Goal: Task Accomplishment & Management: Use online tool/utility

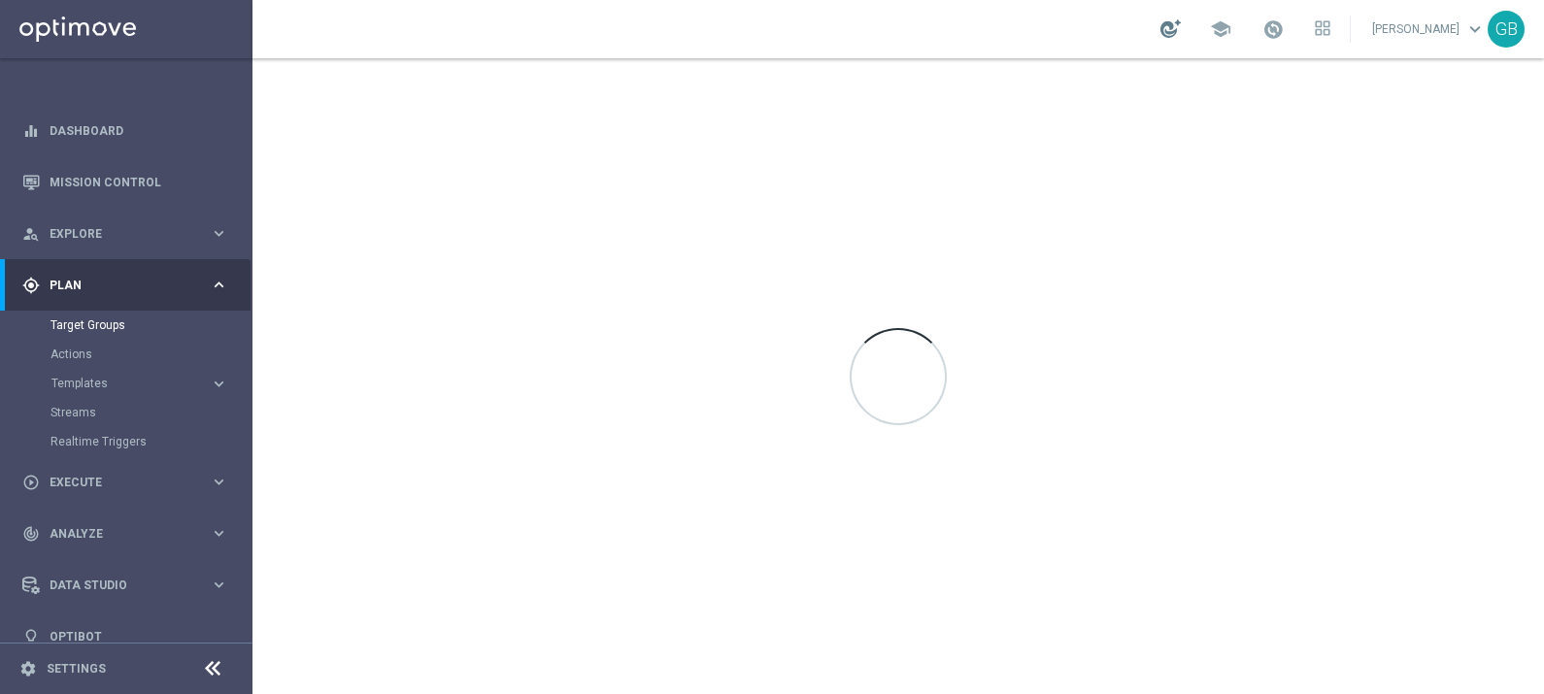
click at [1167, 24] on div at bounding box center [1170, 28] width 20 height 18
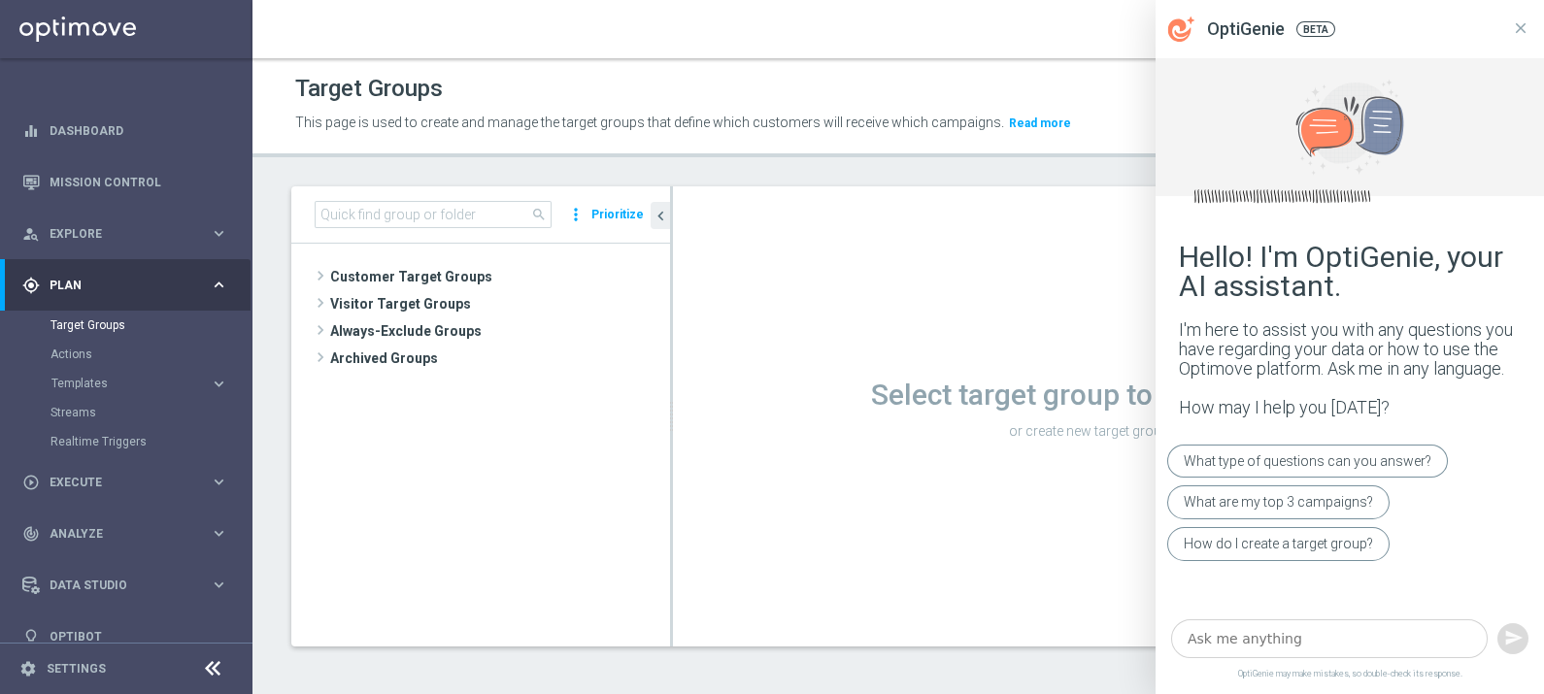
click at [1286, 636] on textarea at bounding box center [1329, 639] width 316 height 40
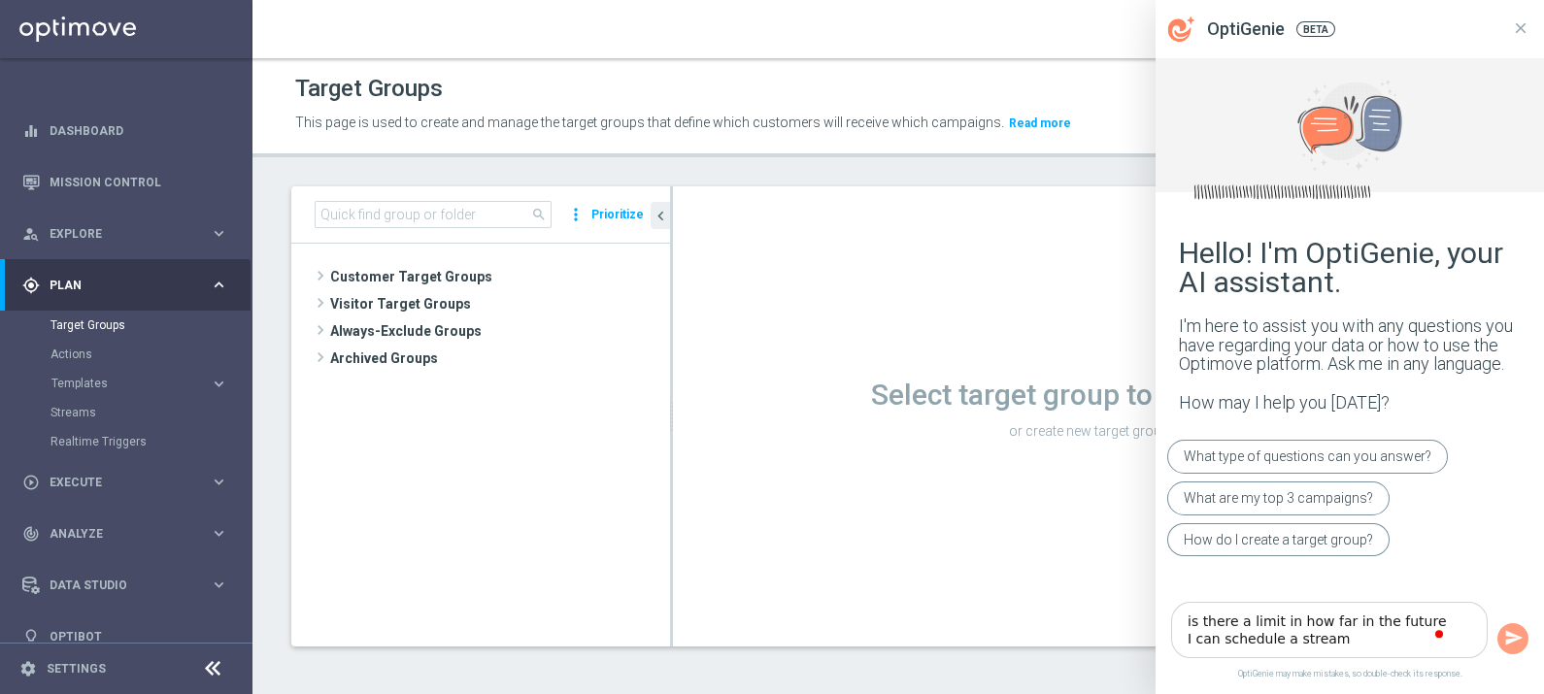
type textarea "is there a limit in how far in the future I can schedule a stream?"
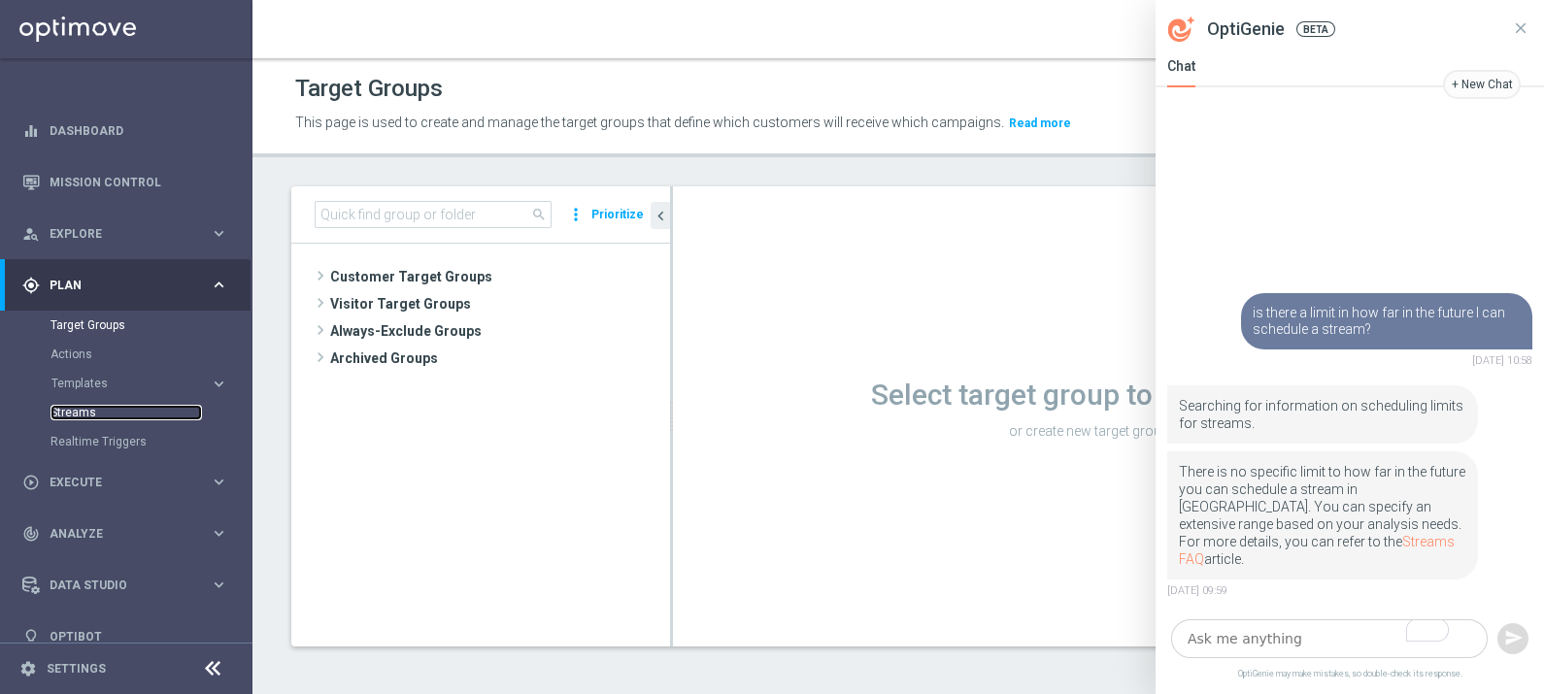
click at [67, 405] on link "Streams" at bounding box center [125, 413] width 151 height 16
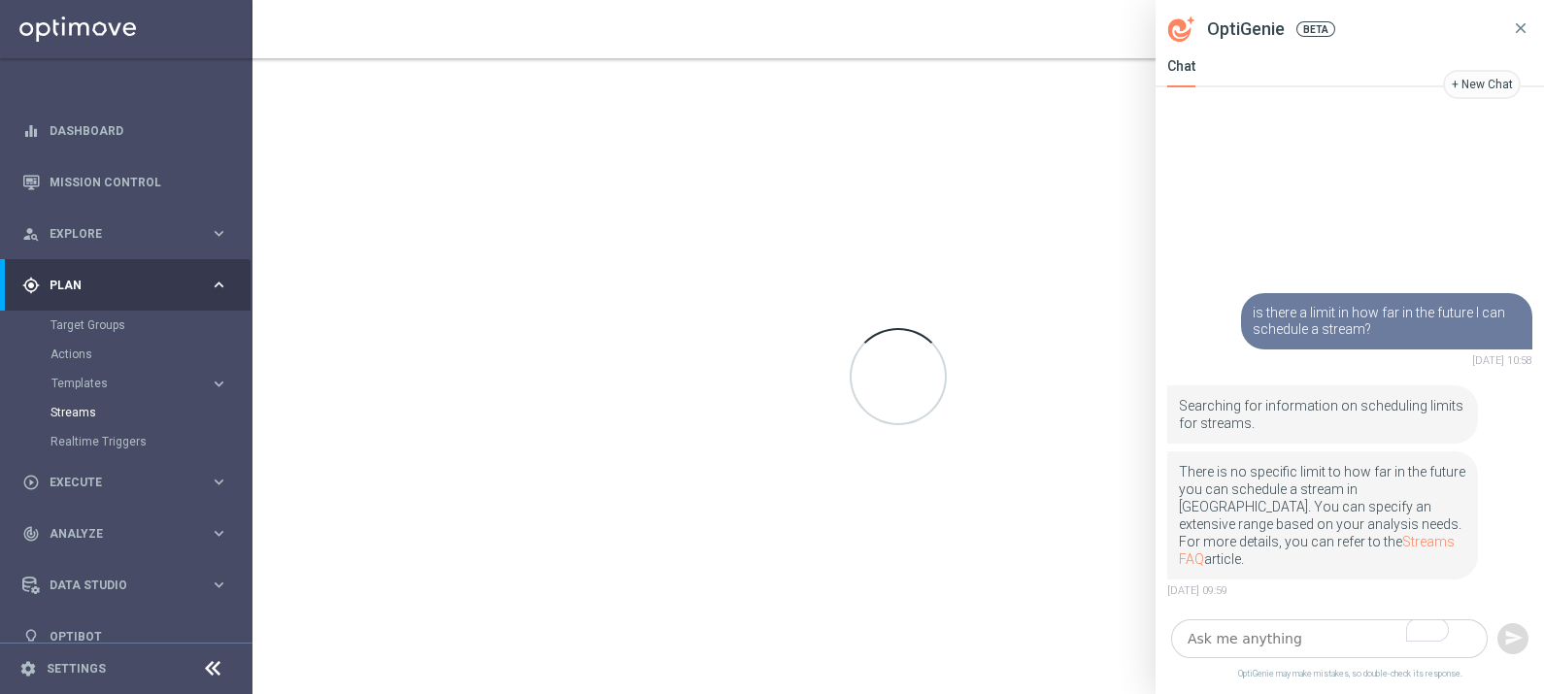
click at [1519, 20] on icon at bounding box center [1520, 27] width 17 height 17
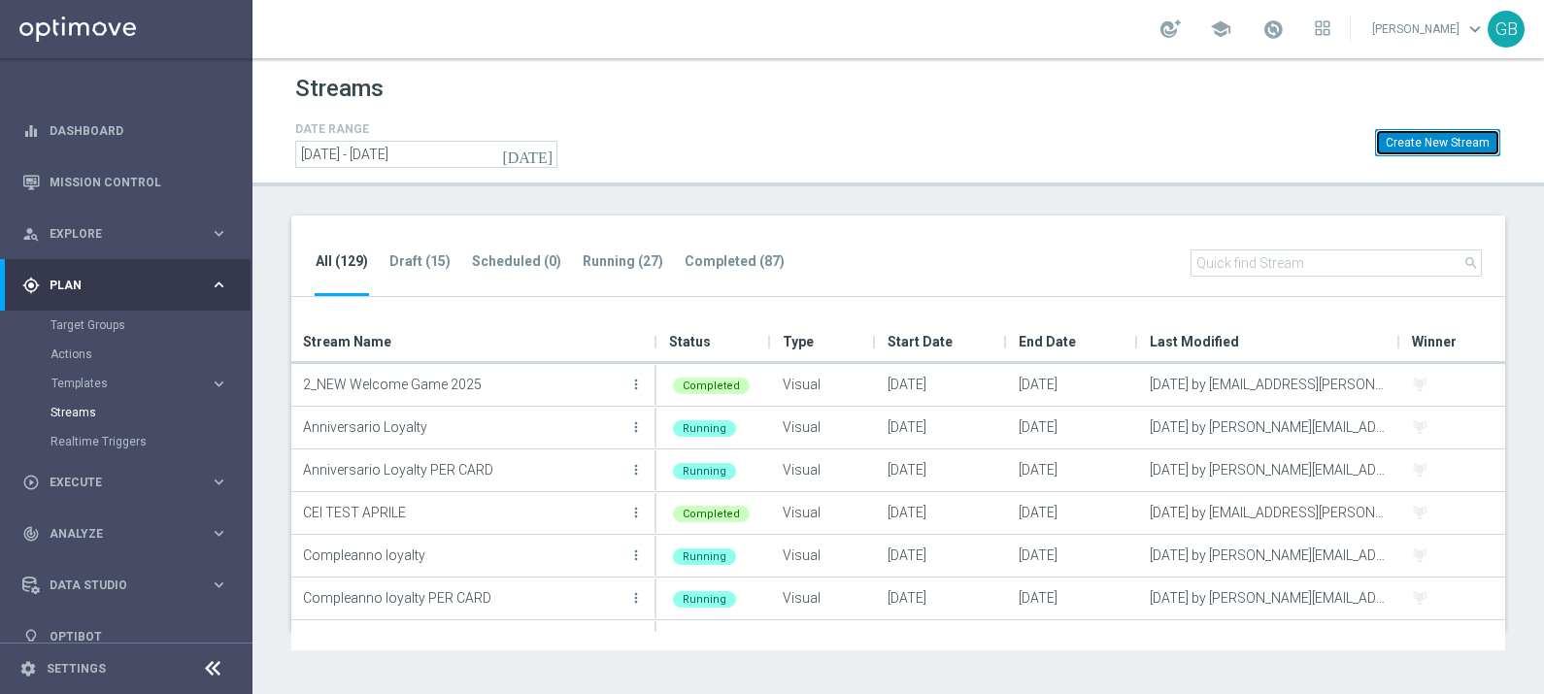
click at [1440, 137] on button "Create New Stream" at bounding box center [1437, 142] width 125 height 27
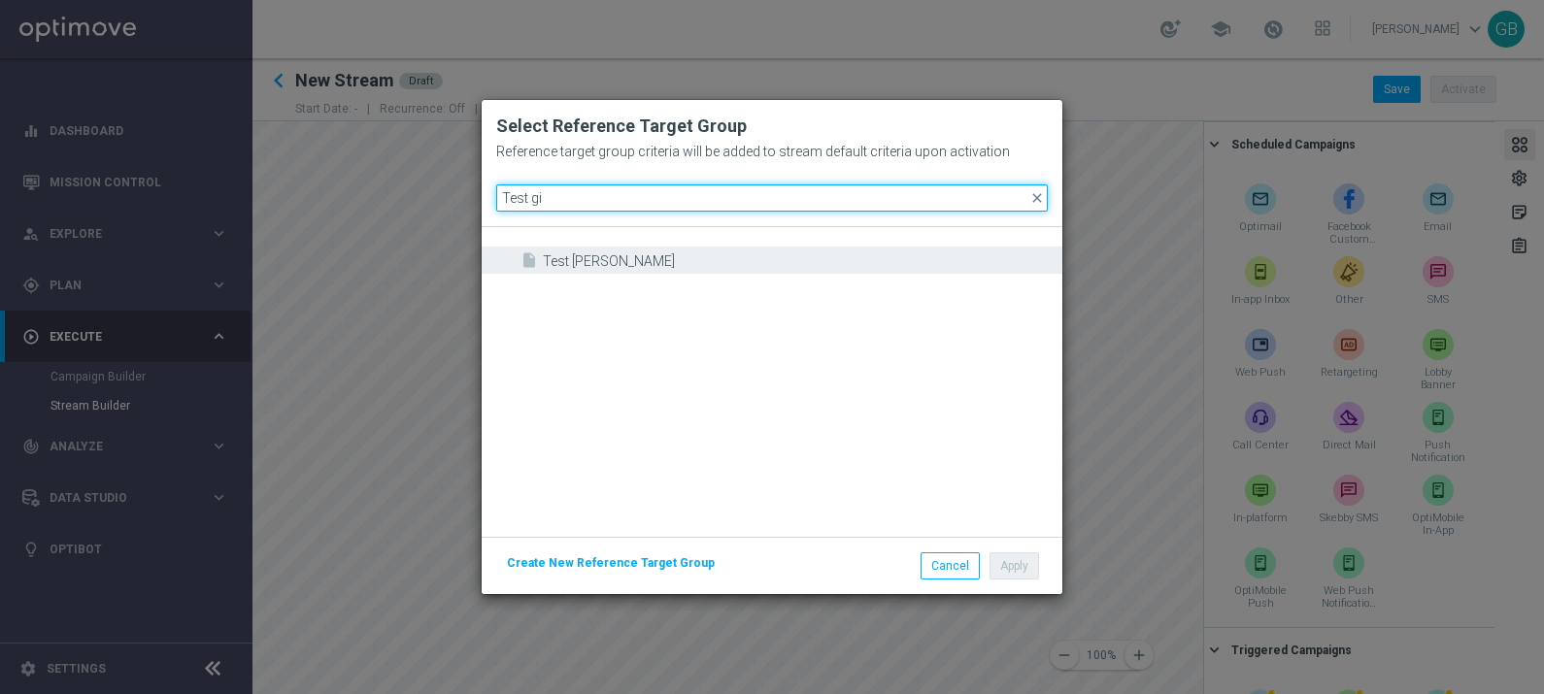
type input "Test gi"
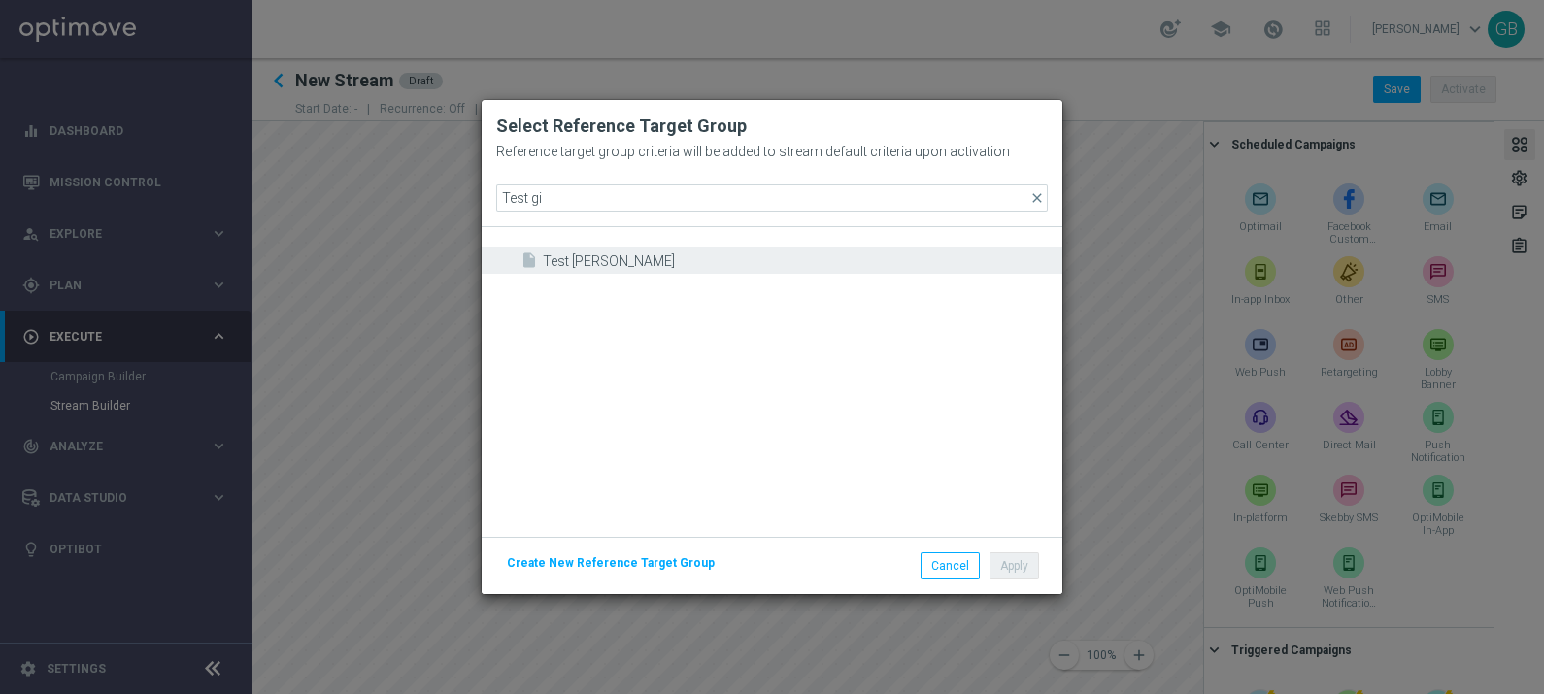
click at [658, 267] on span "Test [PERSON_NAME]" at bounding box center [800, 261] width 515 height 17
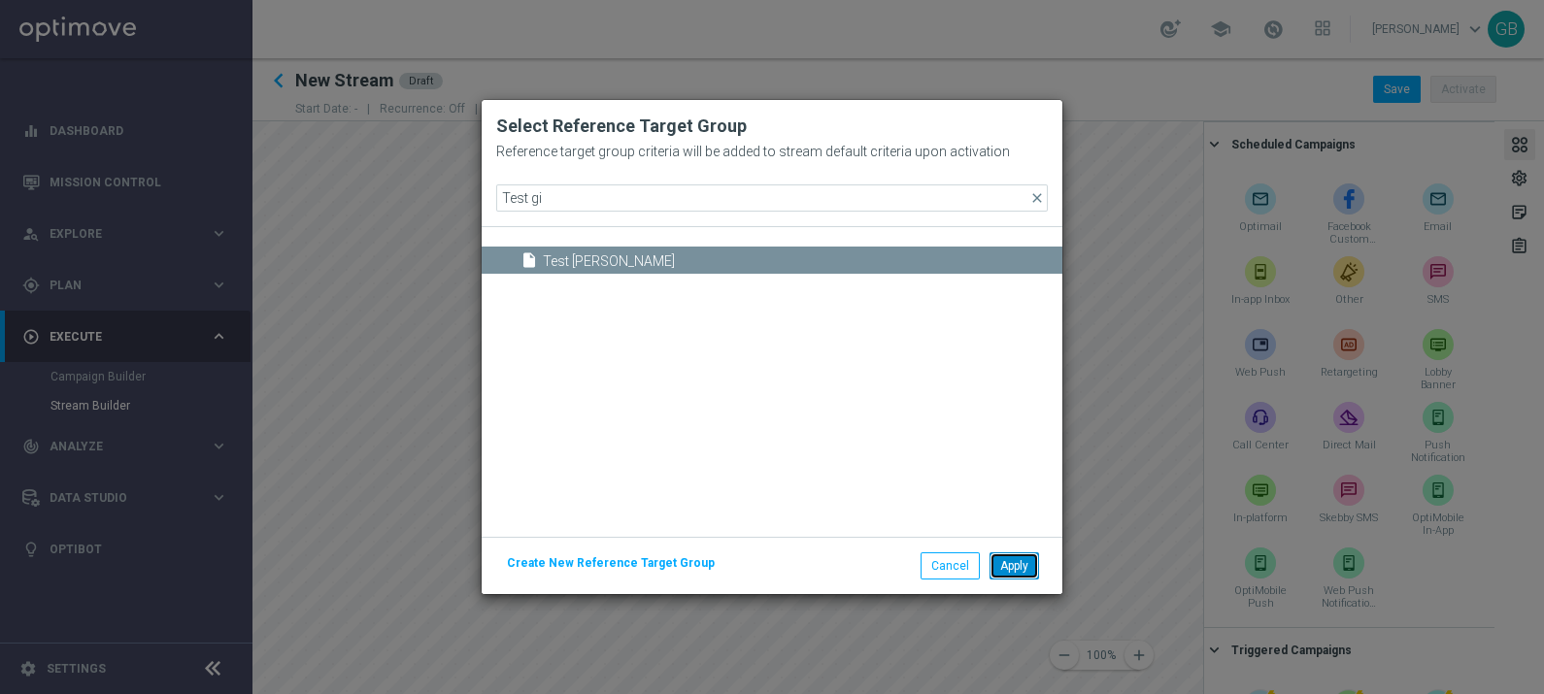
click at [1009, 569] on button "Apply" at bounding box center [1014, 565] width 50 height 27
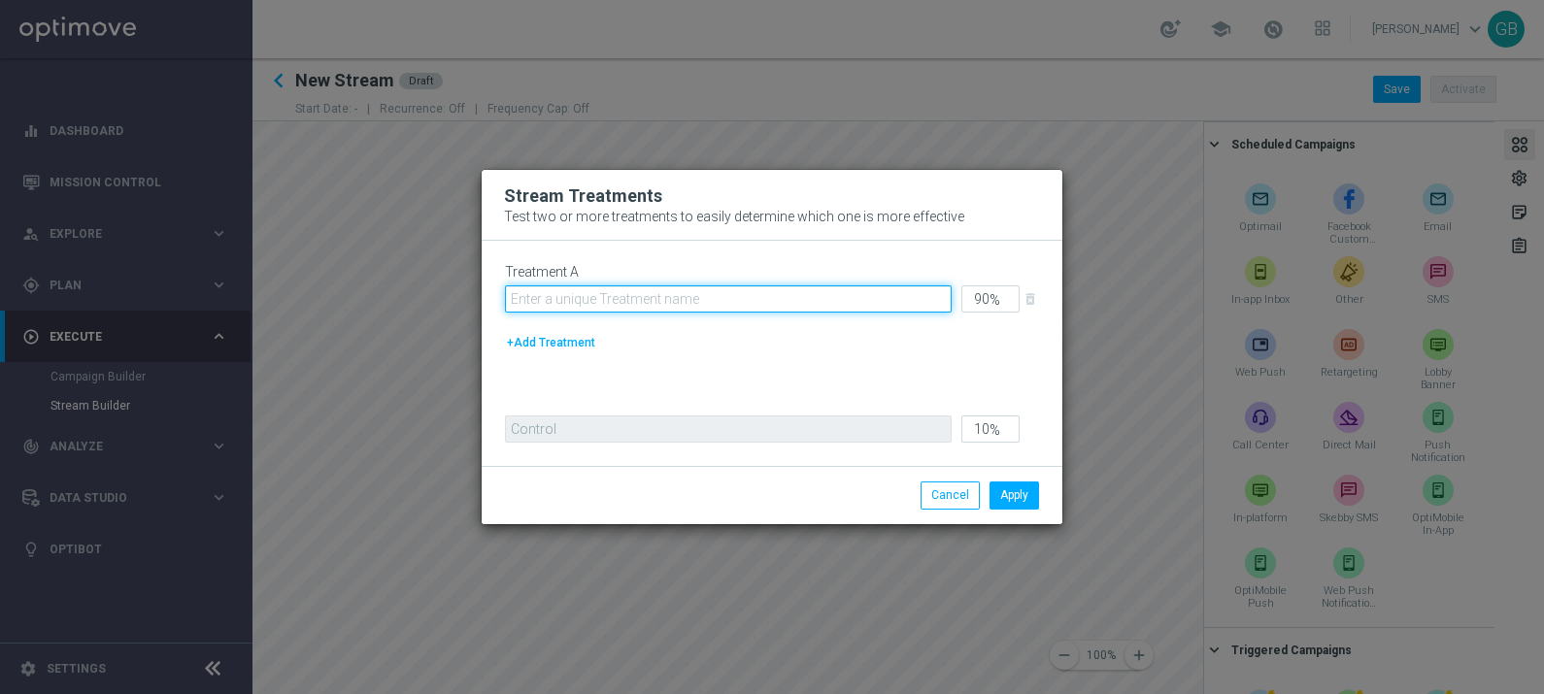
click at [676, 304] on input "text" at bounding box center [728, 298] width 447 height 27
type input "test"
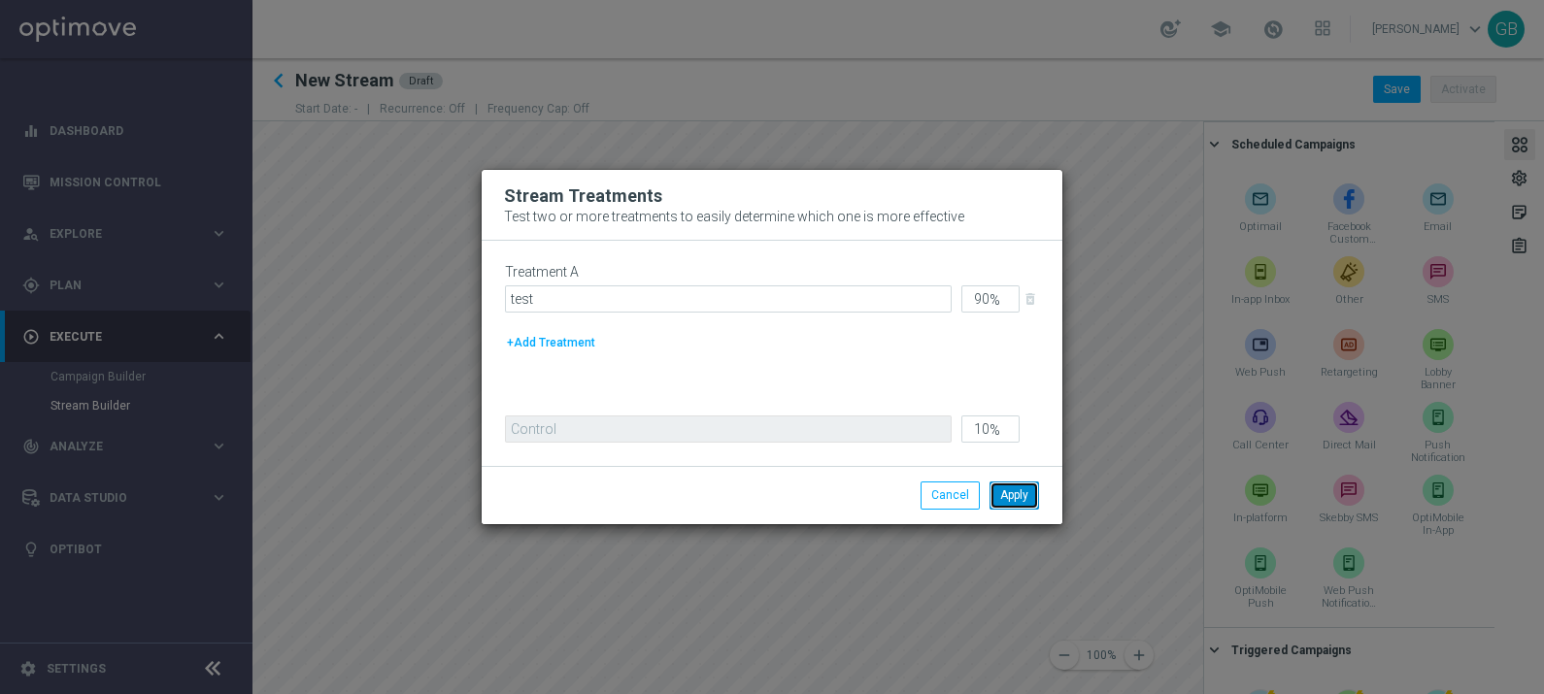
click at [1011, 496] on button "Apply" at bounding box center [1014, 495] width 50 height 27
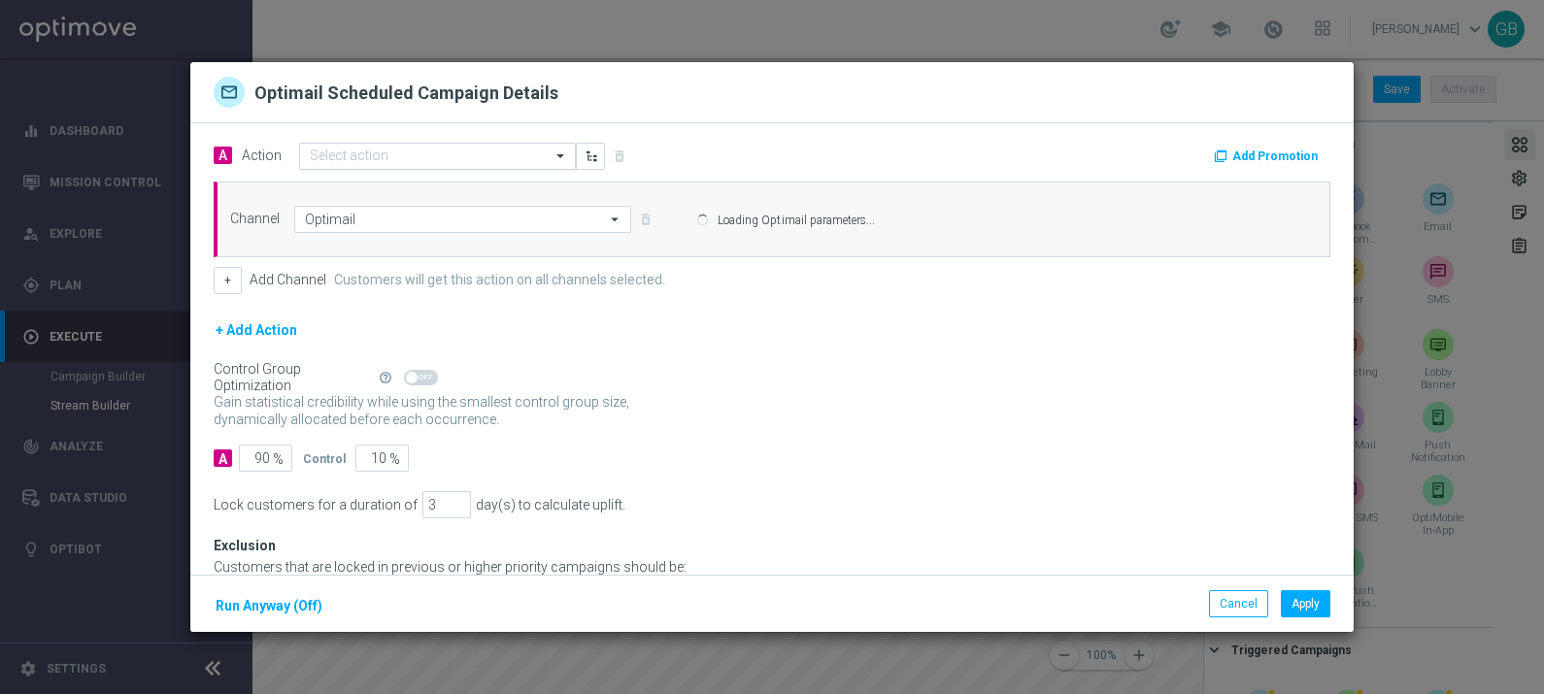
click at [374, 150] on input "text" at bounding box center [418, 157] width 216 height 17
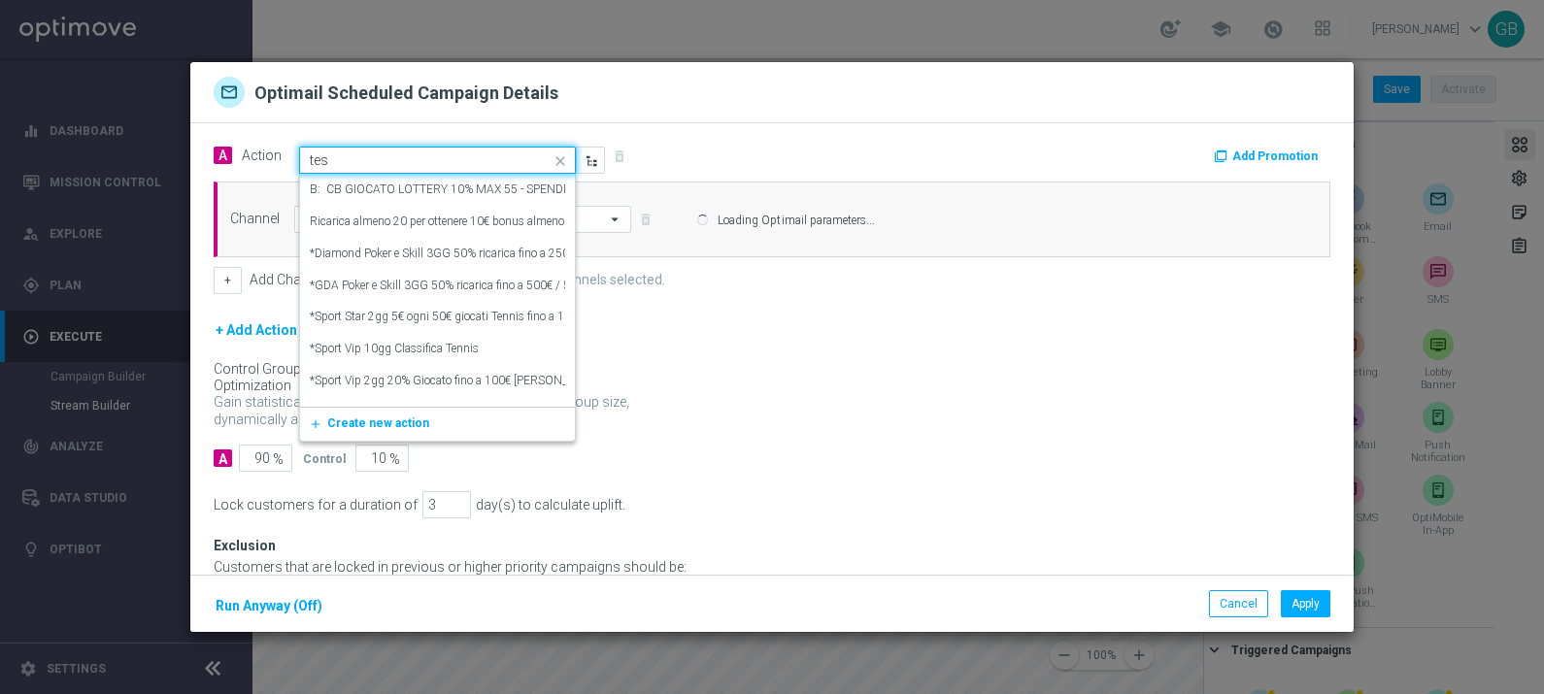
type input "test"
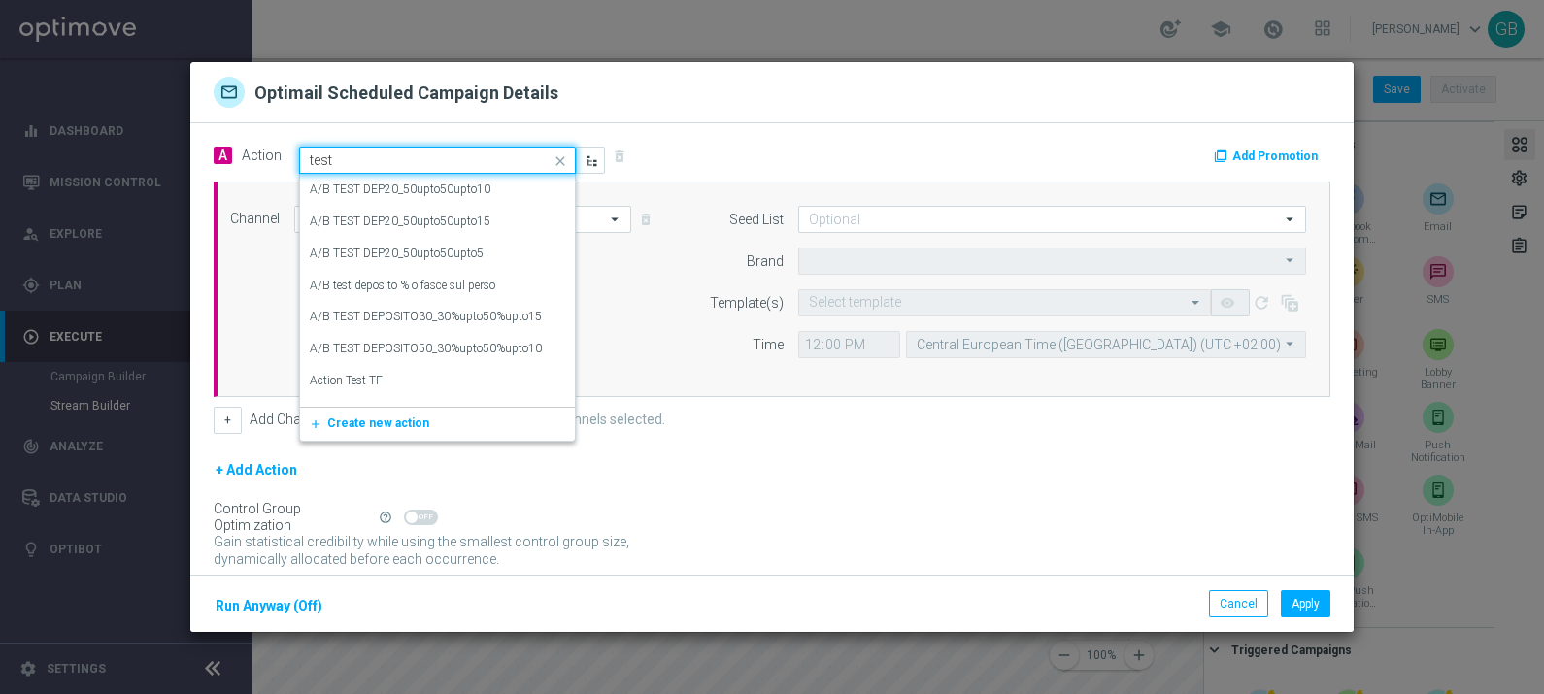
type input "Sisal Marketing"
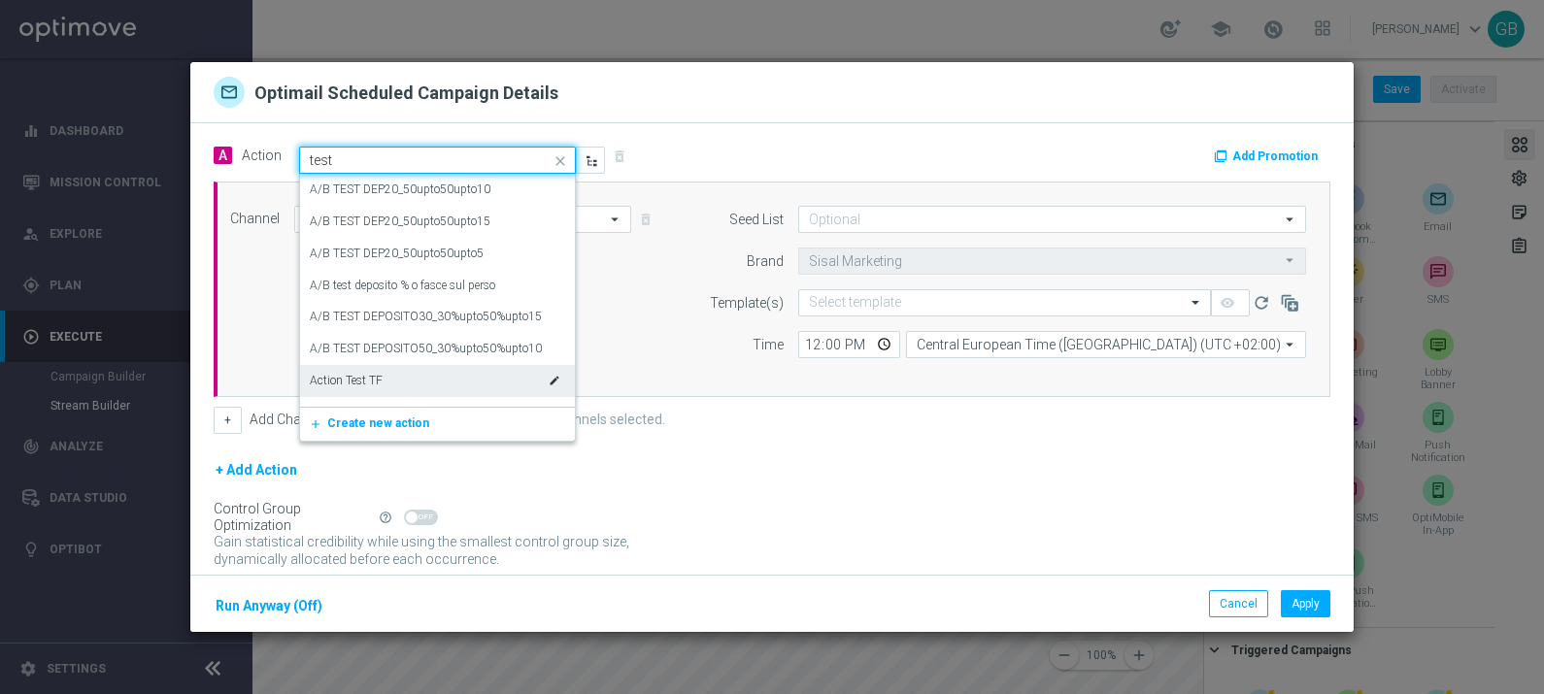
click at [389, 384] on div "Action Test TF edit" at bounding box center [437, 381] width 255 height 32
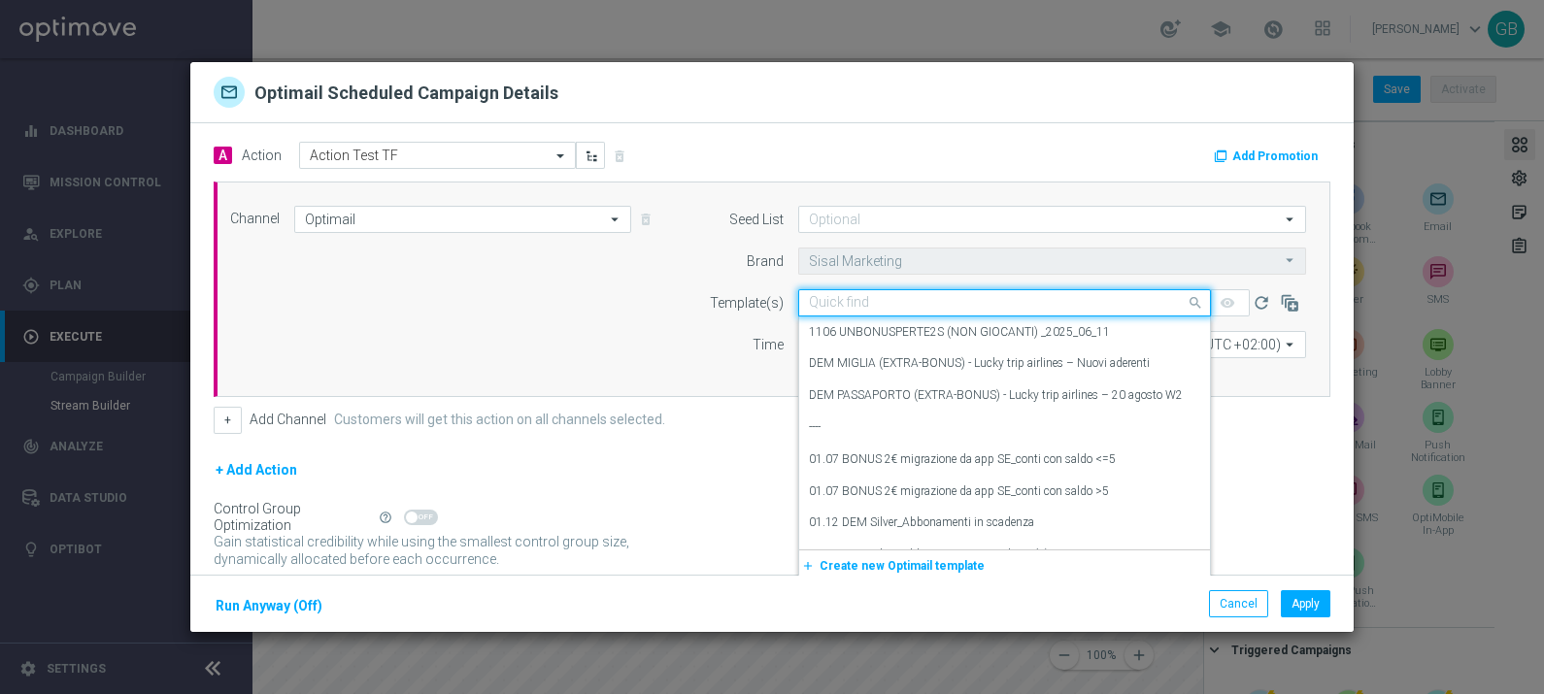
click at [888, 310] on input "text" at bounding box center [985, 303] width 352 height 17
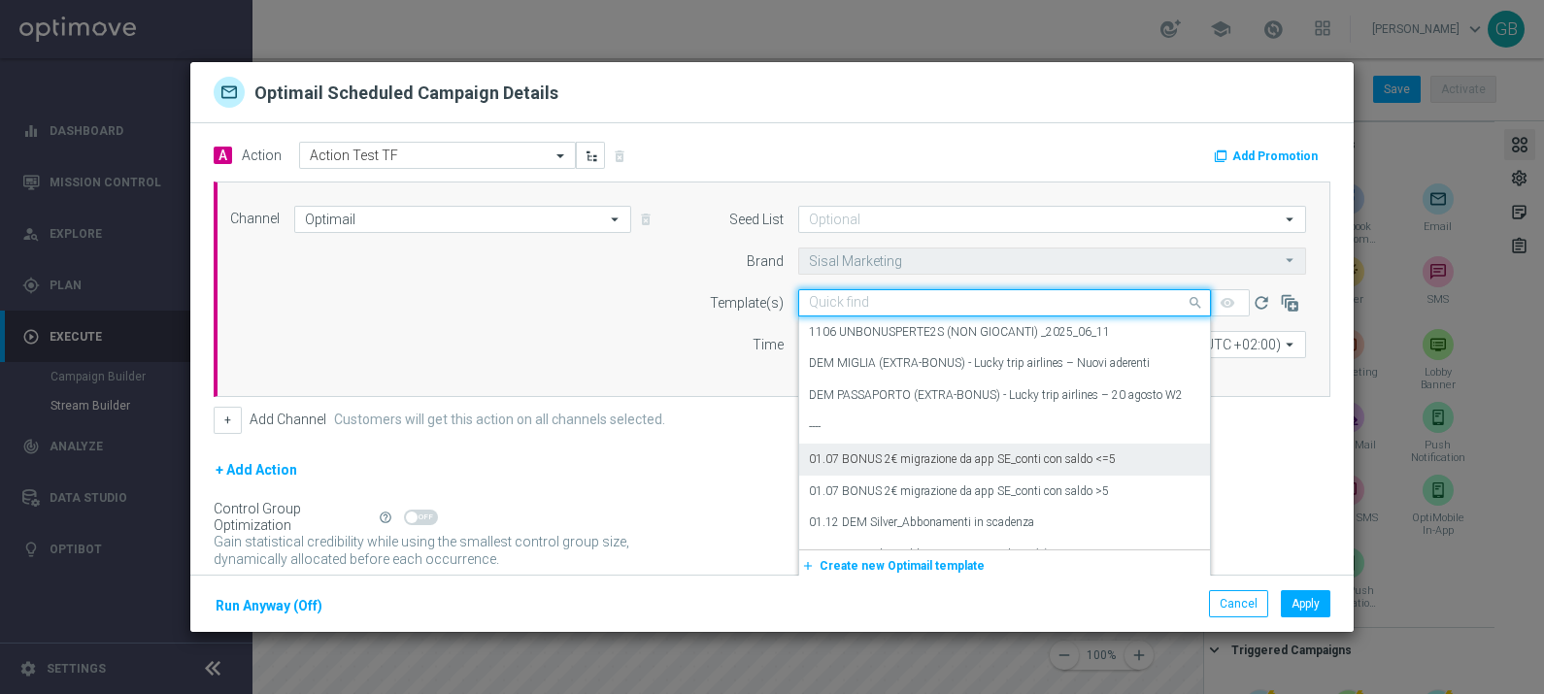
click at [901, 463] on label "01.07 BONUS 2€ migrazione da app SE_conti con saldo <=5" at bounding box center [962, 459] width 307 height 17
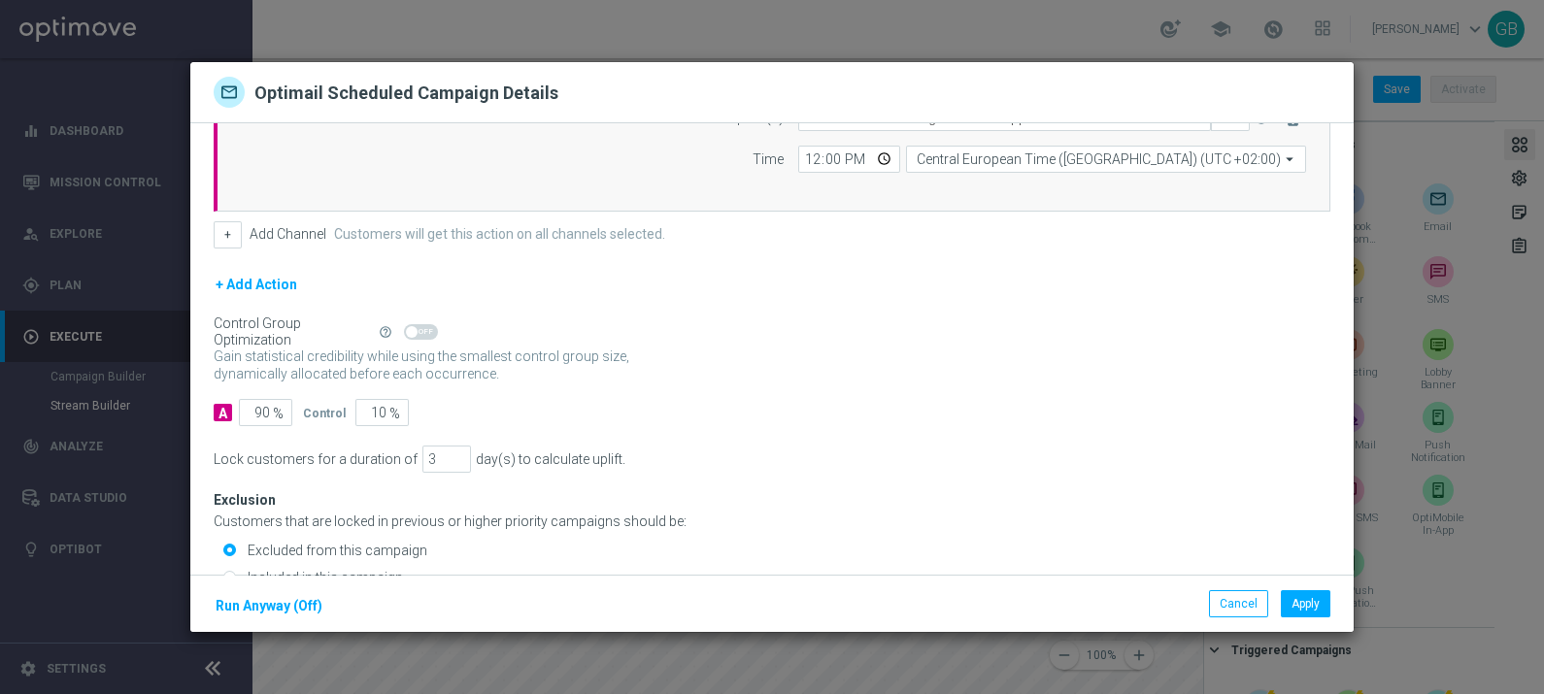
scroll to position [261, 0]
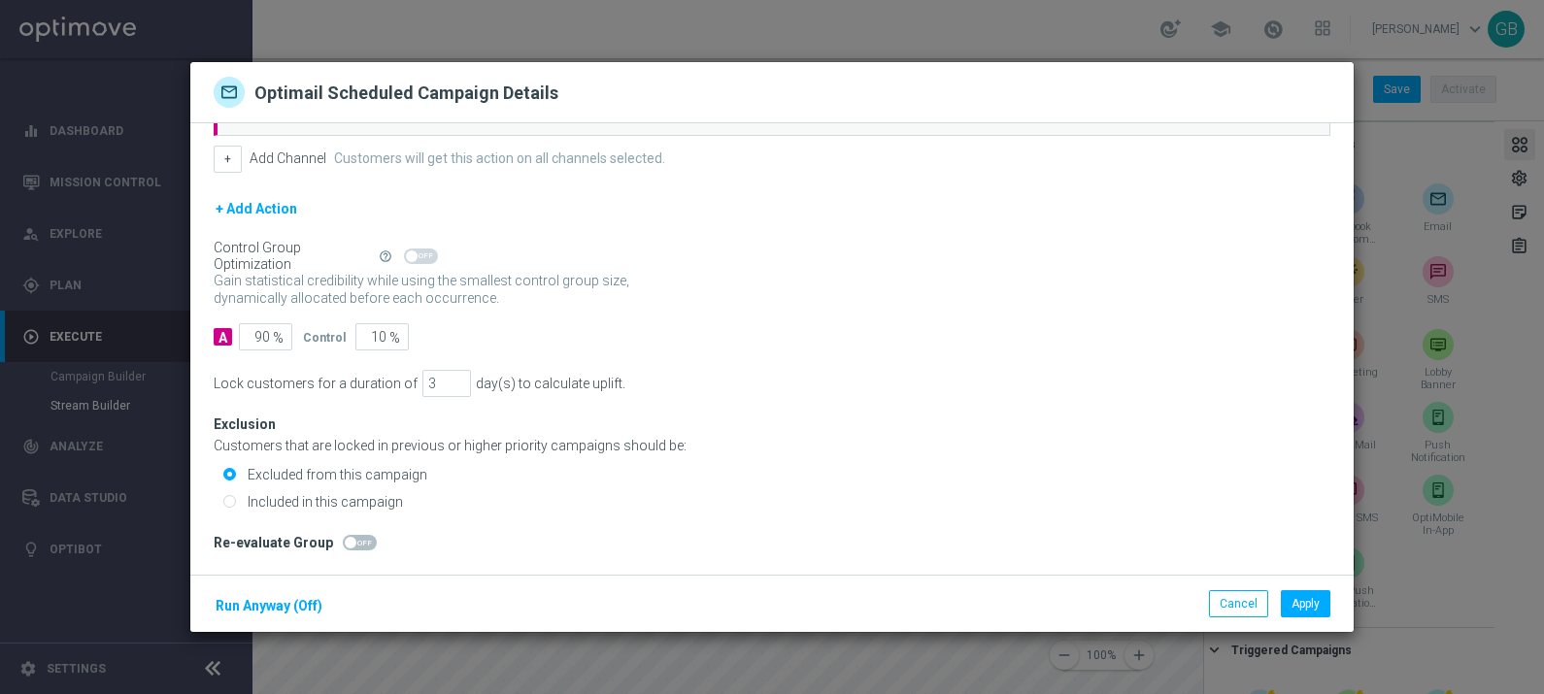
click at [347, 503] on label "Included in this campaign" at bounding box center [323, 501] width 160 height 17
click at [236, 503] on input "Included in this campaign" at bounding box center [229, 503] width 13 height 13
radio input "true"
click at [1313, 600] on button "Apply" at bounding box center [1305, 603] width 50 height 27
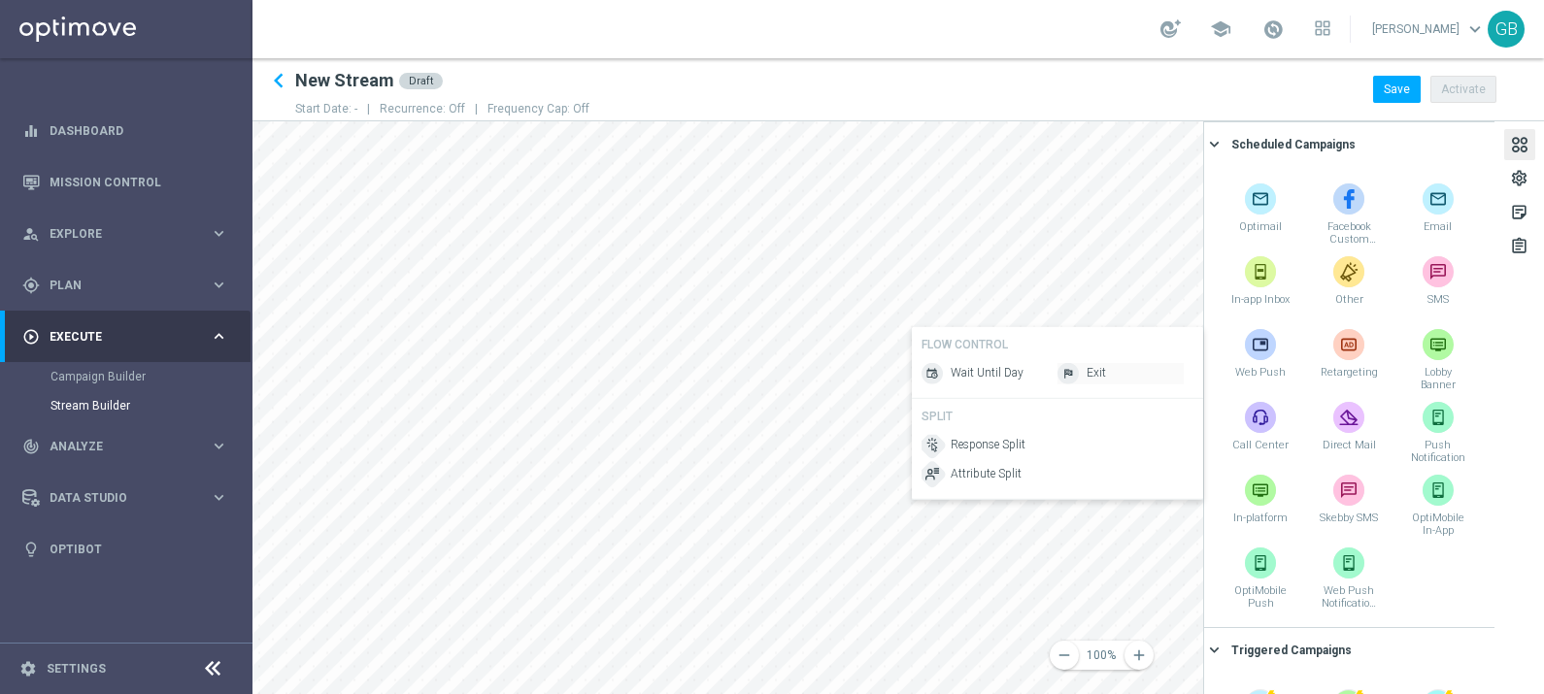
click at [1068, 379] on img at bounding box center [1067, 373] width 21 height 21
click at [1521, 178] on div "settings" at bounding box center [1519, 181] width 18 height 25
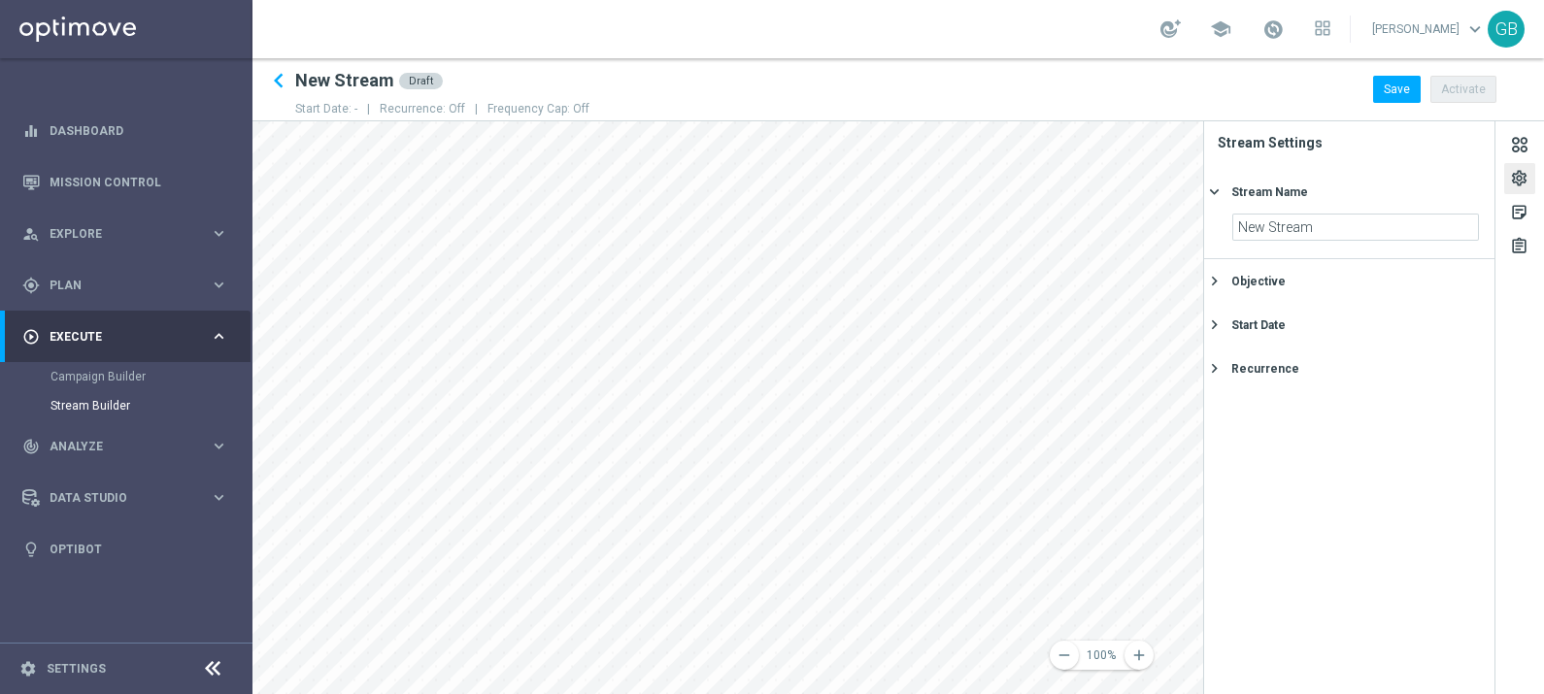
click at [1288, 277] on div "Objective" at bounding box center [1357, 281] width 252 height 17
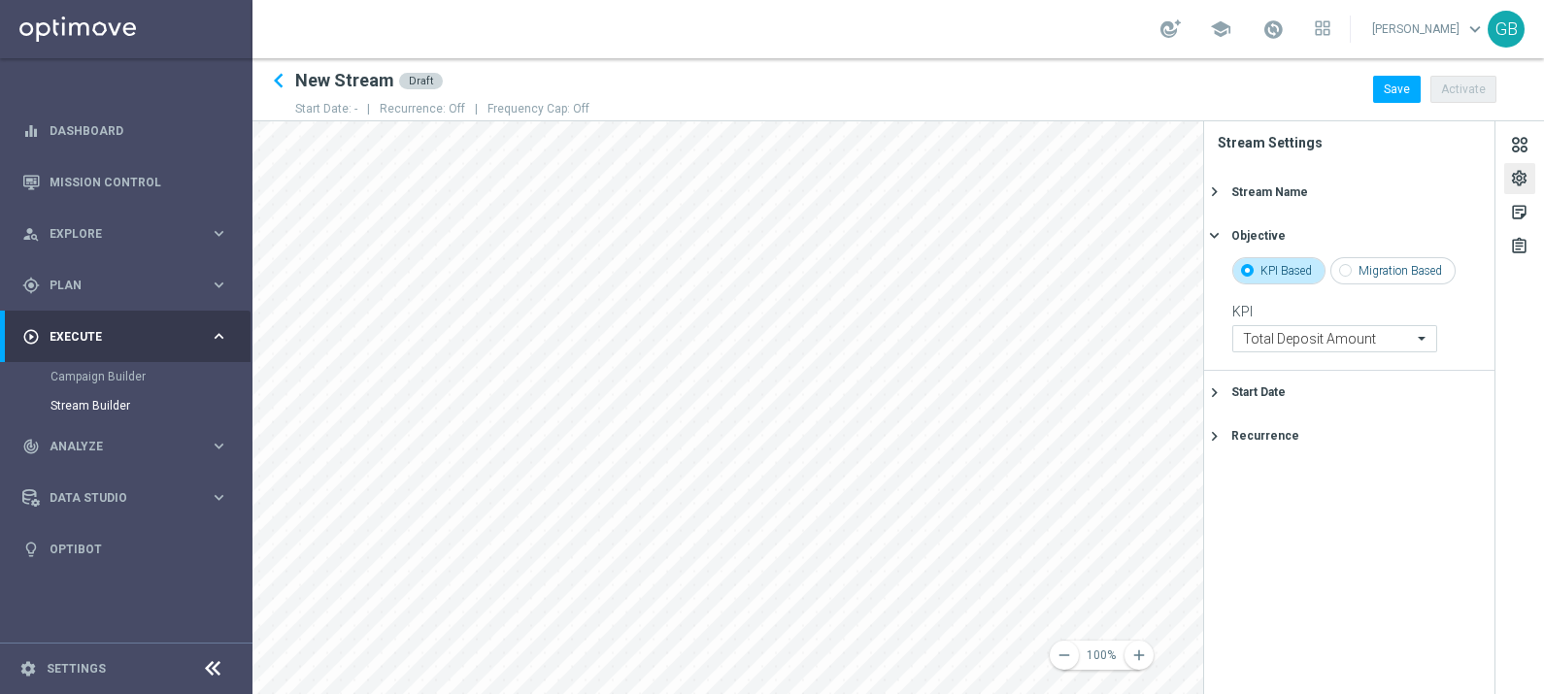
click at [1310, 391] on div "Start Date" at bounding box center [1357, 391] width 252 height 17
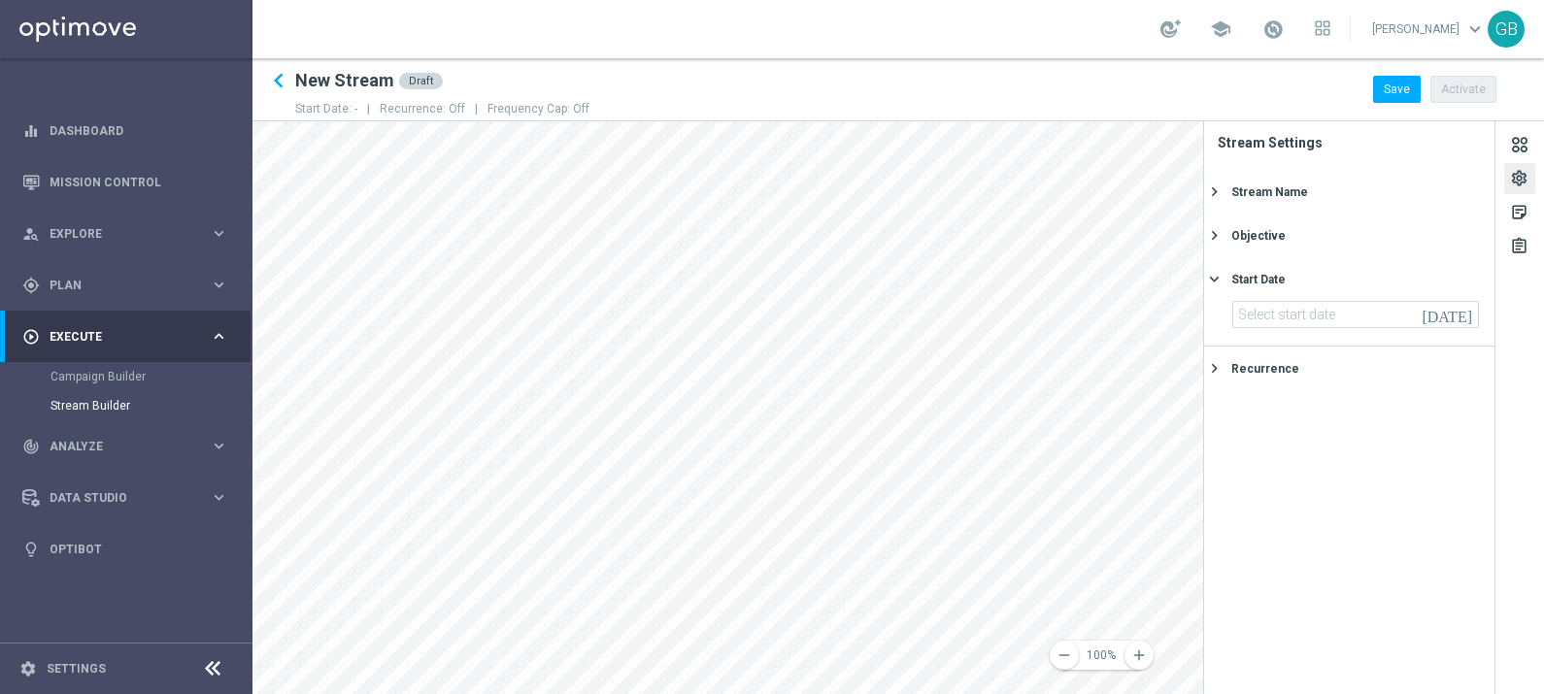
click at [1468, 311] on icon "[DATE]" at bounding box center [1449, 311] width 57 height 21
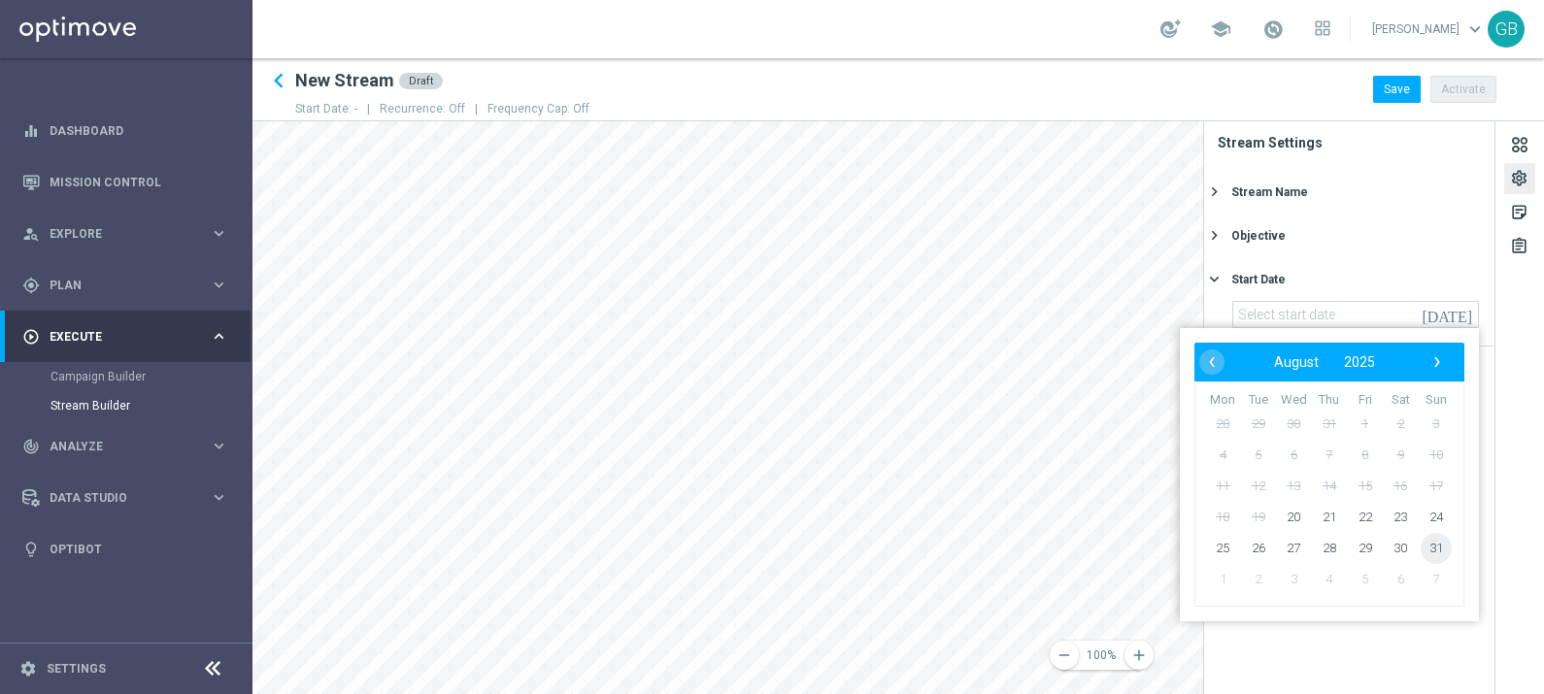
click at [1439, 548] on span "31" at bounding box center [1435, 548] width 31 height 31
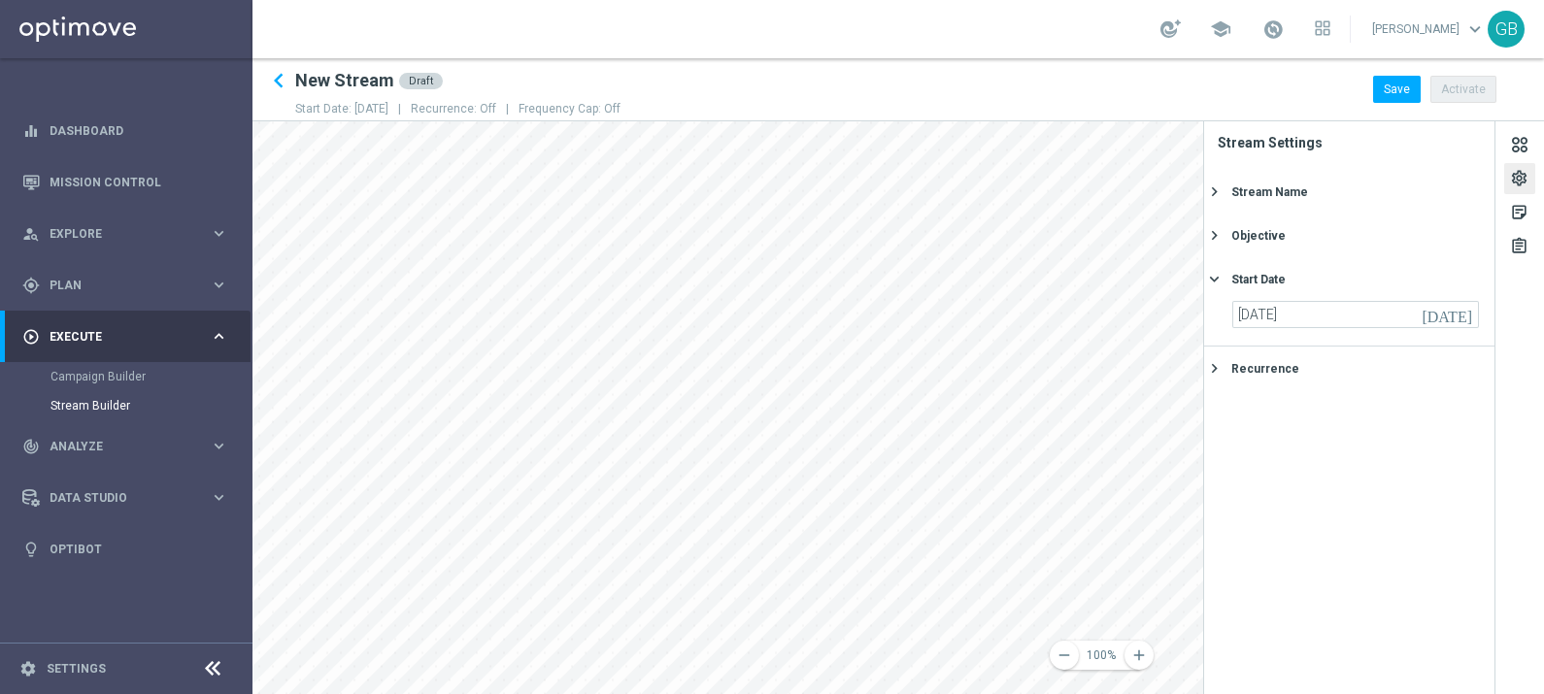
click at [1461, 317] on icon "[DATE]" at bounding box center [1449, 311] width 57 height 21
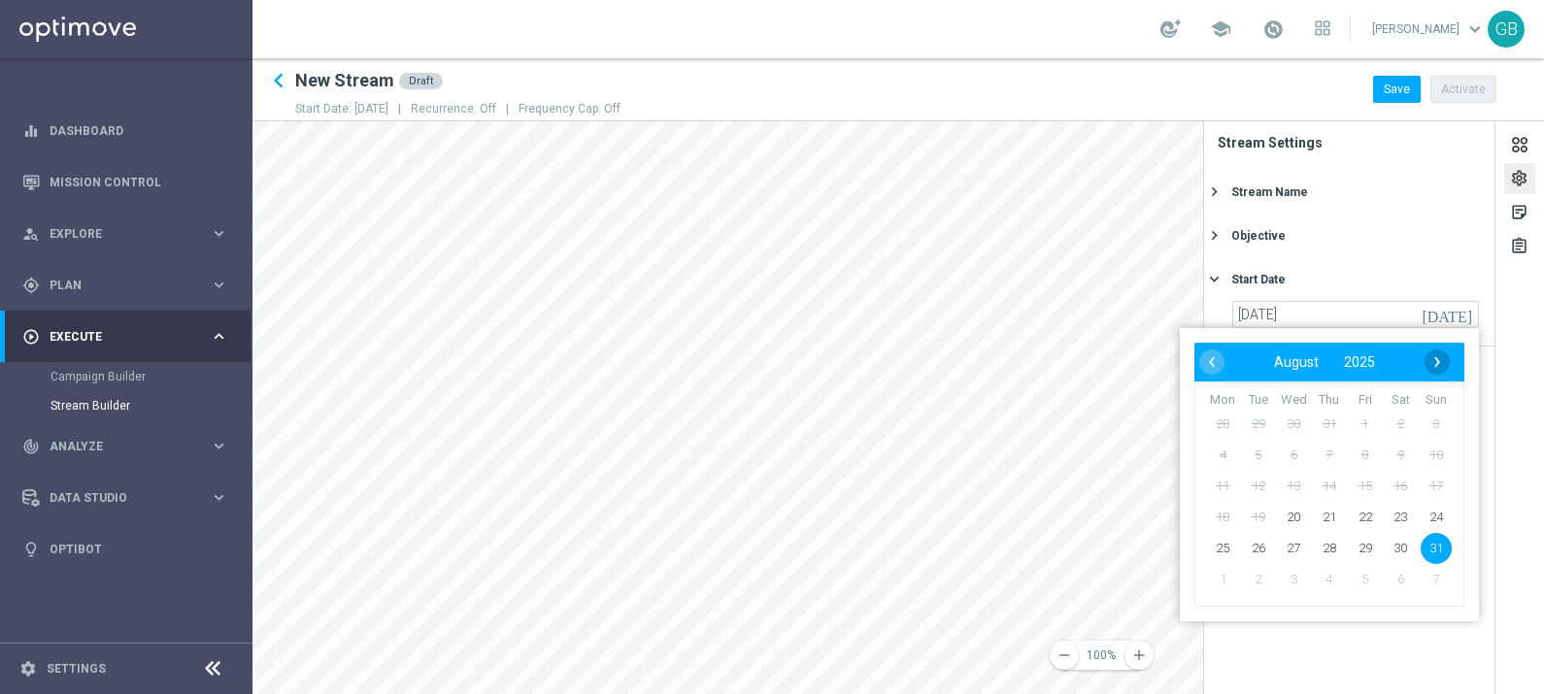
click at [1439, 363] on span "›" at bounding box center [1436, 361] width 25 height 25
click at [1222, 429] on span "1" at bounding box center [1222, 424] width 31 height 31
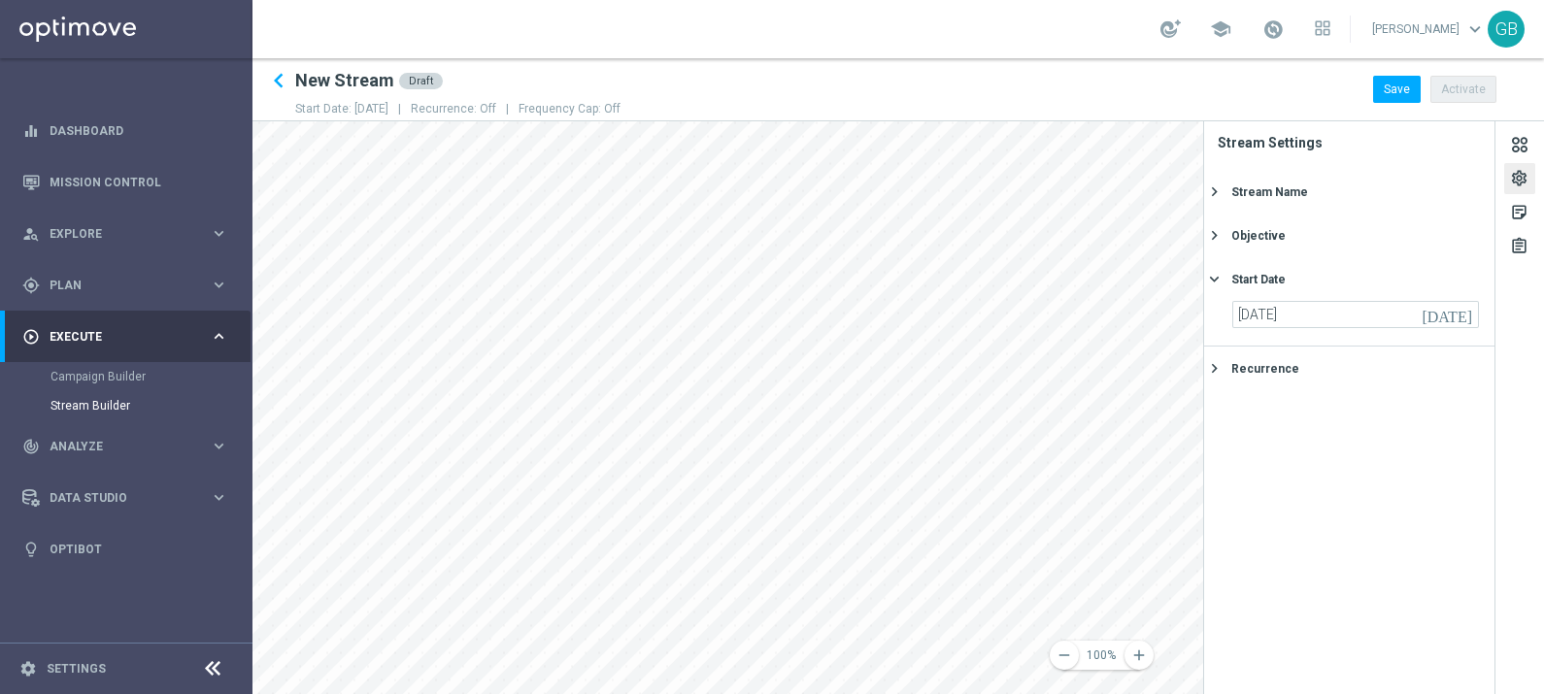
click at [1419, 356] on button "Recurrence keyboard_arrow_right" at bounding box center [1347, 368] width 276 height 24
click at [1276, 284] on div "Start Date" at bounding box center [1258, 279] width 54 height 17
click at [1466, 315] on icon "[DATE]" at bounding box center [1449, 311] width 57 height 21
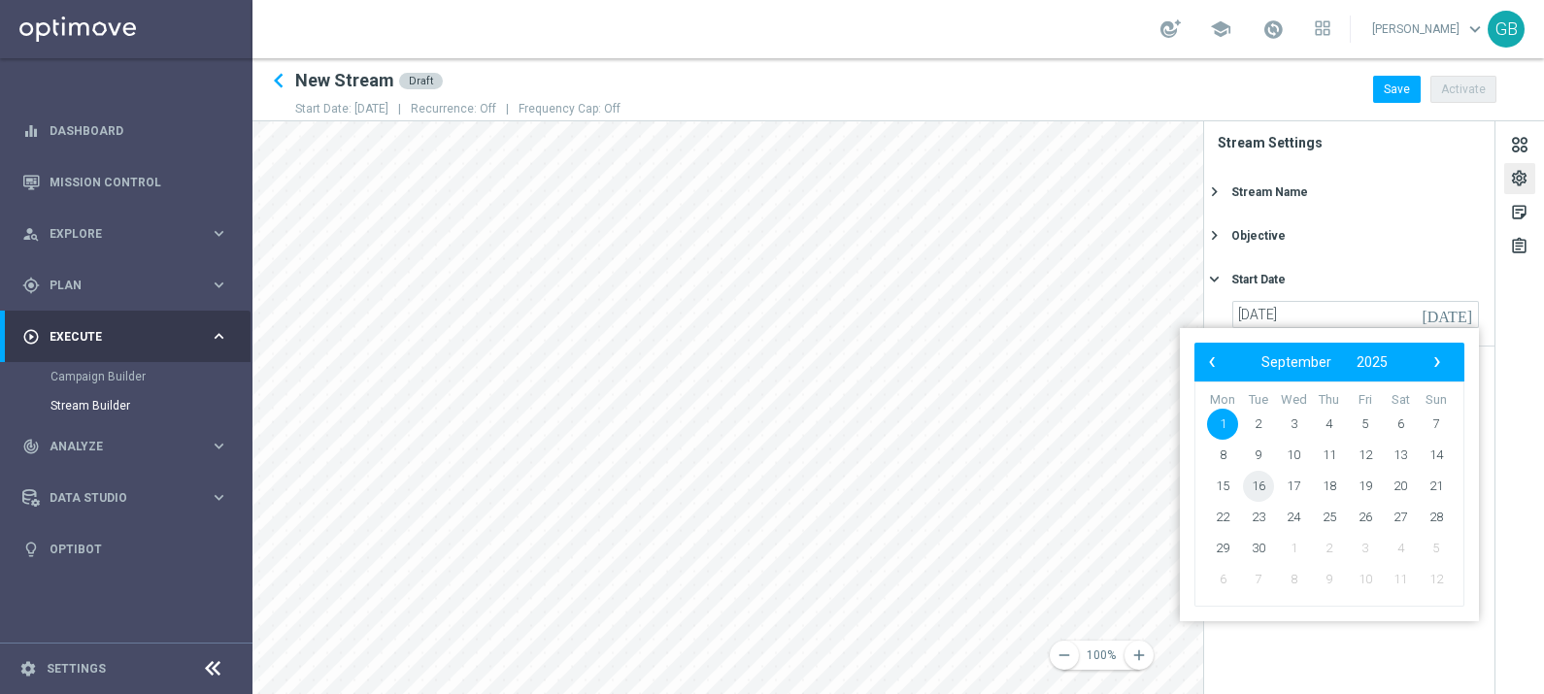
click at [1255, 481] on span "16" at bounding box center [1258, 486] width 31 height 31
type input "[DATE]"
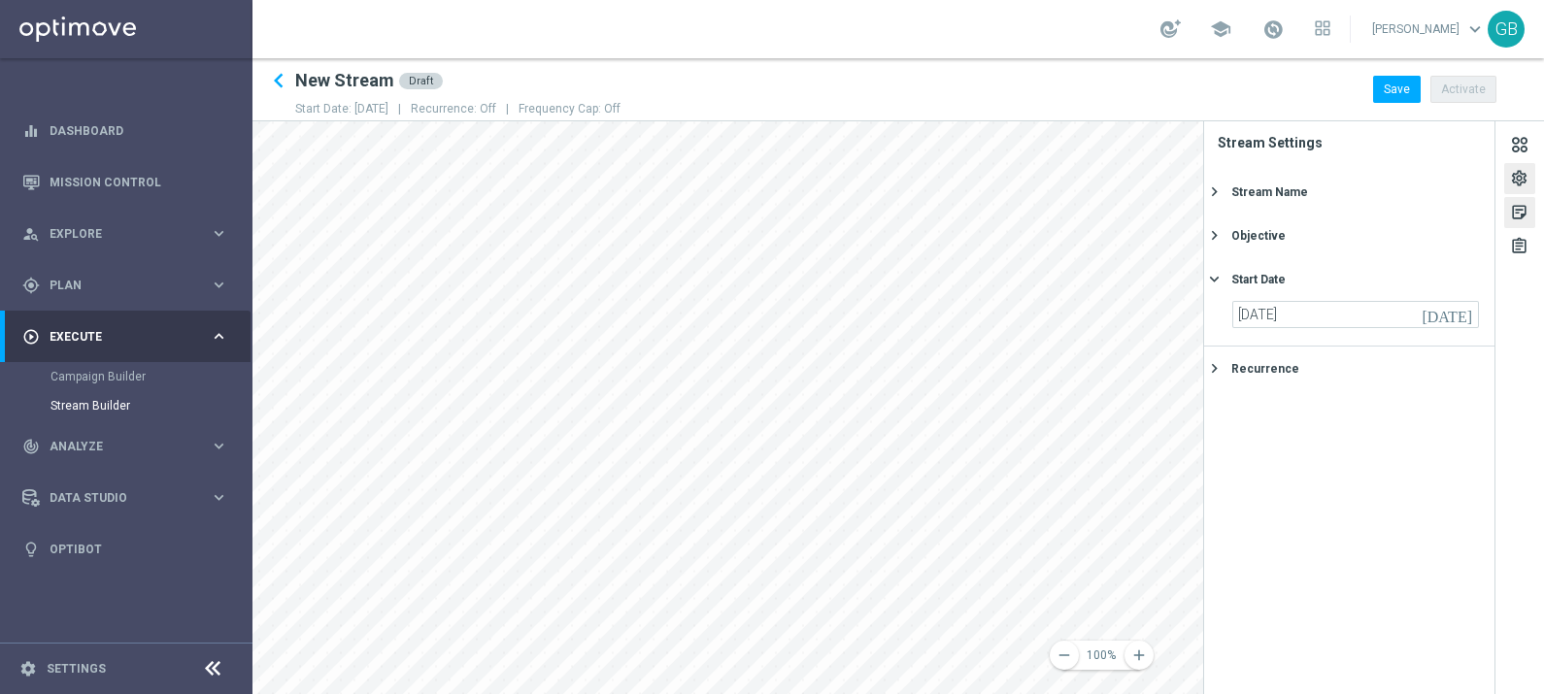
click at [1521, 211] on div "sticky_note_2" at bounding box center [1519, 215] width 18 height 25
click at [1522, 180] on div "settings" at bounding box center [1519, 181] width 18 height 25
click at [1464, 312] on icon "[DATE]" at bounding box center [1449, 311] width 57 height 21
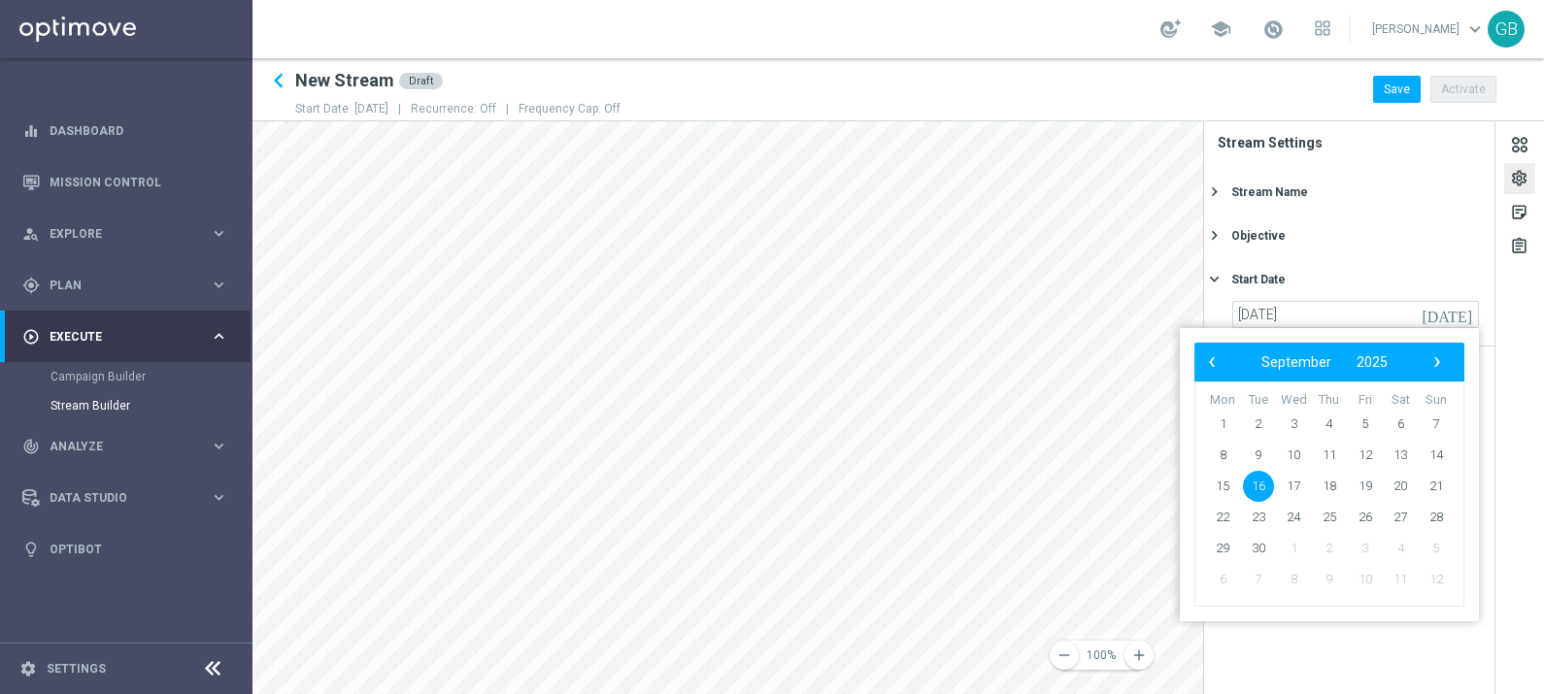
click at [1431, 260] on div "Start Date keyboard_arrow_right" at bounding box center [1349, 279] width 290 height 44
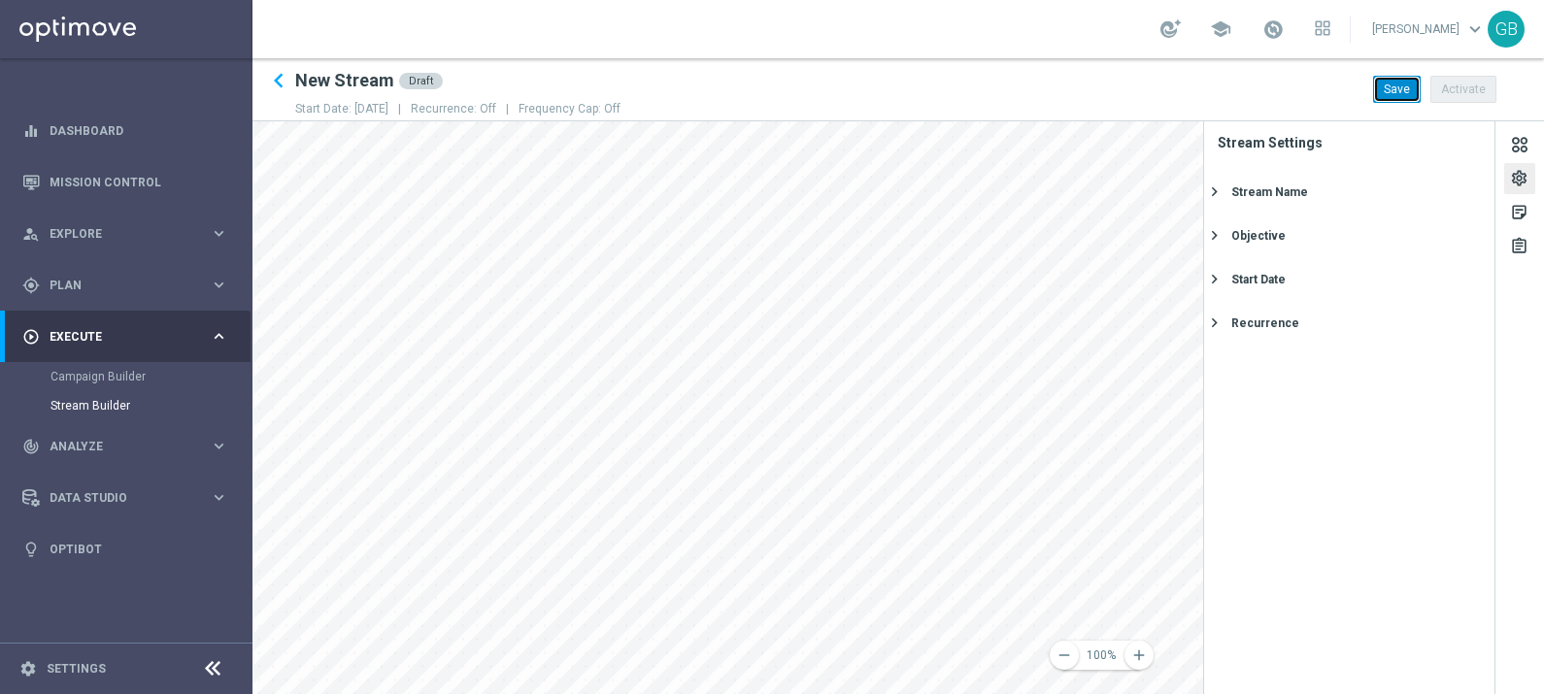
click at [1402, 87] on button "Save" at bounding box center [1397, 89] width 48 height 27
click at [1237, 272] on div "Start Date" at bounding box center [1258, 279] width 54 height 17
click at [1461, 316] on icon "[DATE]" at bounding box center [1449, 311] width 57 height 21
click at [282, 73] on icon "keyboard_arrow_left" at bounding box center [278, 80] width 29 height 29
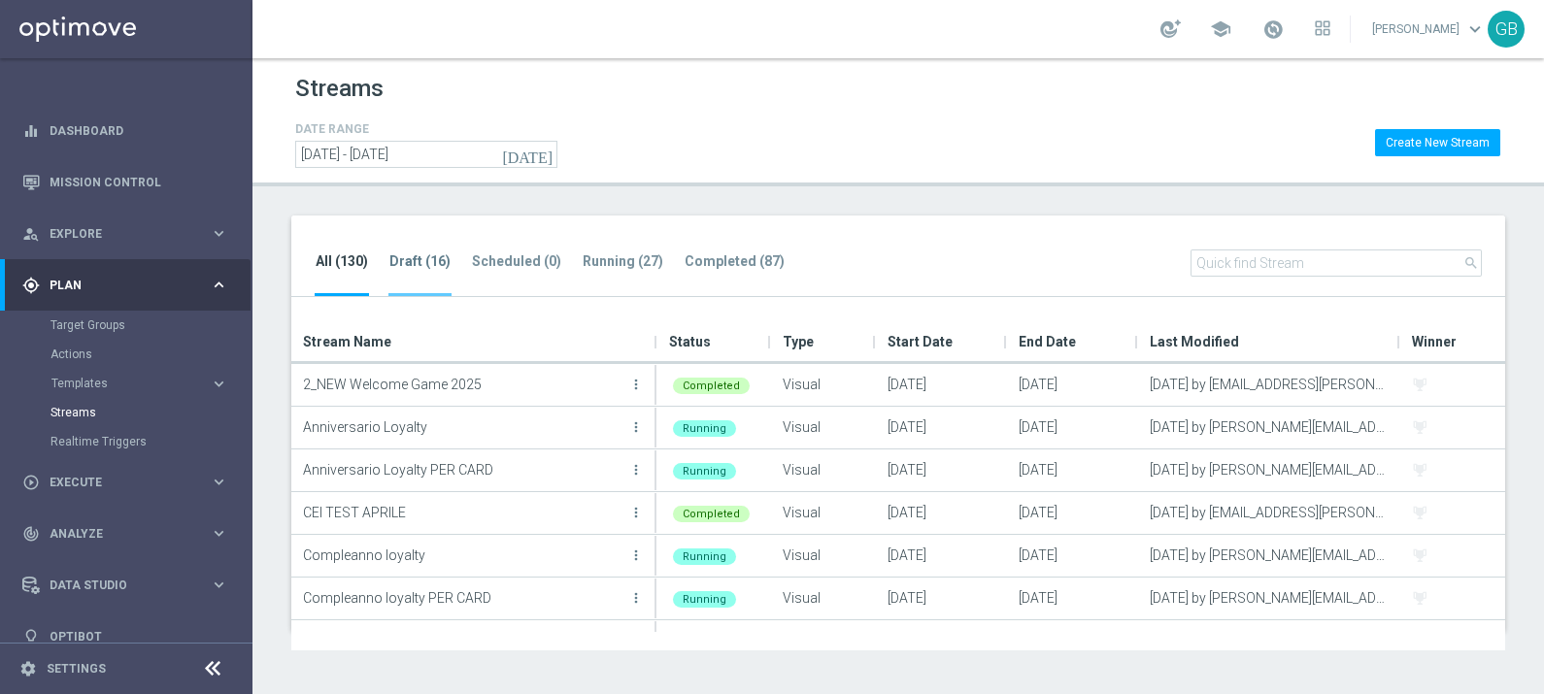
click at [411, 263] on tab-header "Draft (16)" at bounding box center [419, 261] width 61 height 17
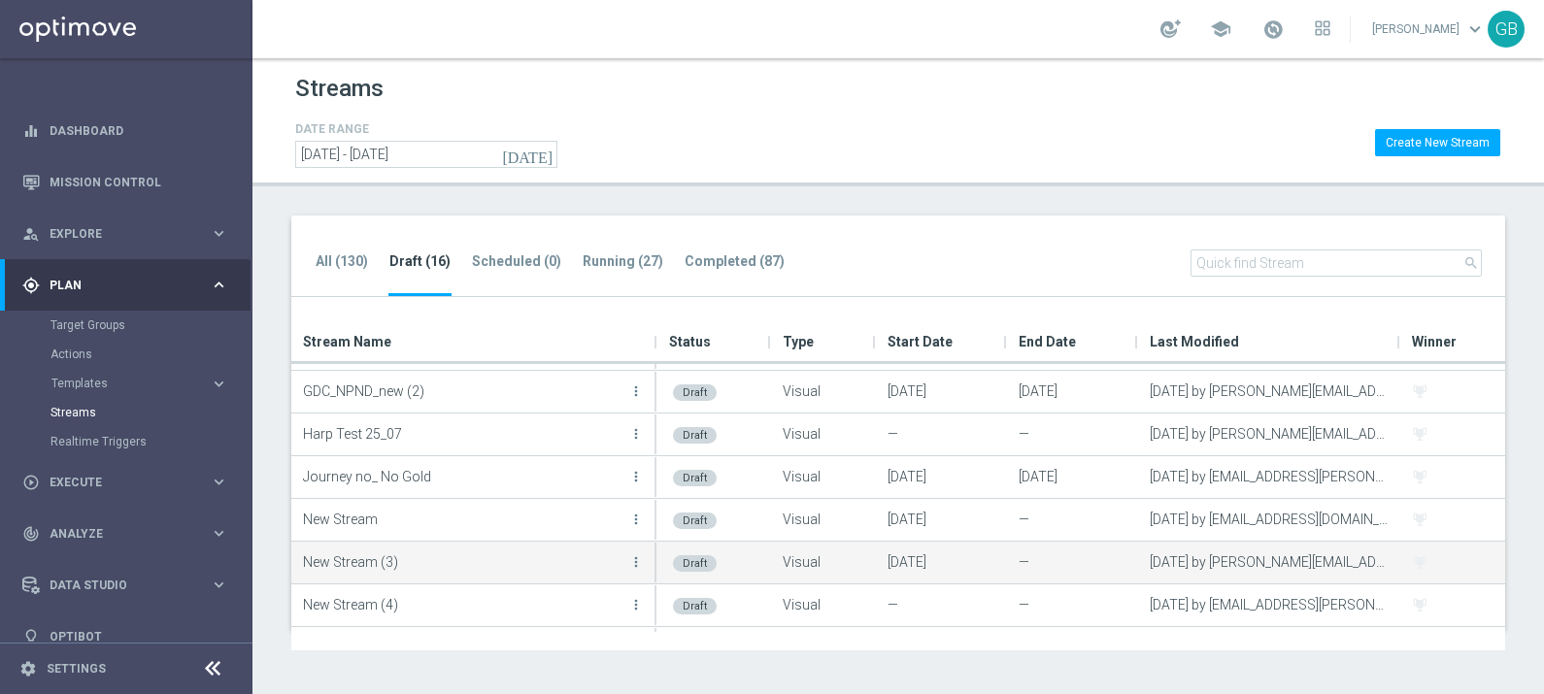
scroll to position [80, 0]
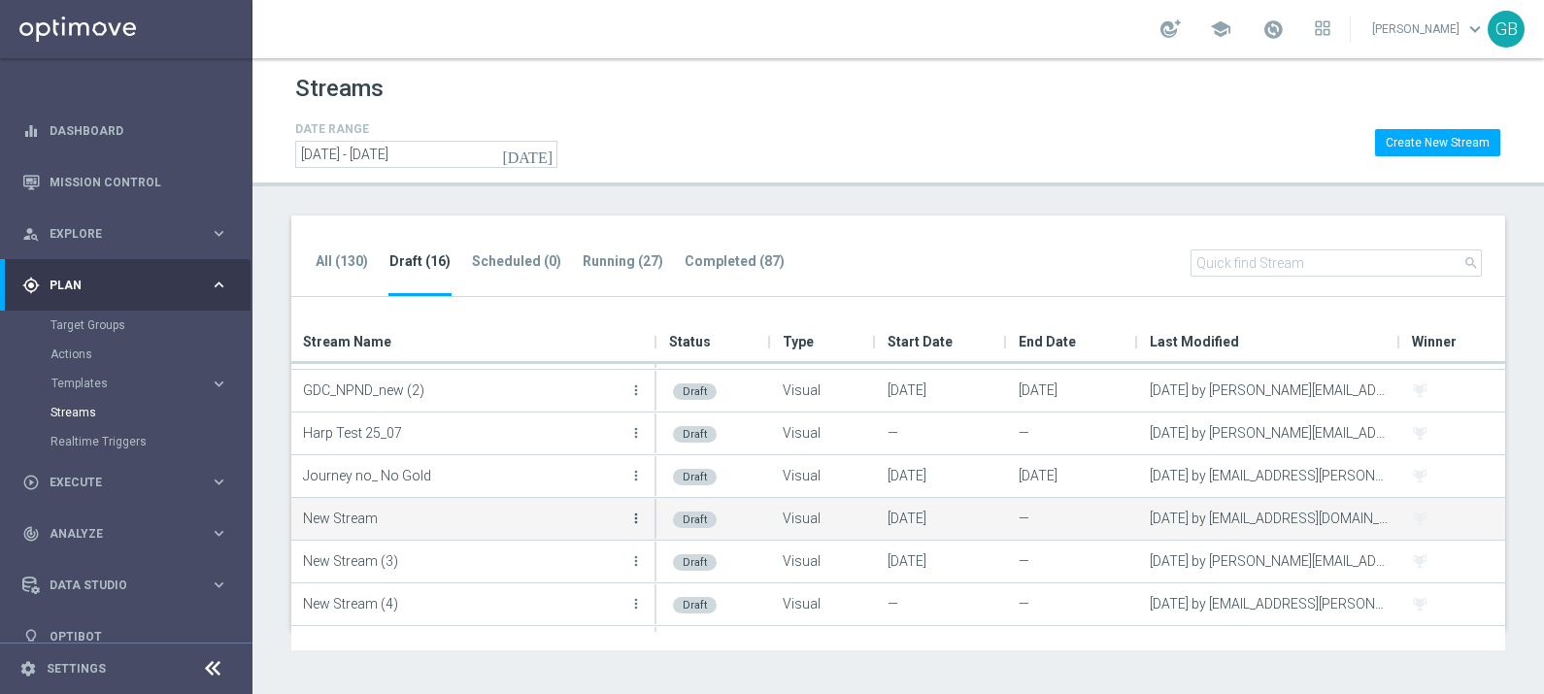
click at [636, 515] on icon "more_vert" at bounding box center [636, 519] width 16 height 16
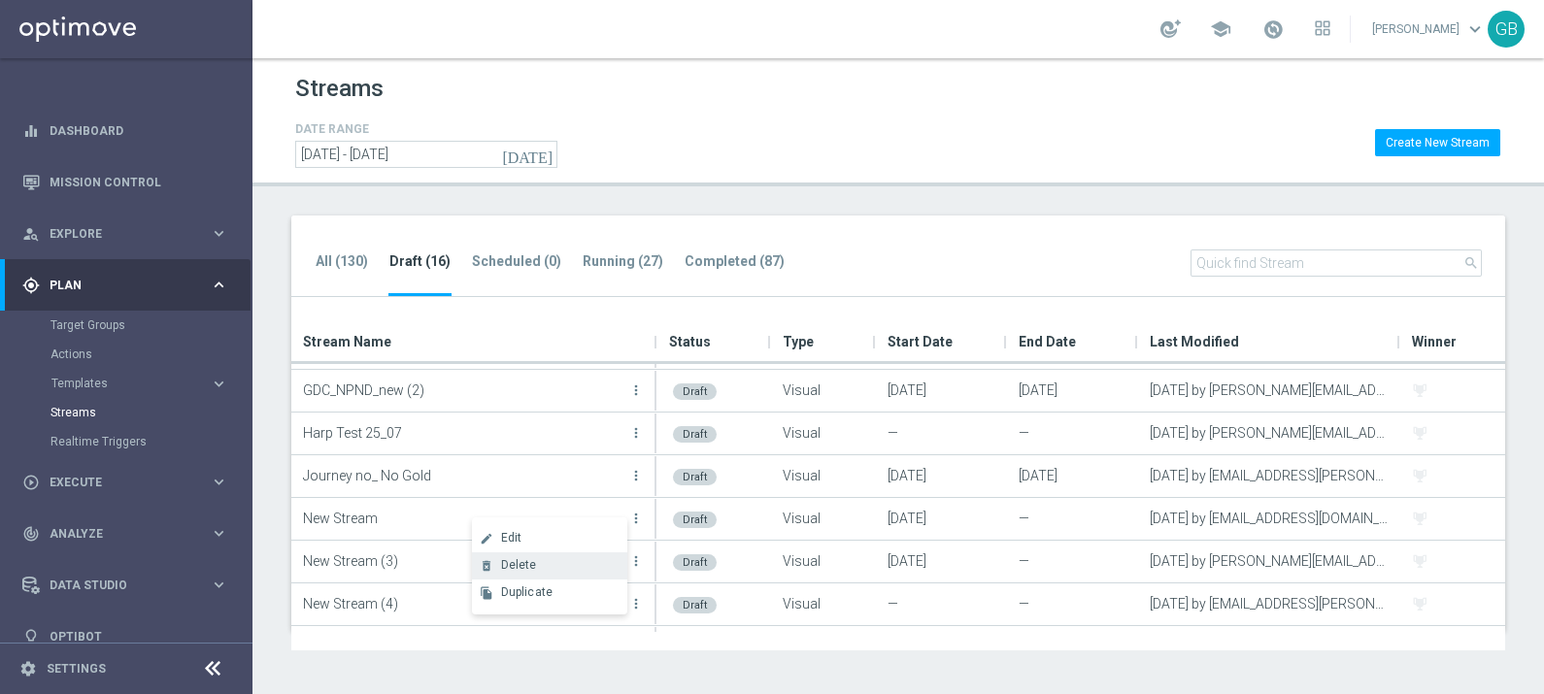
click at [535, 558] on div "Delete" at bounding box center [559, 565] width 117 height 14
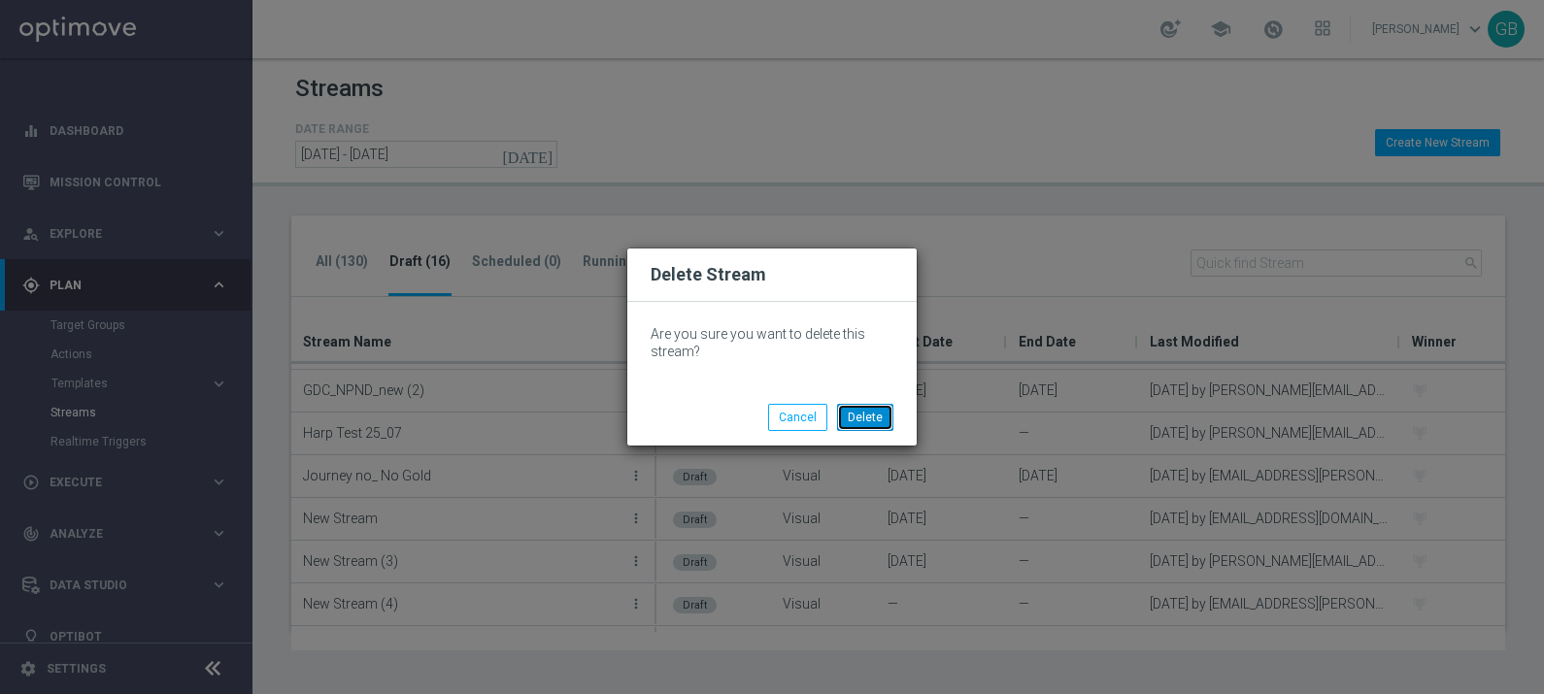
click at [853, 417] on button "Delete" at bounding box center [865, 417] width 56 height 27
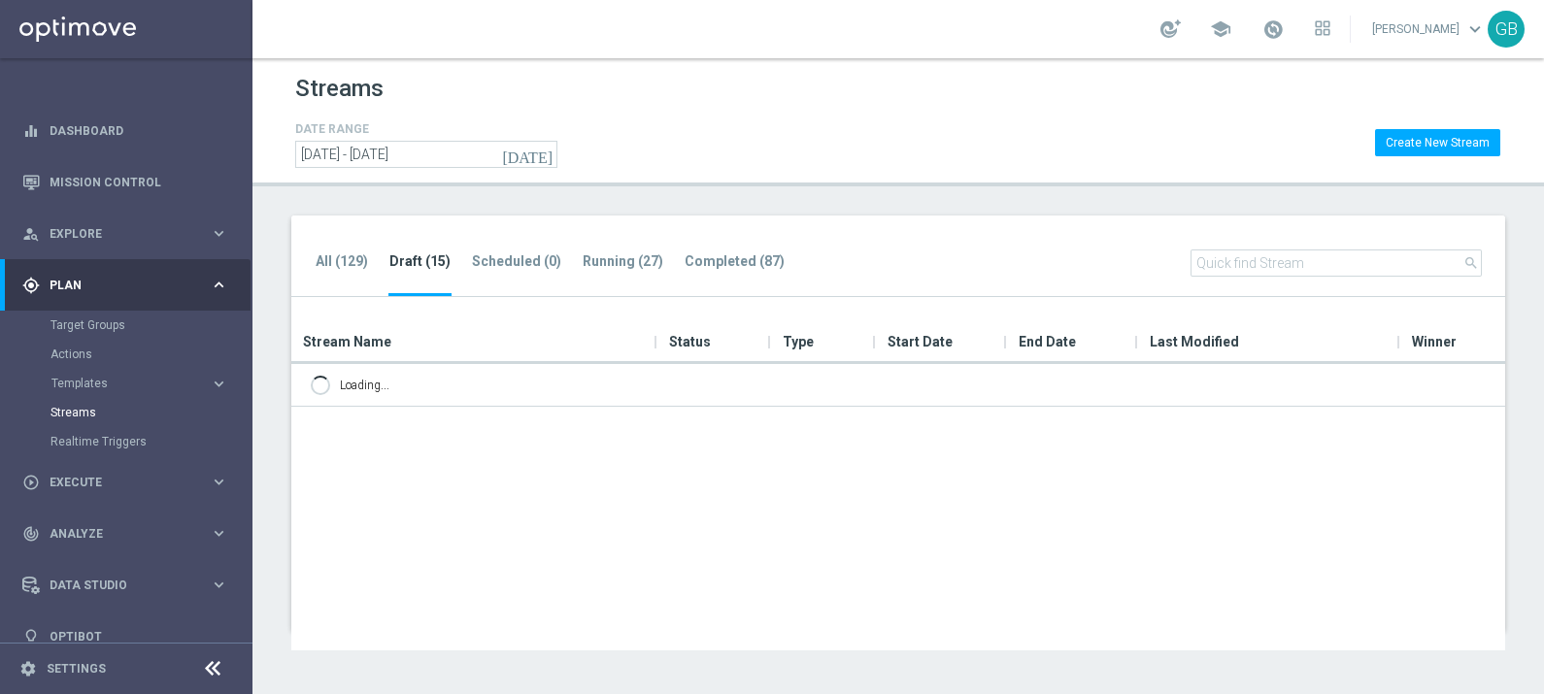
scroll to position [0, 0]
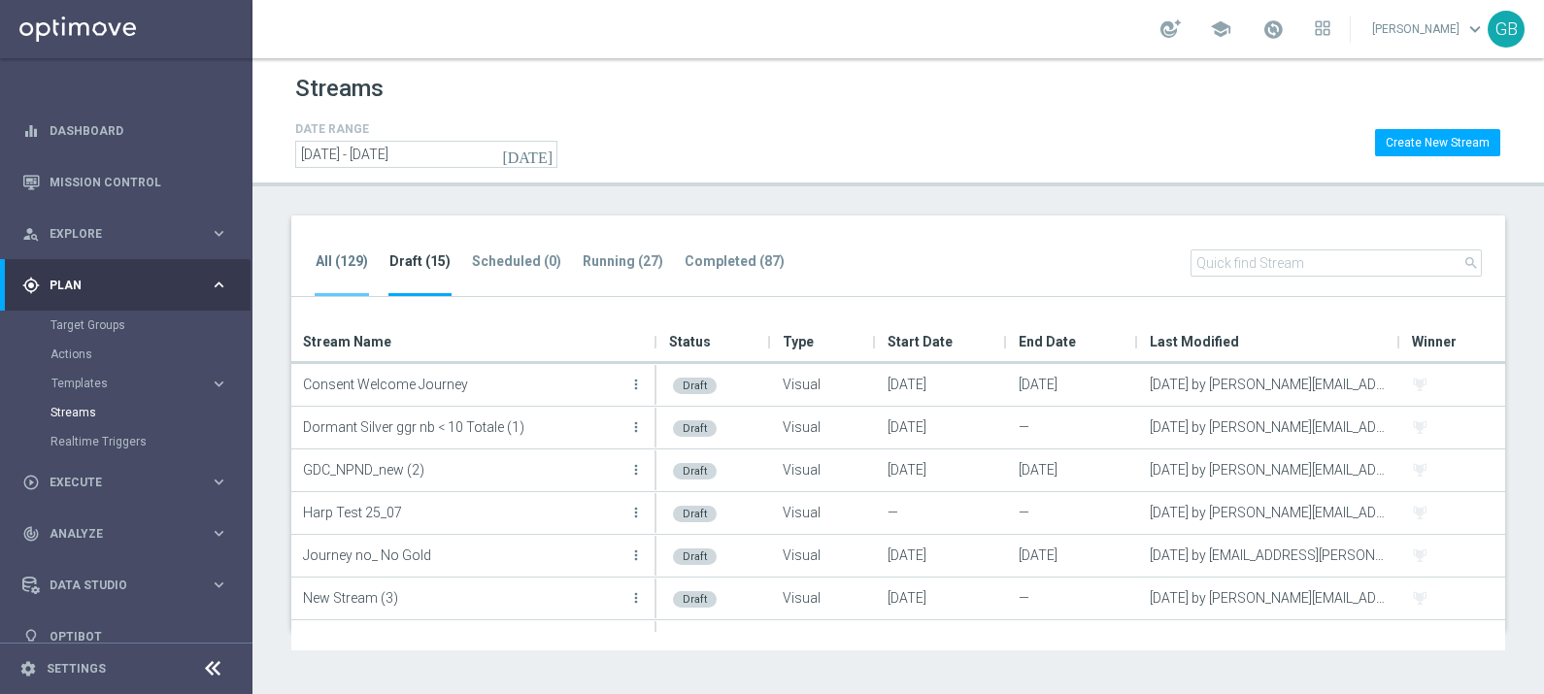
click at [345, 262] on tab-header "All (129)" at bounding box center [342, 261] width 52 height 17
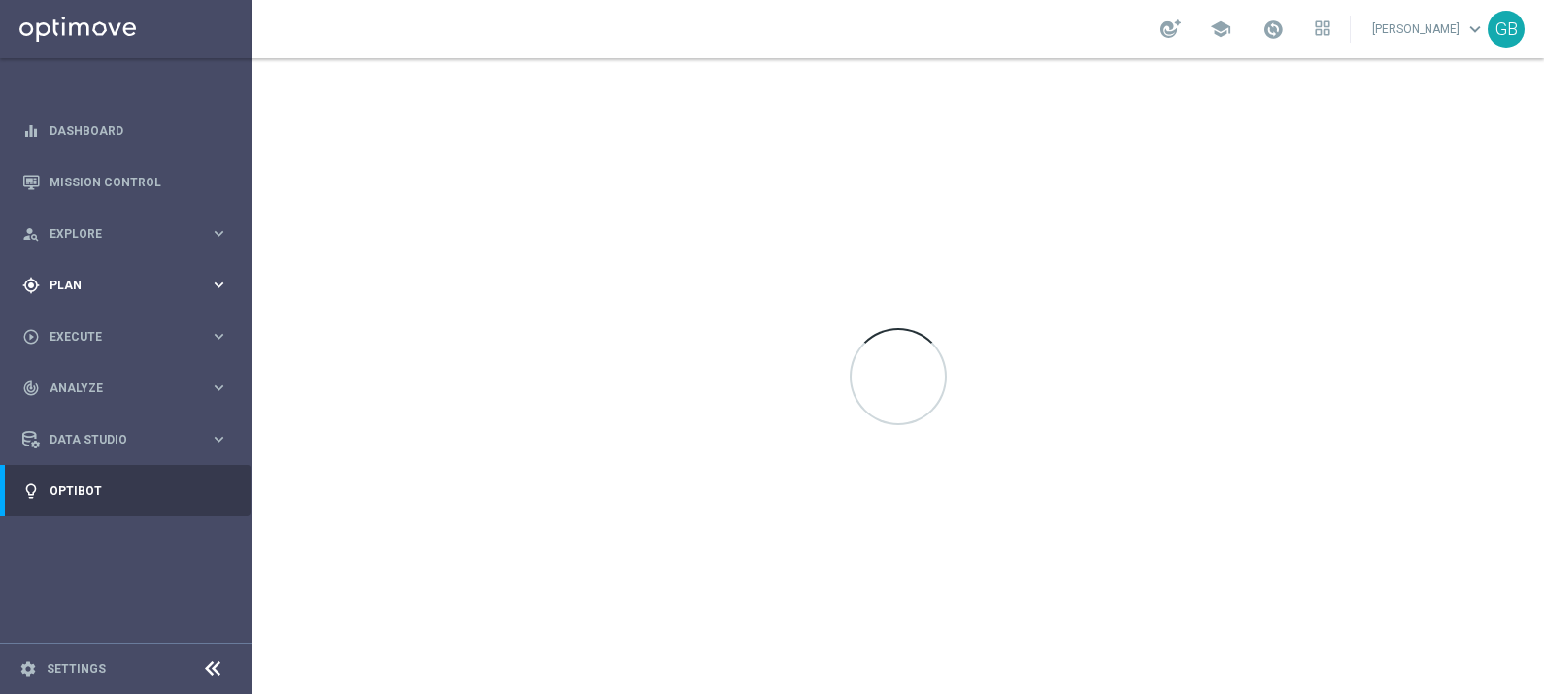
click at [94, 283] on span "Plan" at bounding box center [130, 286] width 160 height 12
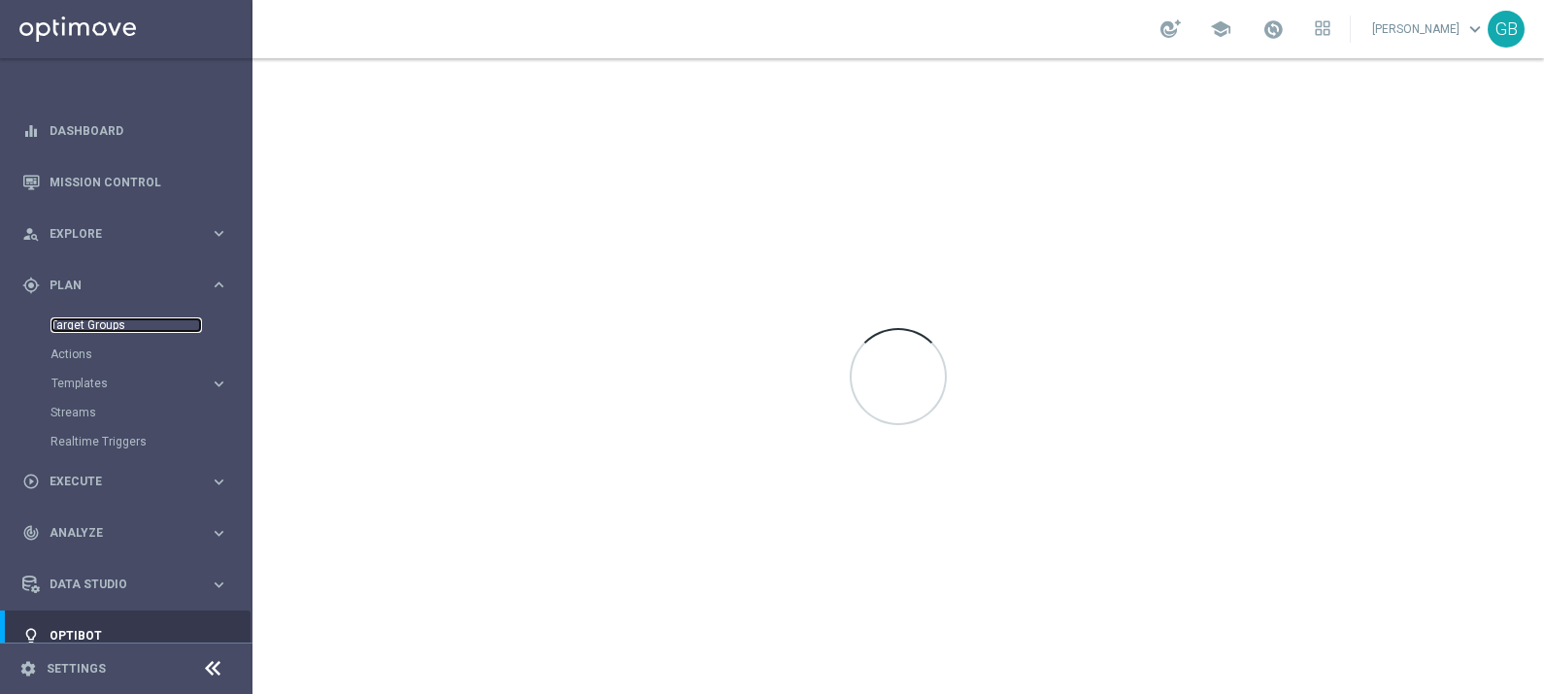
click at [100, 320] on link "Target Groups" at bounding box center [125, 325] width 151 height 16
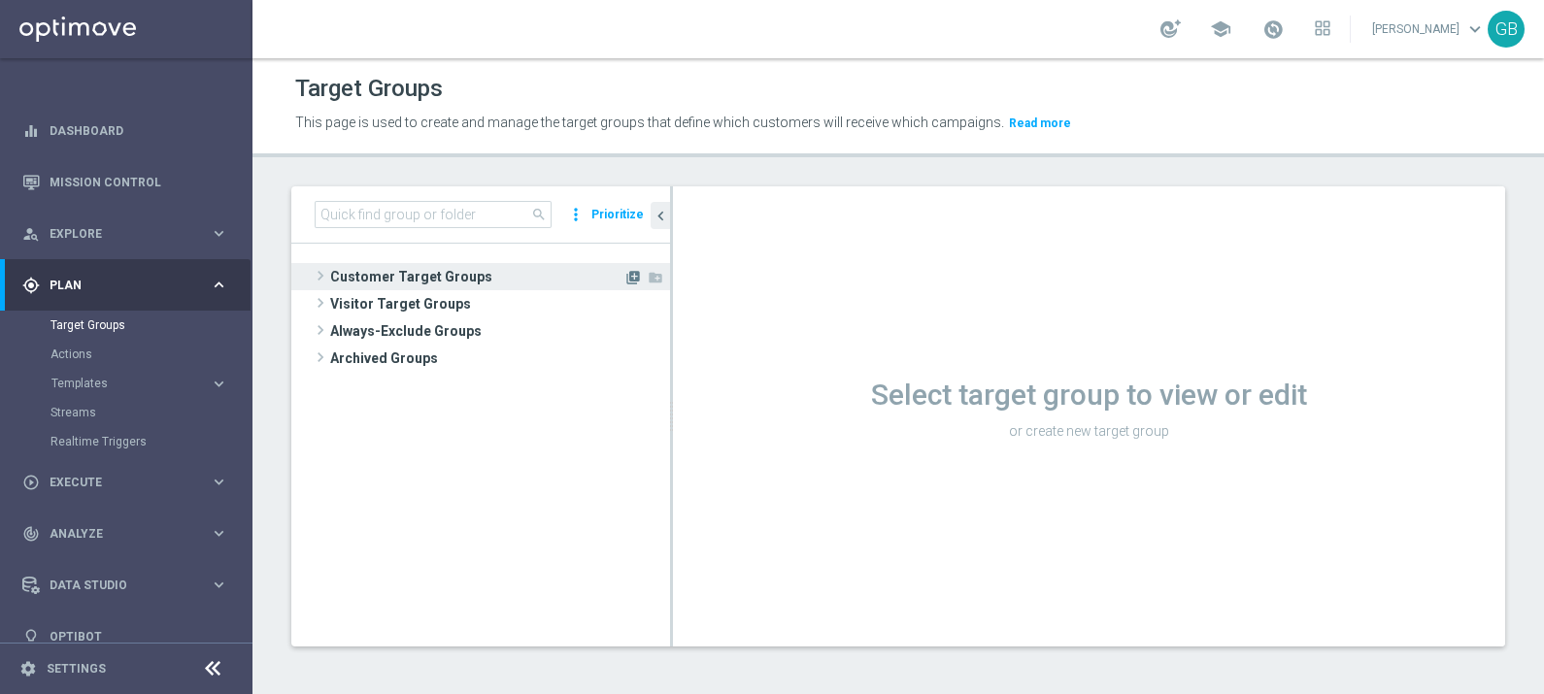
click at [625, 275] on icon "library_add" at bounding box center [633, 278] width 16 height 16
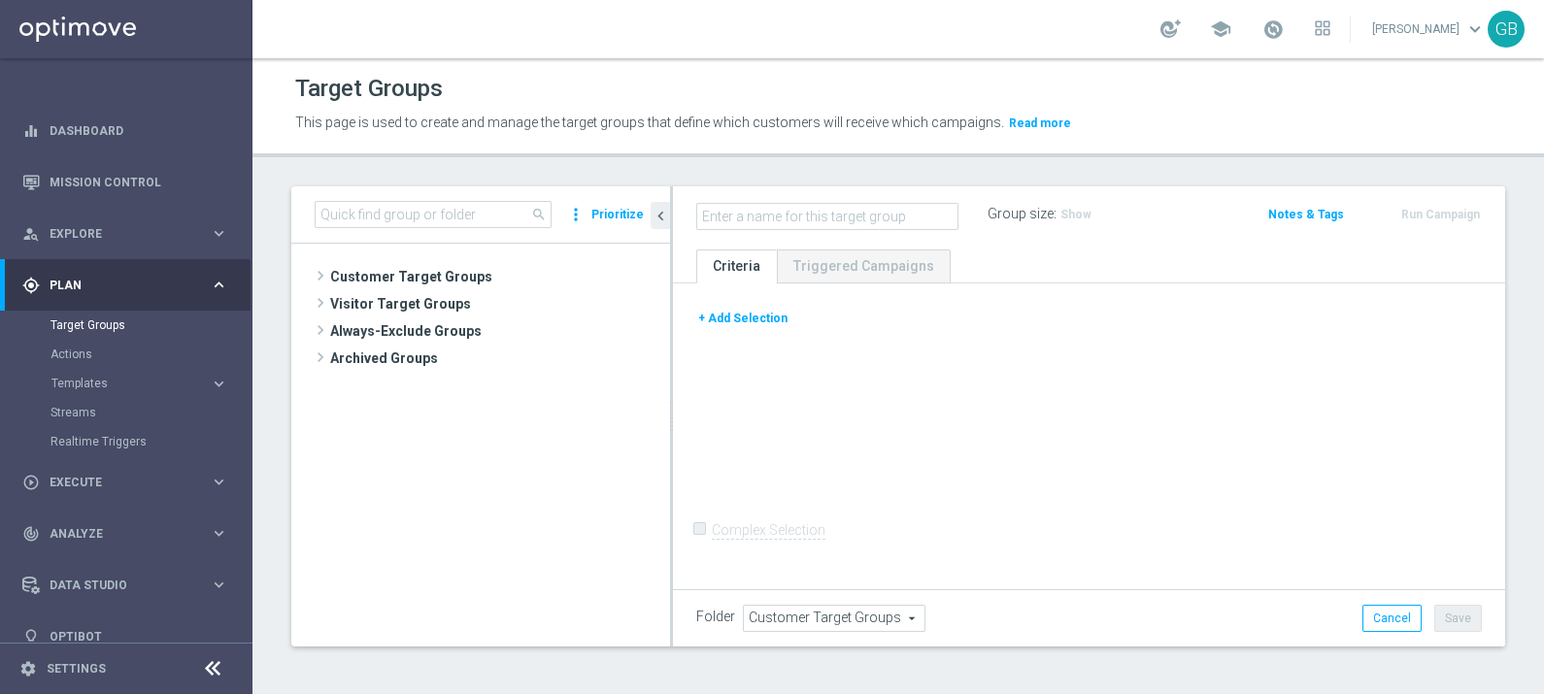
click at [716, 308] on button "+ Add Selection" at bounding box center [742, 318] width 93 height 21
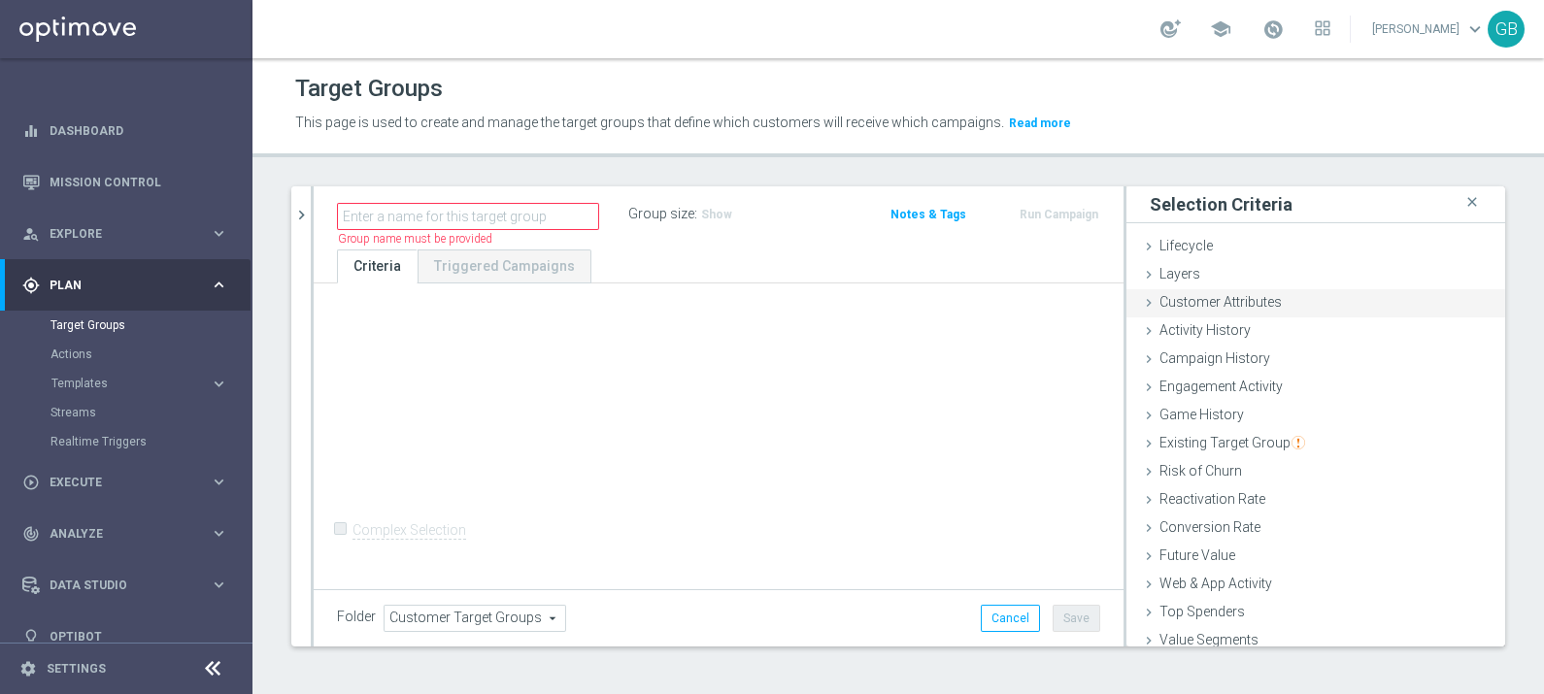
click at [1255, 294] on span "Customer Attributes" at bounding box center [1220, 302] width 122 height 16
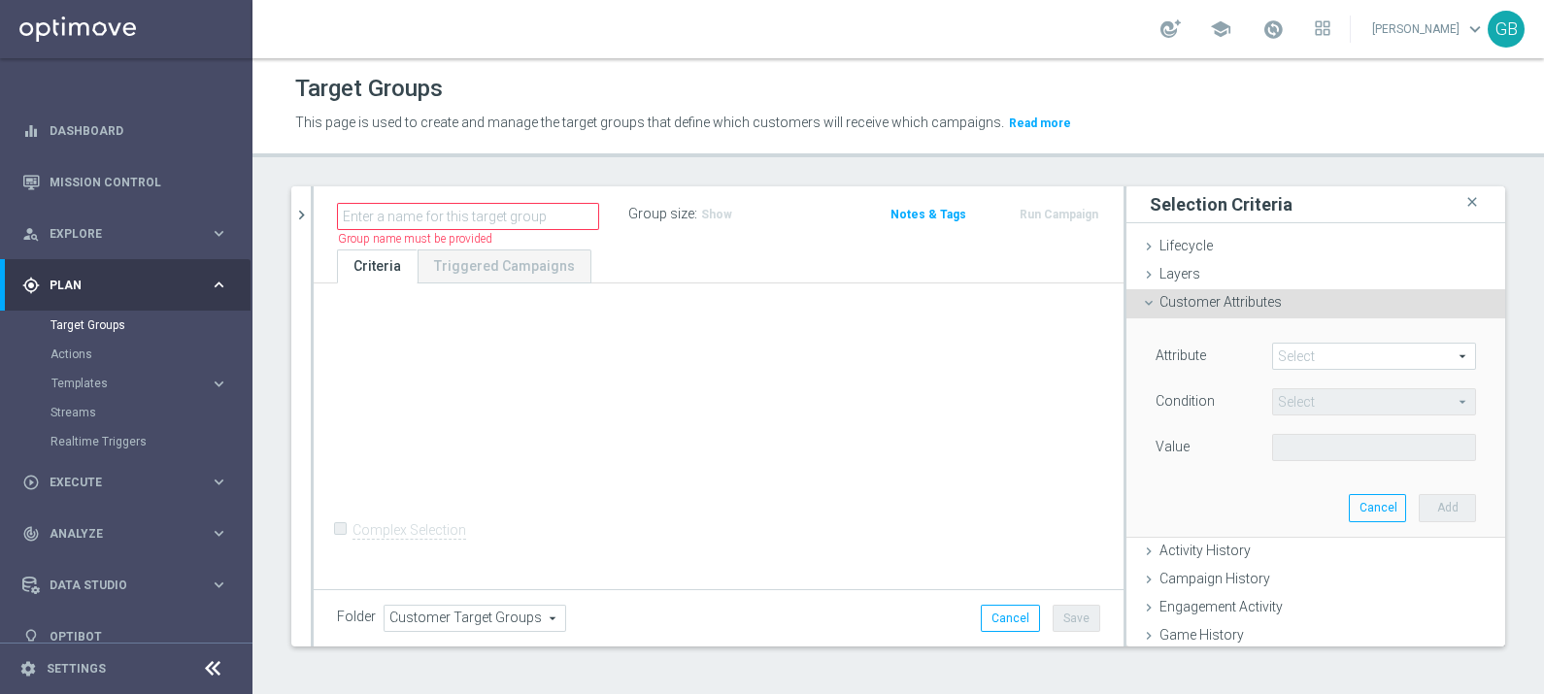
click at [1320, 352] on span at bounding box center [1374, 356] width 202 height 25
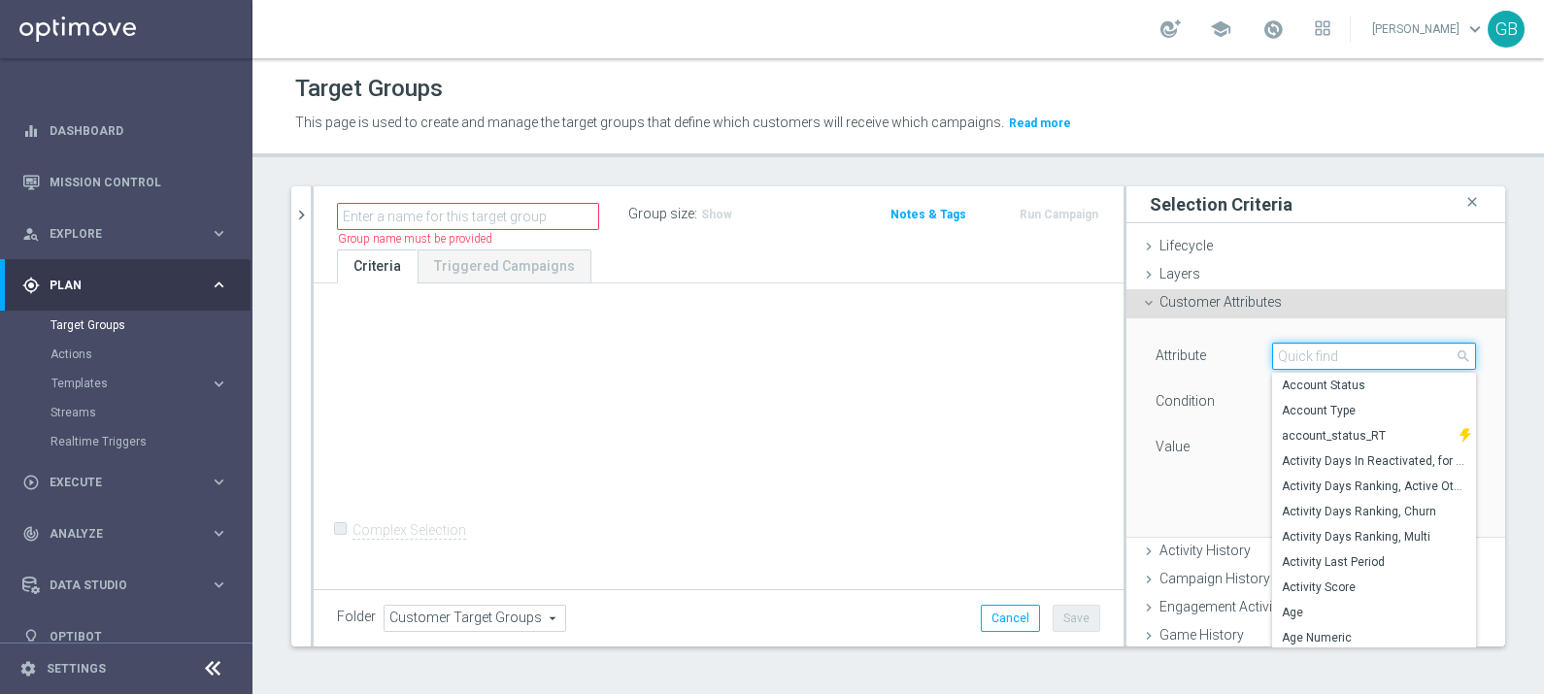
click at [1320, 352] on input "search" at bounding box center [1374, 356] width 204 height 27
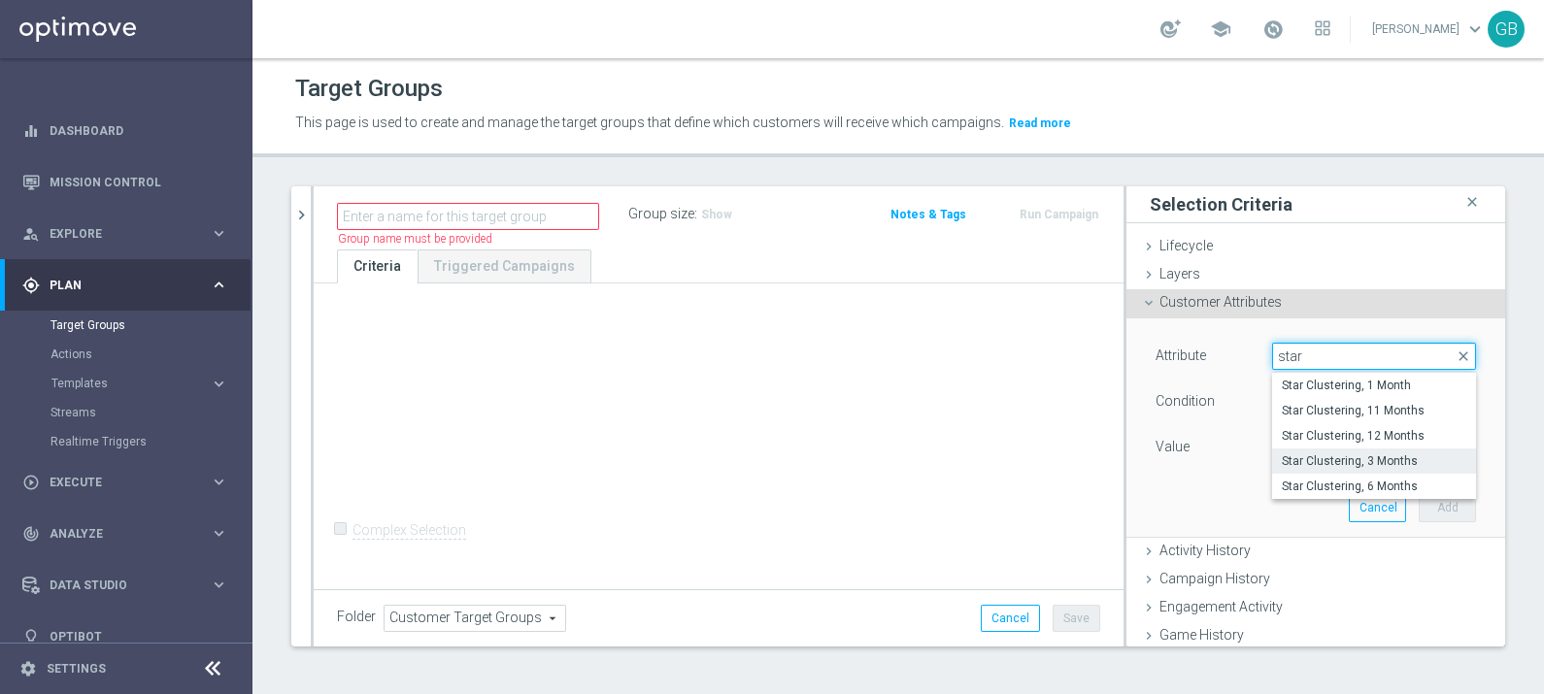
type input "star"
click at [1393, 459] on span "Star Clustering, 3 Months" at bounding box center [1373, 461] width 184 height 16
type input "Star Clustering, 3 Months"
type input "Equals"
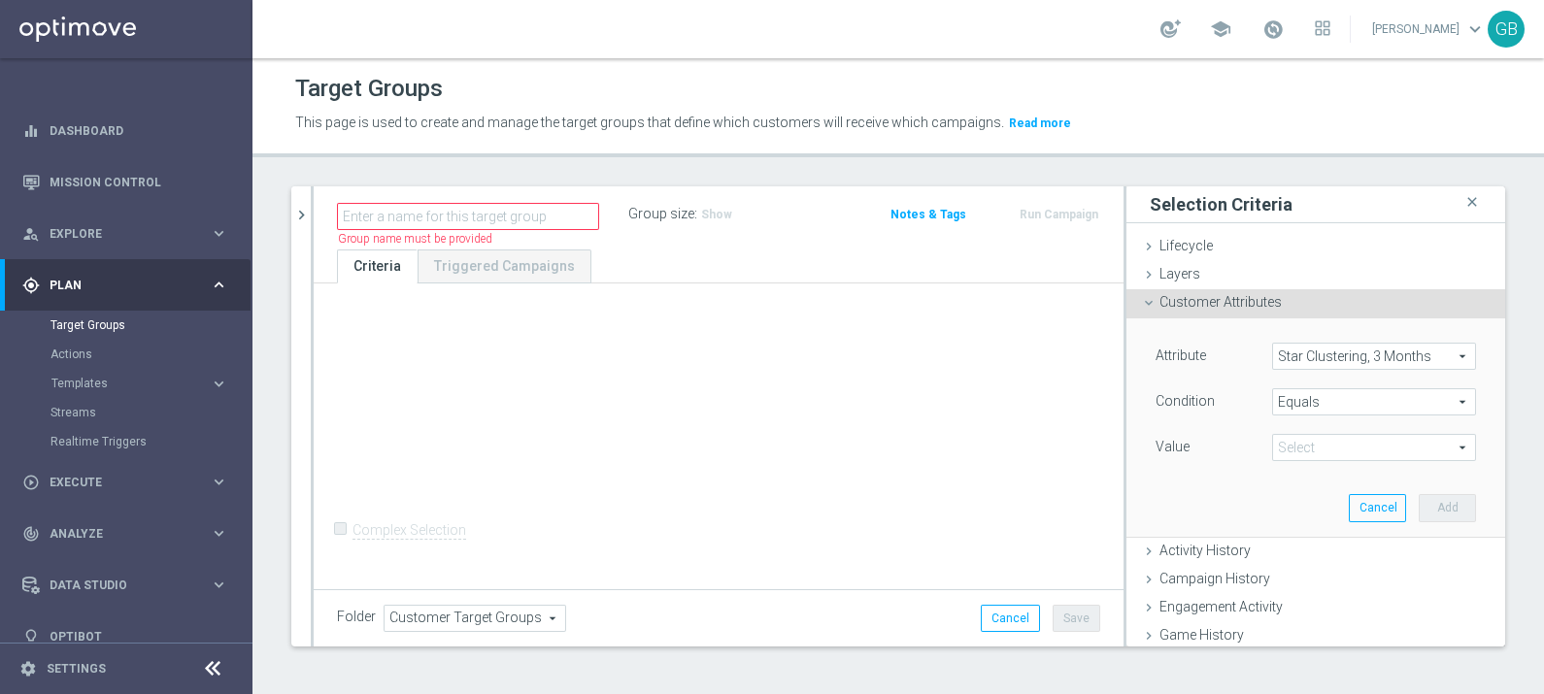
click at [1281, 445] on span at bounding box center [1374, 447] width 202 height 25
click at [1359, 476] on span "EXITING STAR" at bounding box center [1373, 477] width 184 height 16
type input "EXITING STAR"
click at [1418, 508] on button "Add" at bounding box center [1446, 507] width 57 height 27
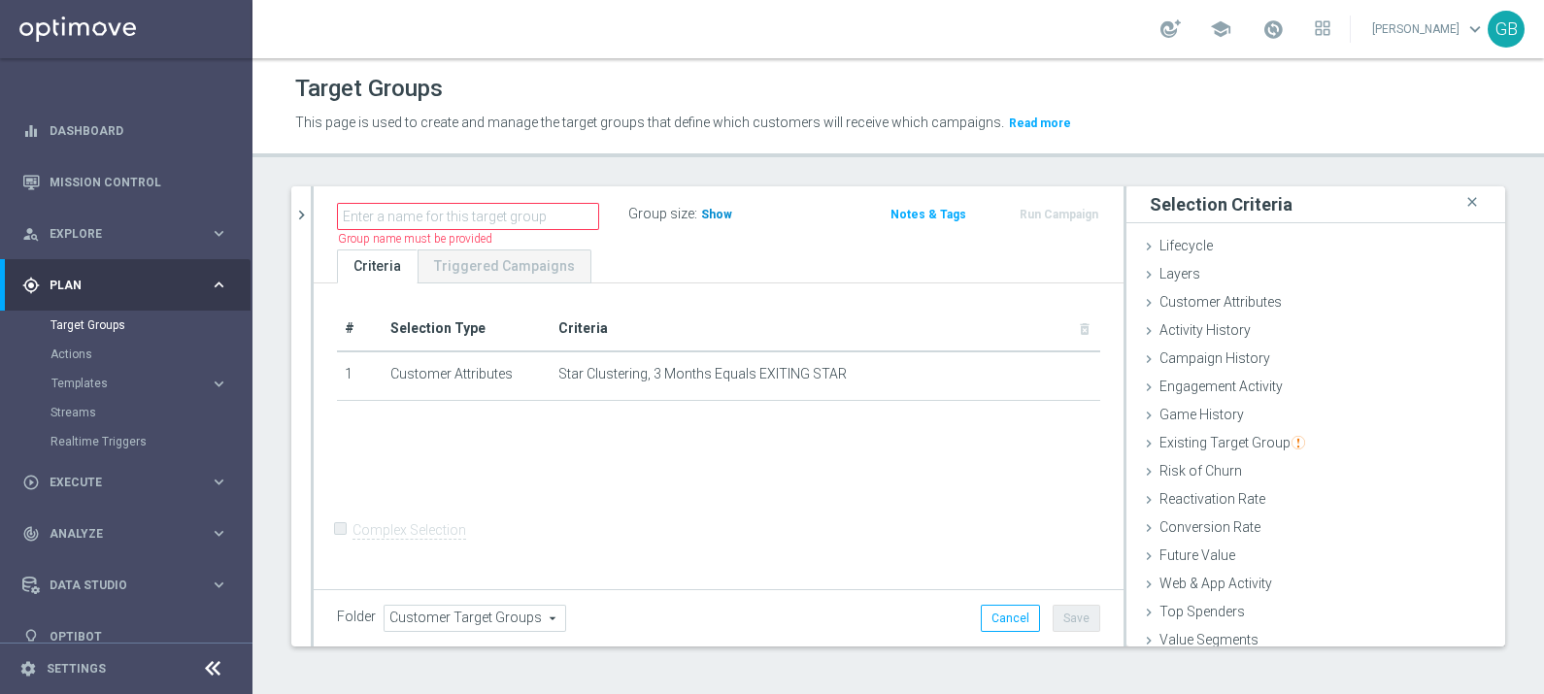
click at [701, 211] on span "Show" at bounding box center [716, 215] width 31 height 14
click at [1315, 298] on div "Customer Attributes done selection saved" at bounding box center [1315, 303] width 379 height 29
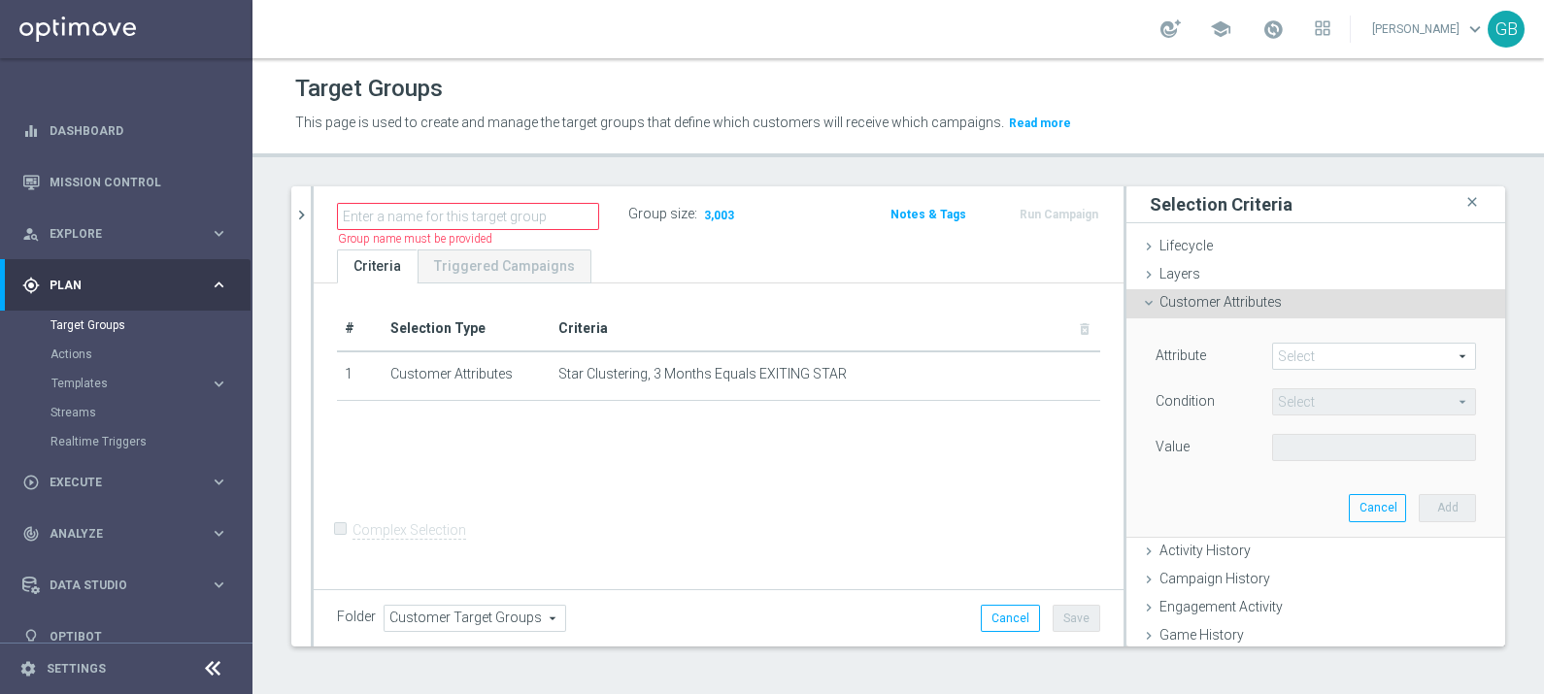
click at [1361, 354] on span at bounding box center [1374, 356] width 202 height 25
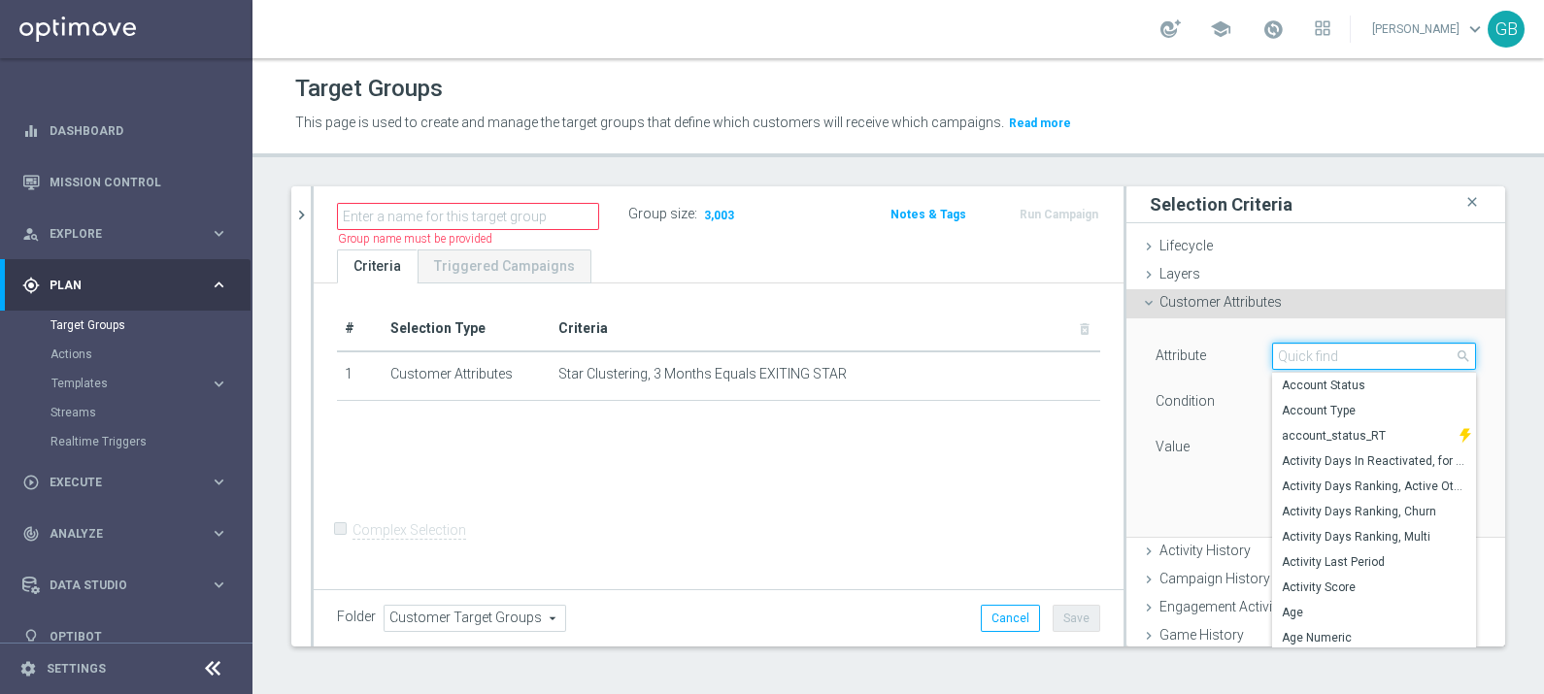
click at [1361, 354] on input "search" at bounding box center [1374, 356] width 204 height 27
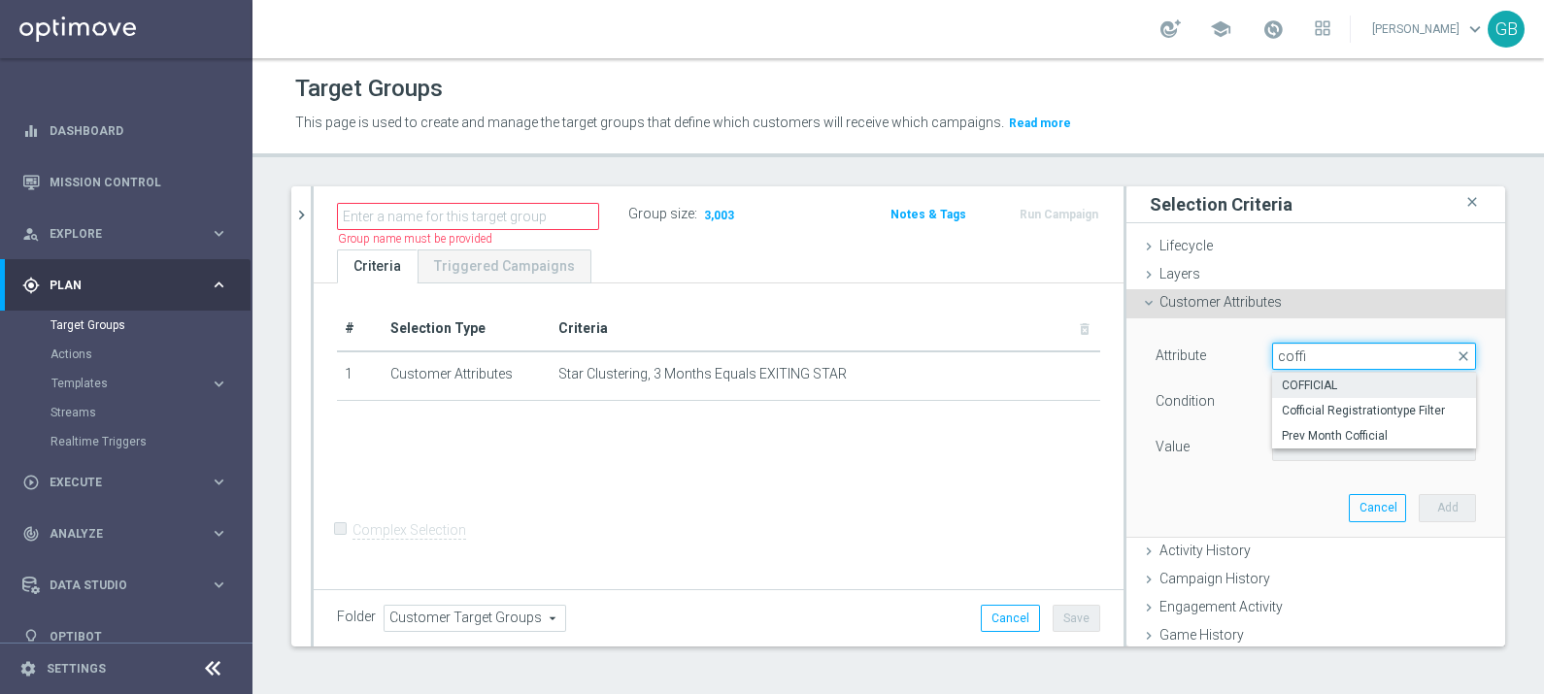
type input "coffi"
click at [1287, 388] on span "COFFICIAL" at bounding box center [1373, 386] width 184 height 16
type input "COFFICIAL"
type input "Equals"
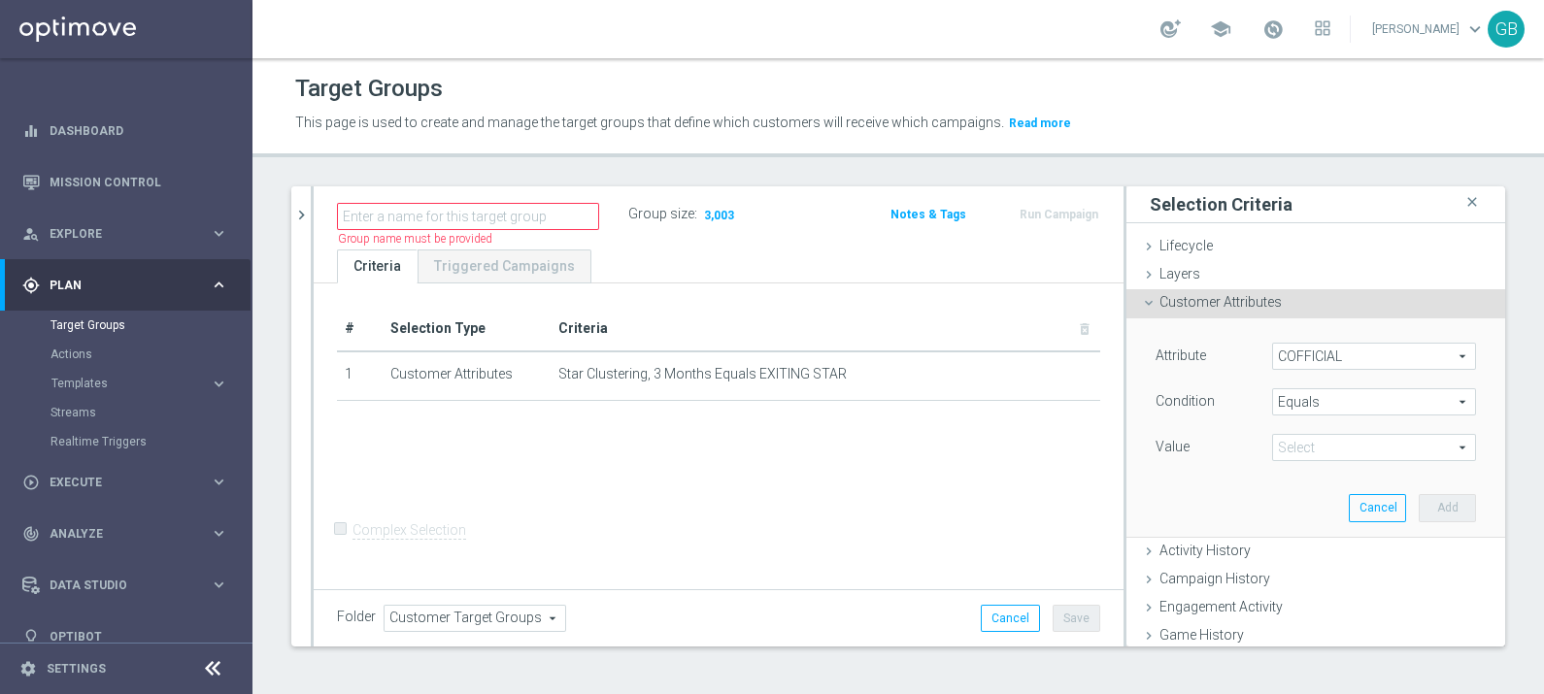
click at [1311, 448] on span at bounding box center [1374, 447] width 202 height 25
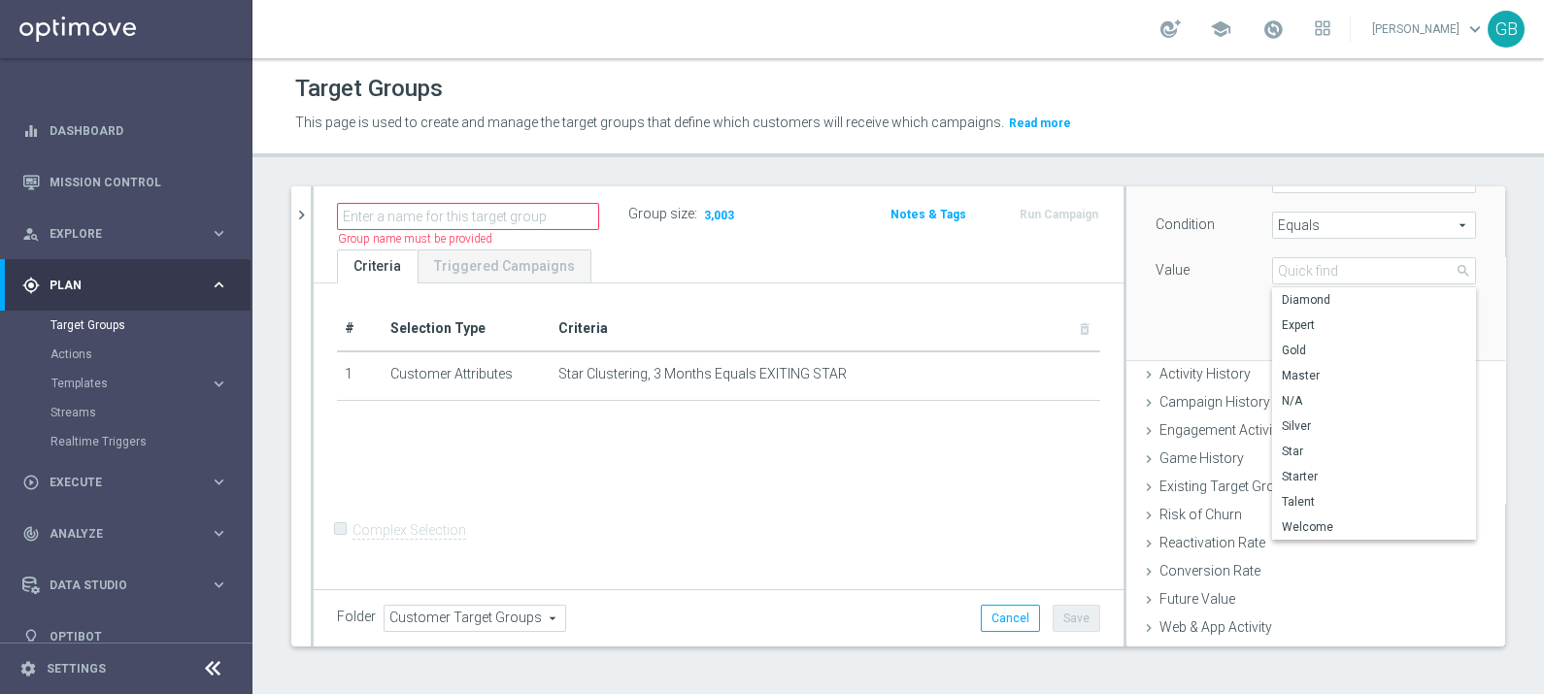
click at [1203, 324] on div "Attribute COFFICIAL COFFICIAL arrow_drop_down search Condition Equals Equals ar…" at bounding box center [1315, 250] width 349 height 217
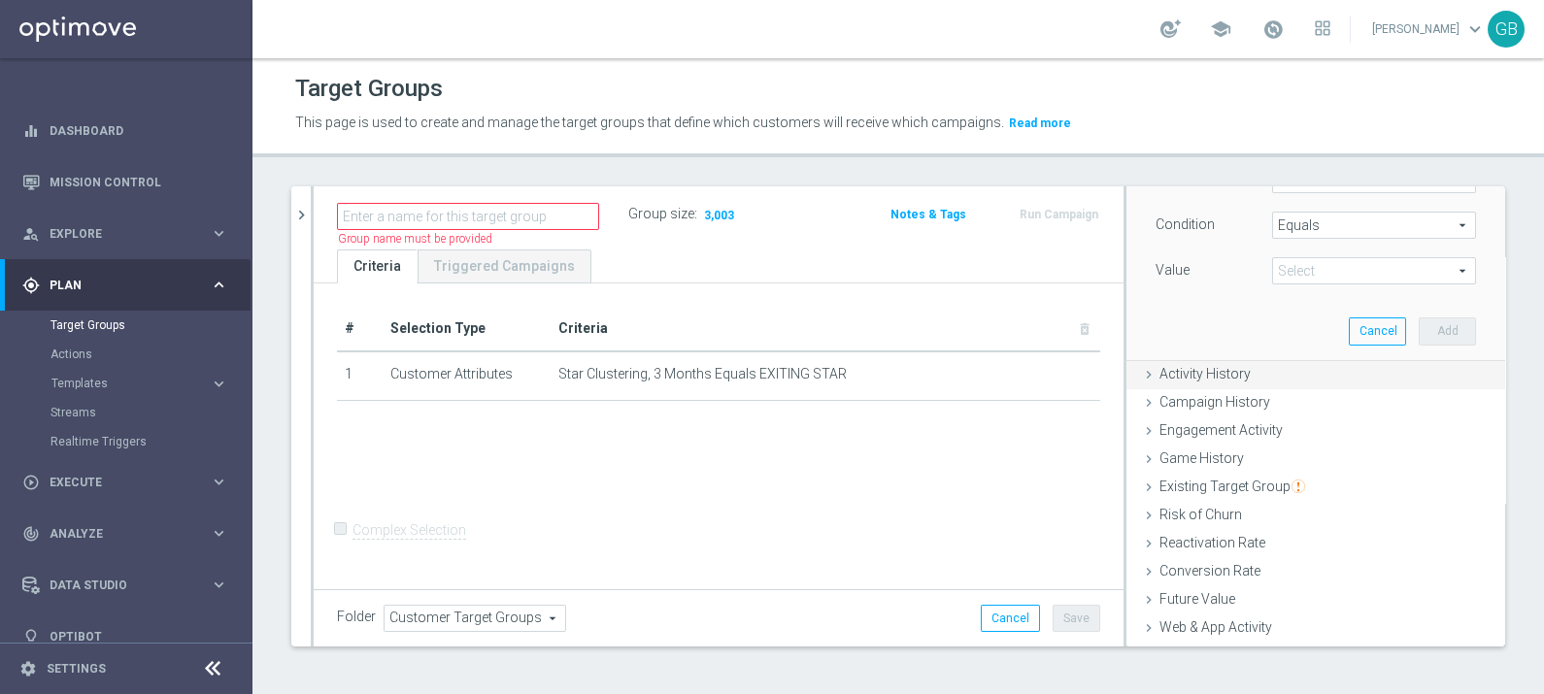
scroll to position [0, 0]
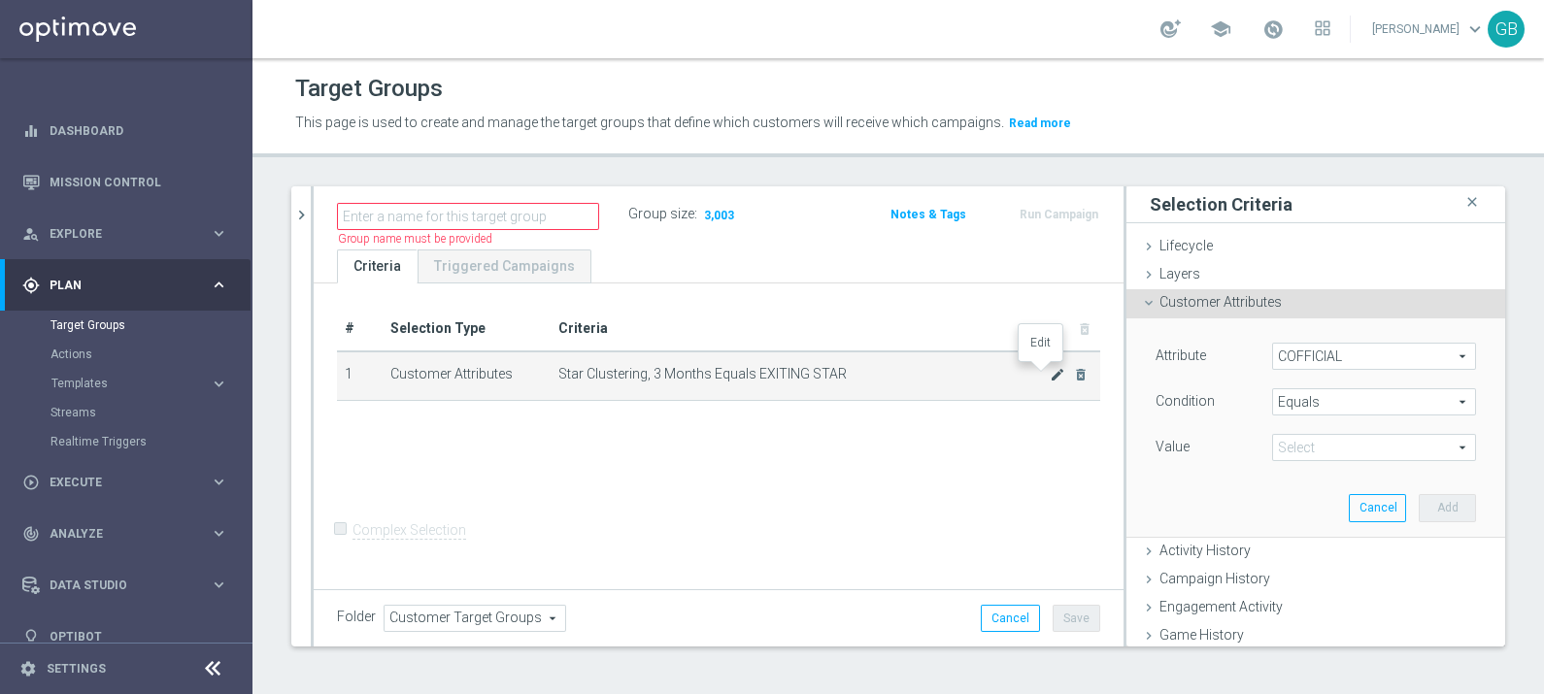
click at [1049, 377] on icon "mode_edit" at bounding box center [1057, 375] width 16 height 16
click at [1366, 355] on span "Star Clustering, 3 Months" at bounding box center [1374, 356] width 202 height 25
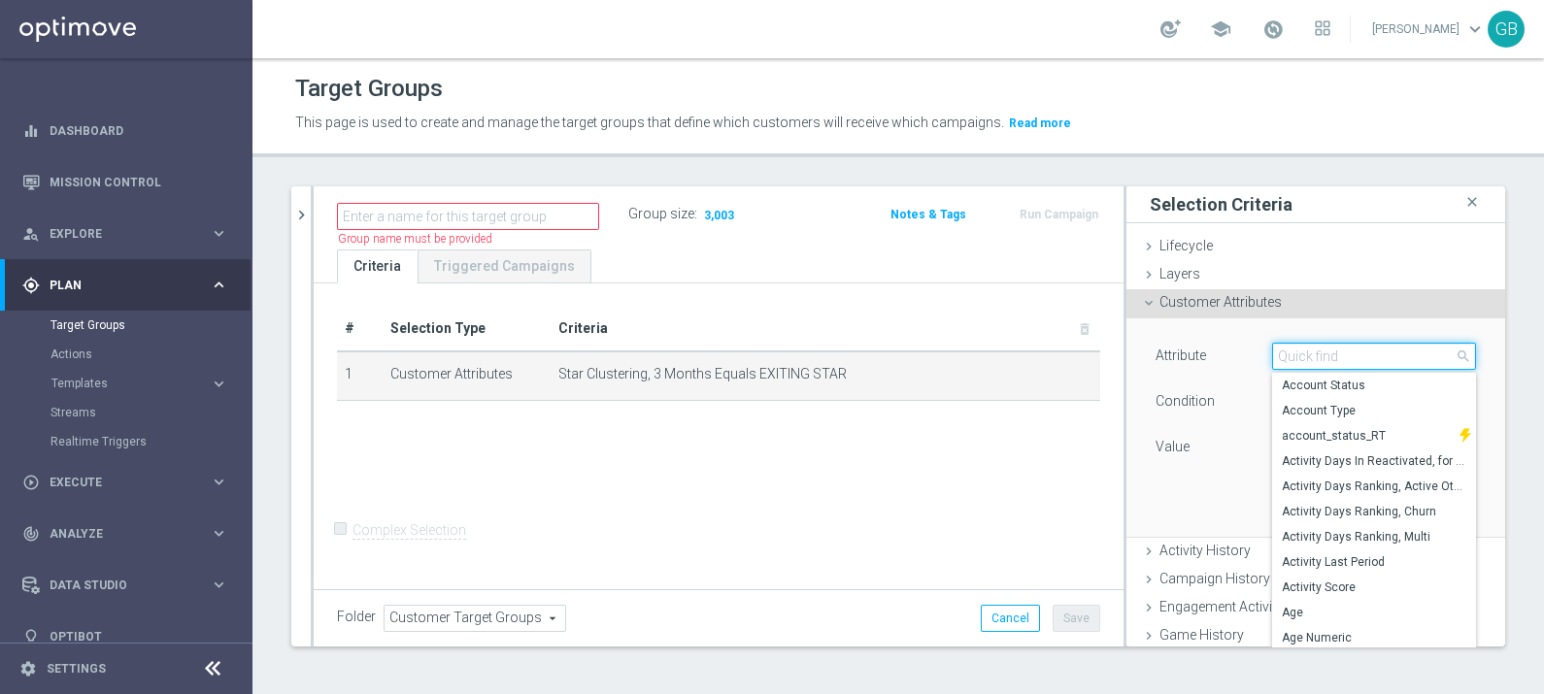
click at [1366, 355] on input "search" at bounding box center [1374, 356] width 204 height 27
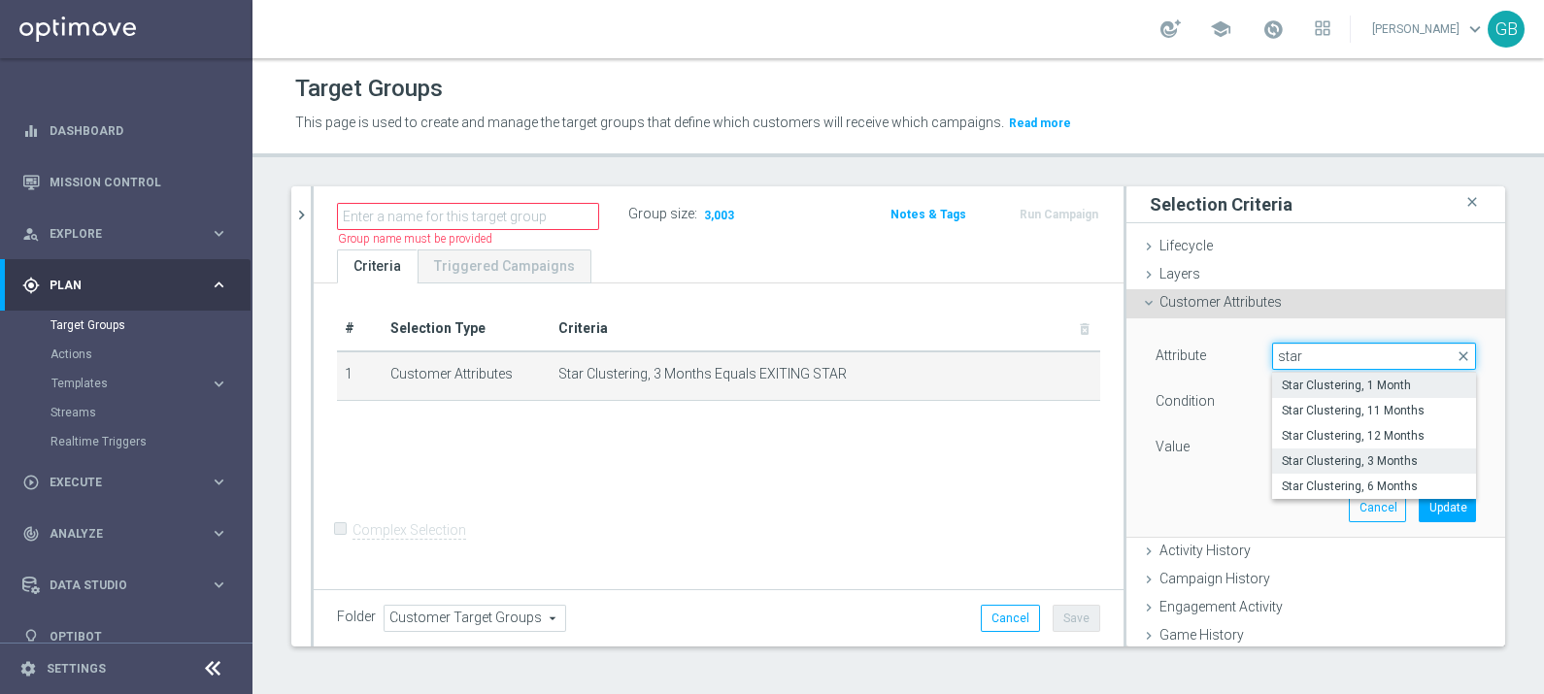
type input "star"
click at [1363, 386] on span "Star Clustering, 1 Month" at bounding box center [1373, 386] width 184 height 16
type input "Star Clustering, 1 Month"
type input "Select"
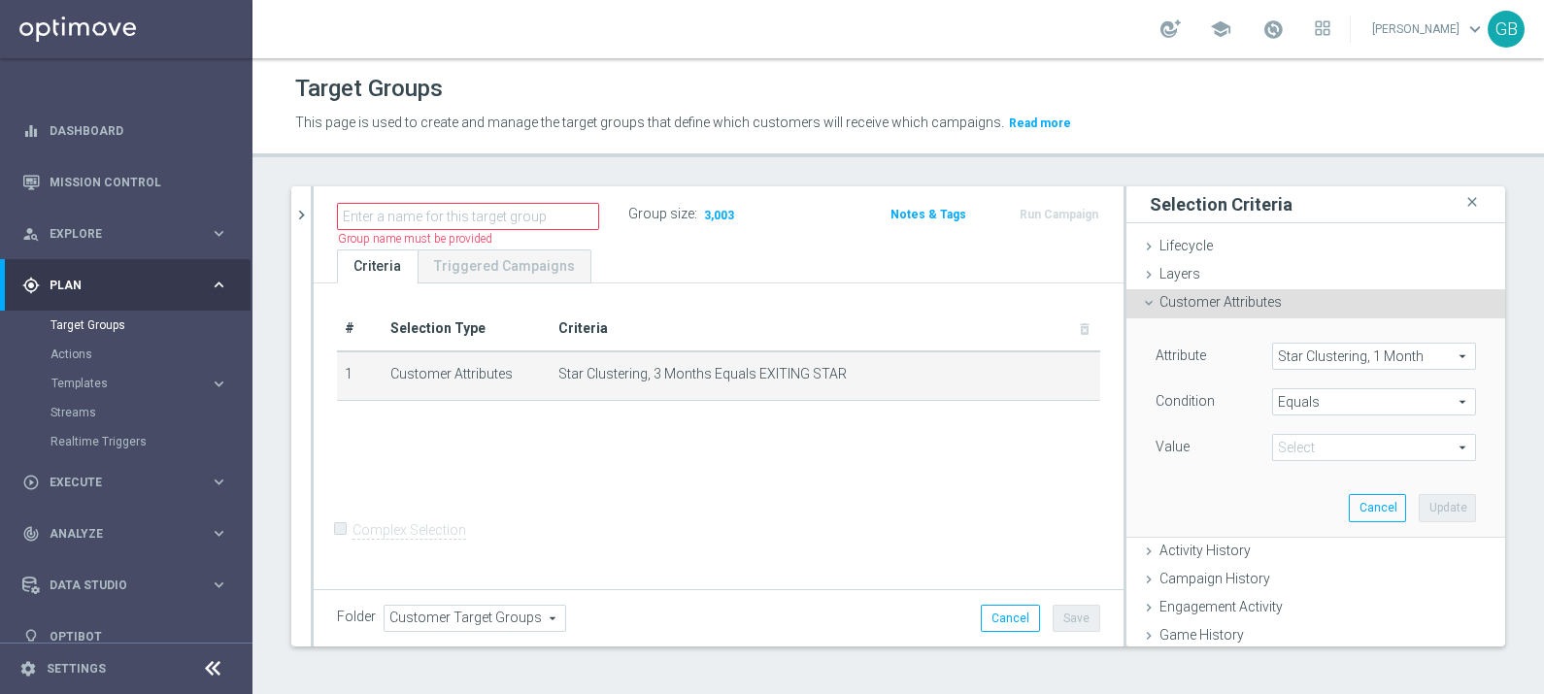
click at [1409, 361] on span "Star Clustering, 1 Month" at bounding box center [1374, 356] width 202 height 25
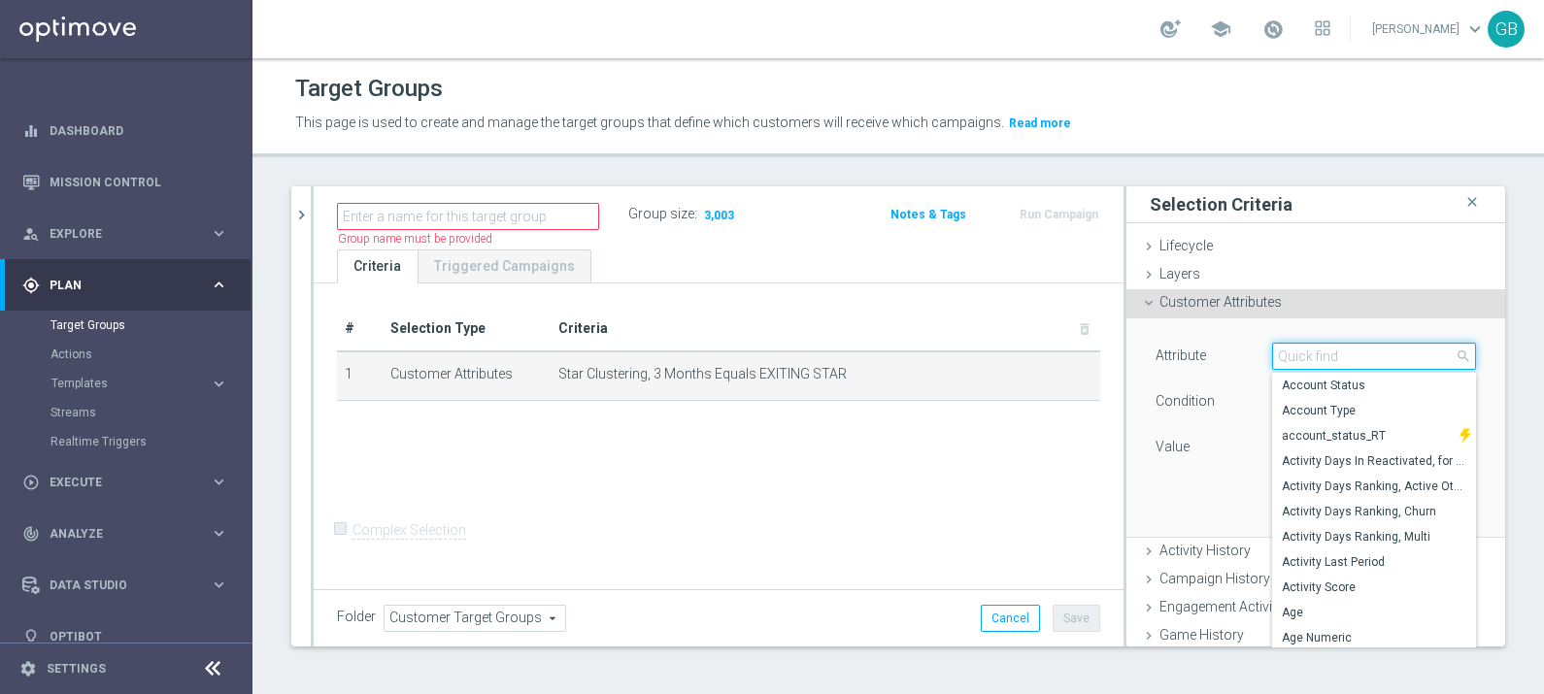
click at [1356, 359] on input "search" at bounding box center [1374, 356] width 204 height 27
click at [1188, 372] on div "Attribute" at bounding box center [1199, 358] width 116 height 31
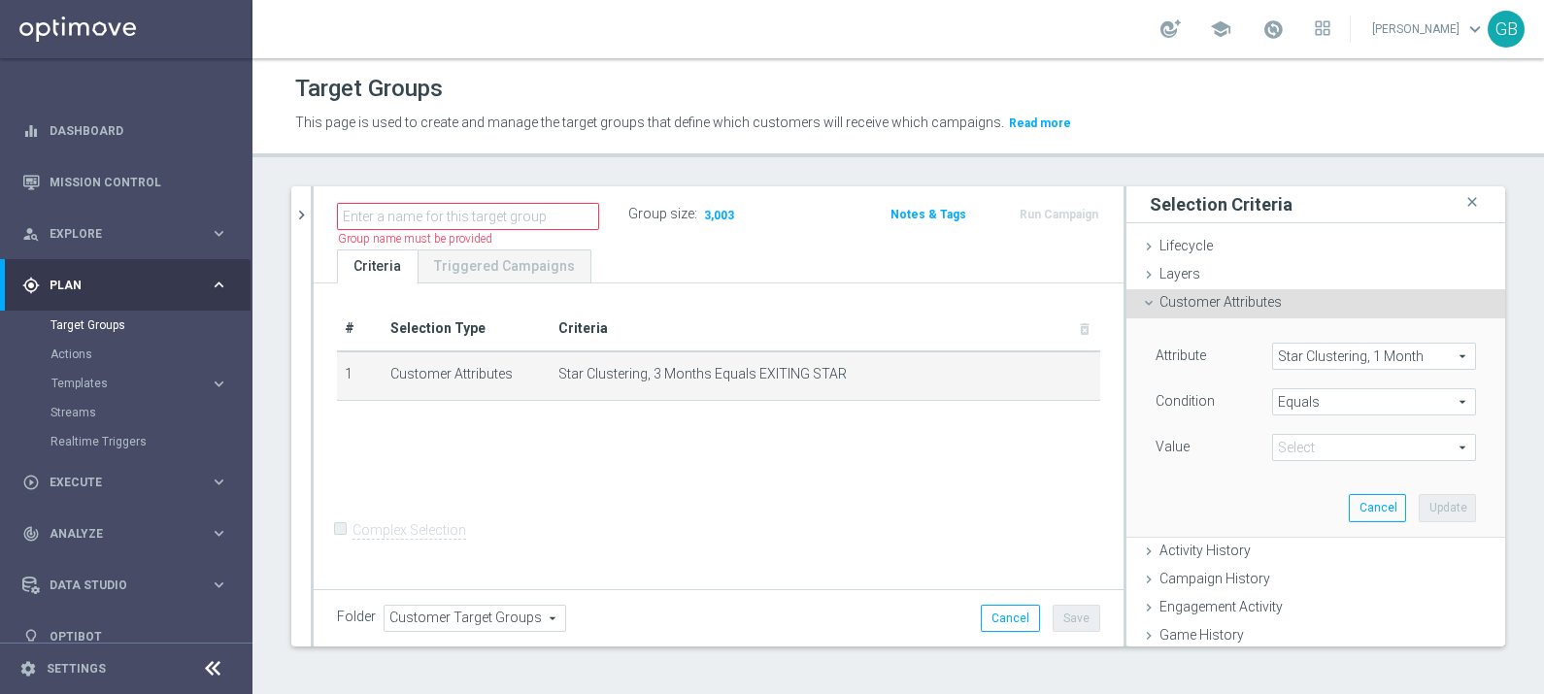
click at [1368, 351] on span "Star Clustering, 1 Month" at bounding box center [1374, 356] width 202 height 25
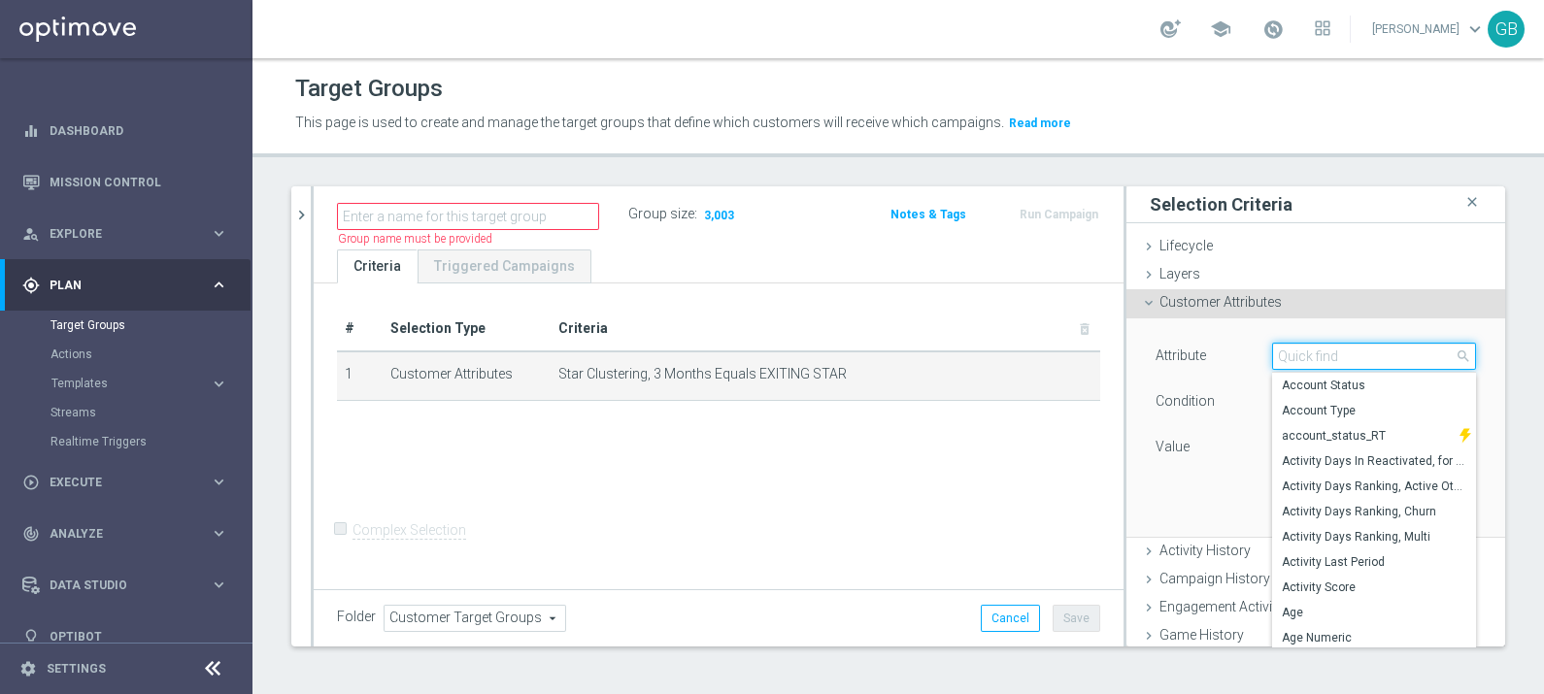
click at [1368, 351] on input "search" at bounding box center [1374, 356] width 204 height 27
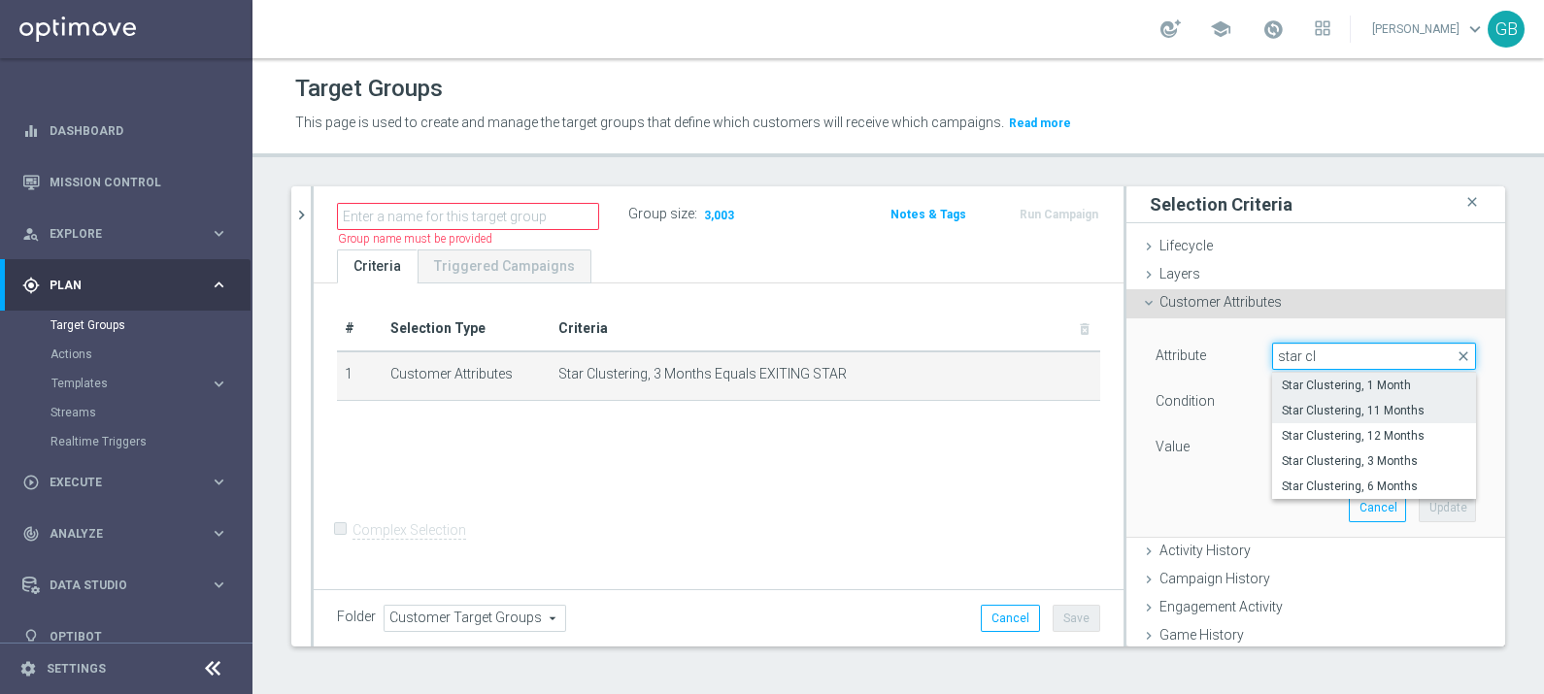
type input "star cl"
click at [1388, 406] on span "Star Clustering, 11 Months" at bounding box center [1373, 411] width 184 height 16
type input "Star Clustering, 11 Months"
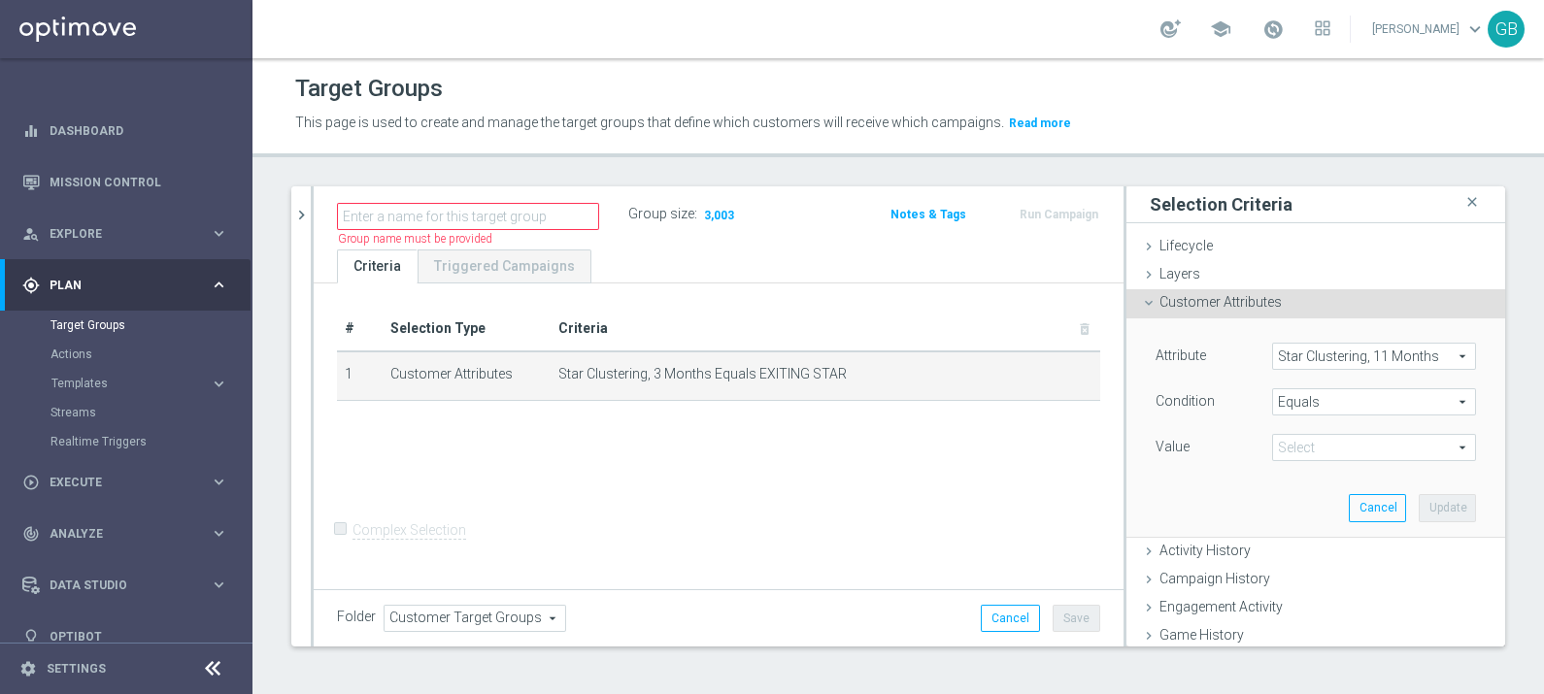
click at [1303, 449] on span "EXITING STAR" at bounding box center [1374, 447] width 202 height 25
click at [1364, 354] on span "Star Clustering, 11 Months" at bounding box center [1374, 356] width 202 height 25
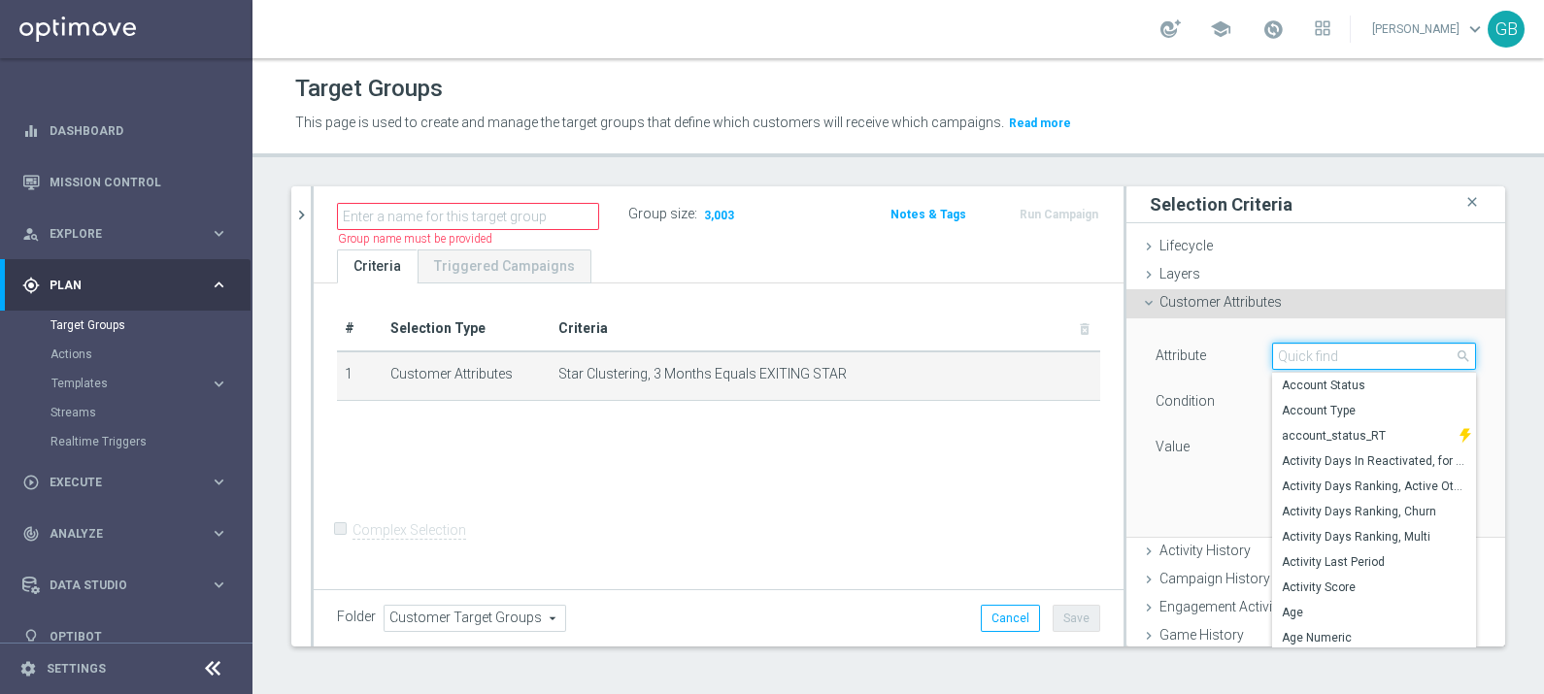
click at [1364, 354] on input "search" at bounding box center [1374, 356] width 204 height 27
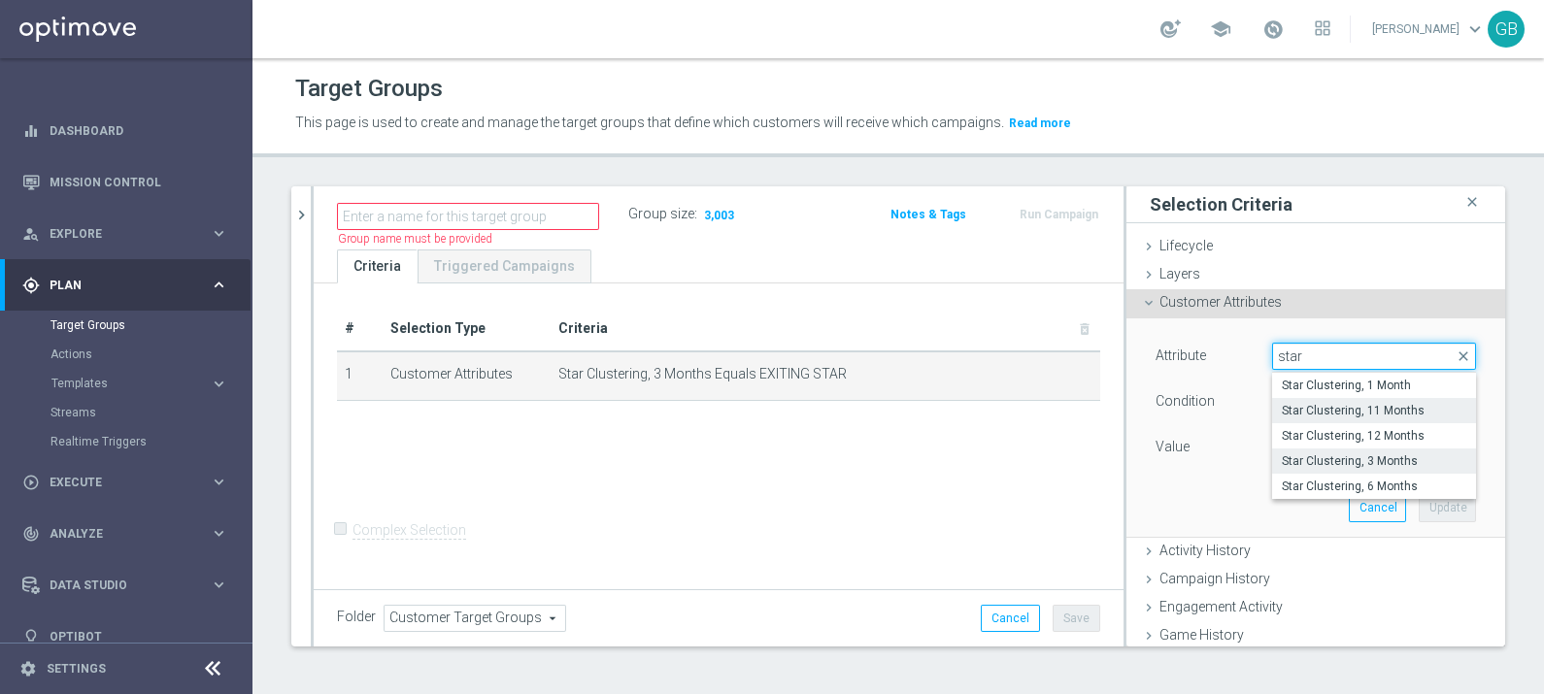
type input "star"
click at [1380, 453] on span "Star Clustering, 3 Months" at bounding box center [1373, 461] width 184 height 16
type input "Star Clustering, 3 Months"
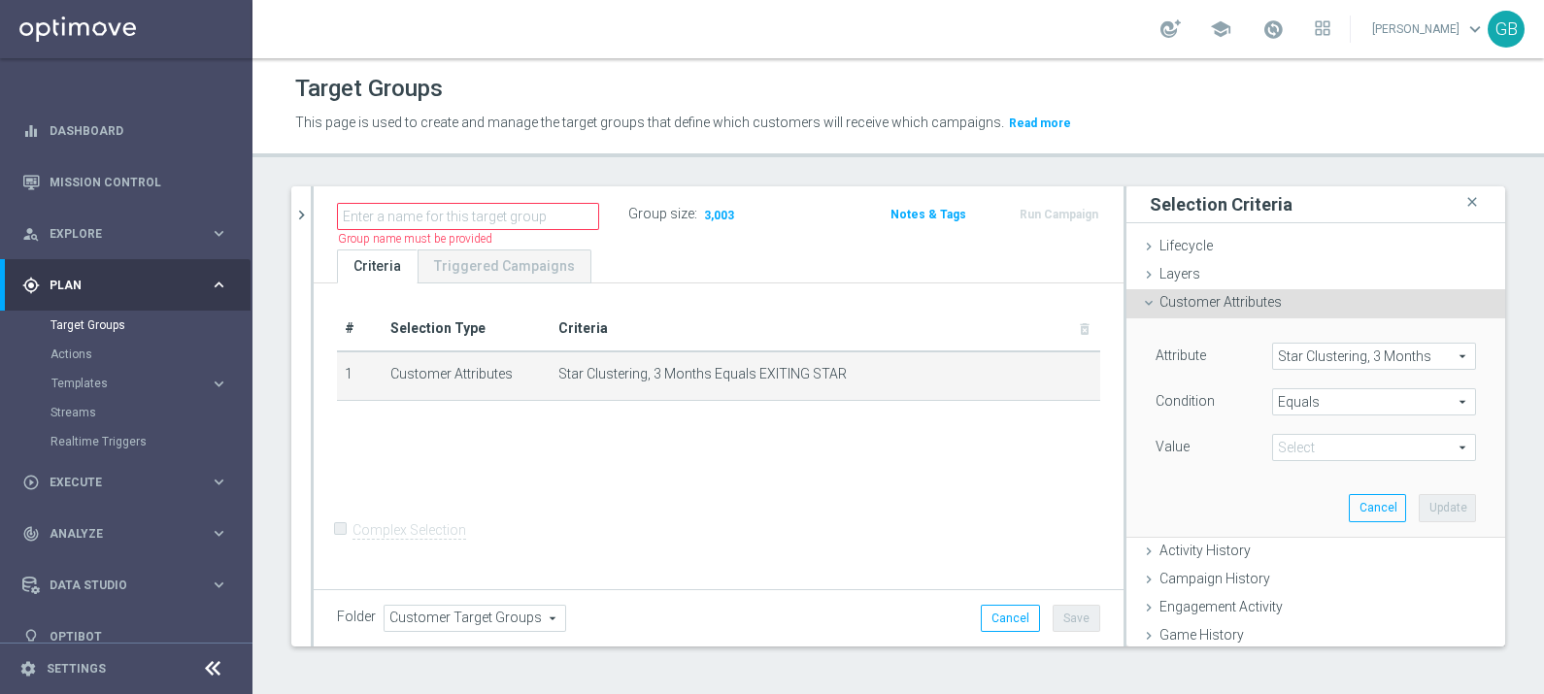
click at [1325, 445] on span "EXITING STAR" at bounding box center [1374, 447] width 202 height 25
click at [1303, 525] on span "STAR" at bounding box center [1373, 527] width 184 height 16
type input "STAR"
click at [1418, 500] on button "Update" at bounding box center [1446, 507] width 57 height 27
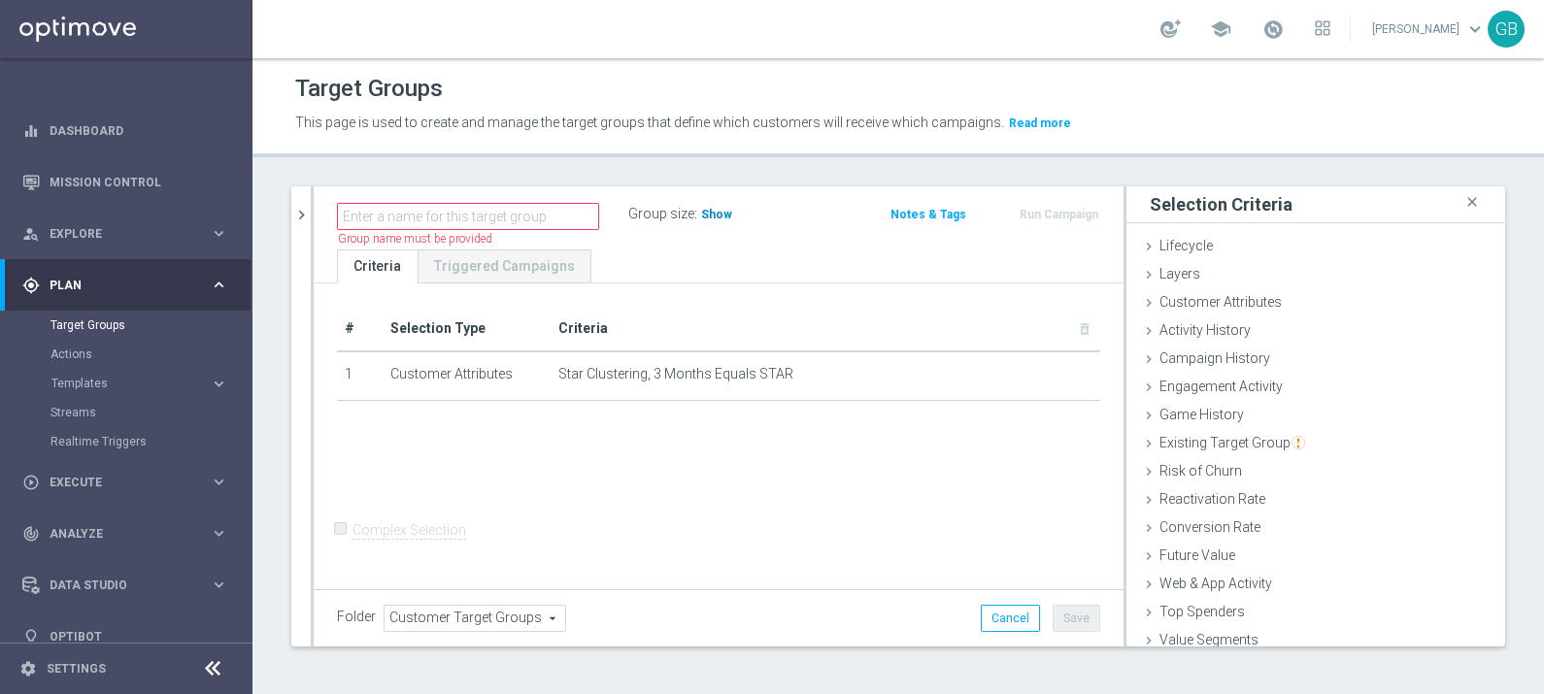
click at [710, 216] on span "Show" at bounding box center [716, 215] width 31 height 14
click at [1208, 311] on div "Customer Attributes done selection updated" at bounding box center [1315, 303] width 379 height 29
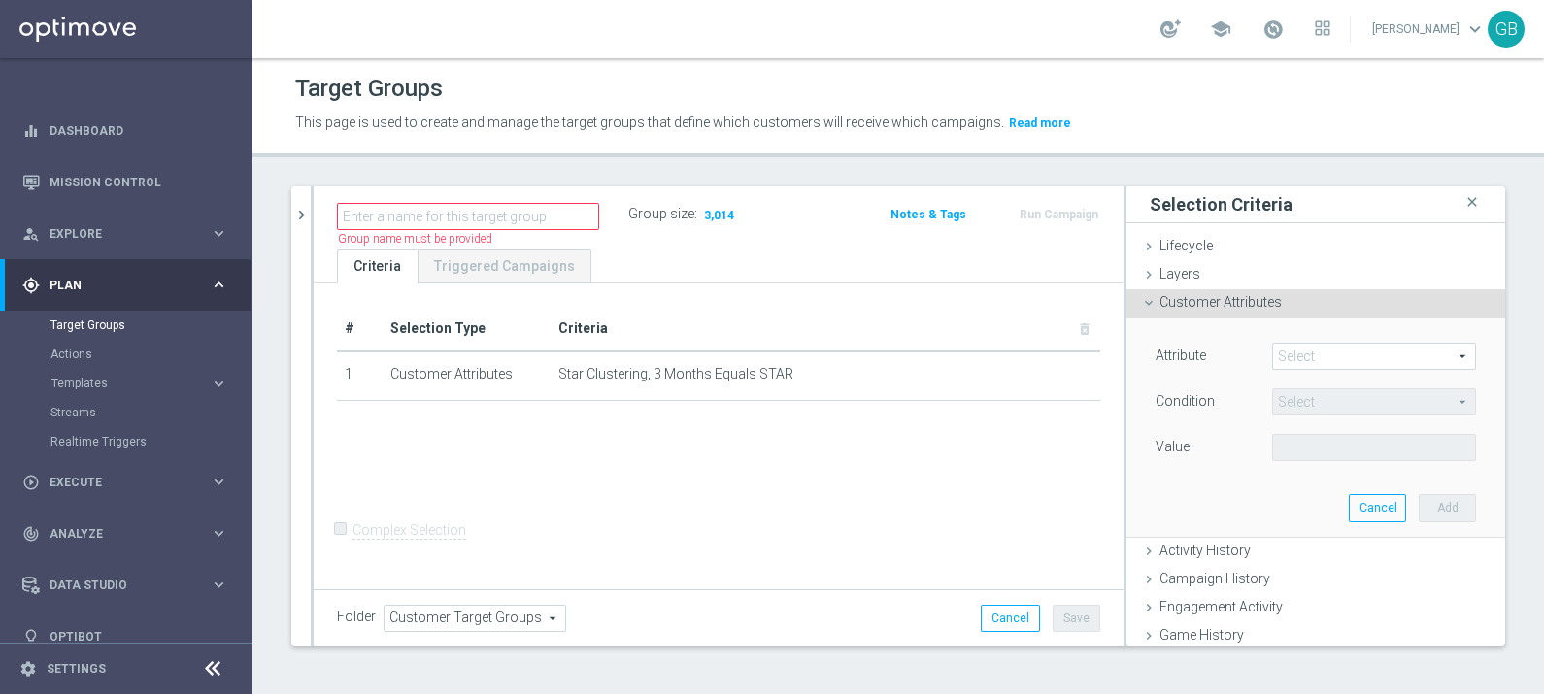
click at [1314, 359] on span at bounding box center [1374, 356] width 202 height 25
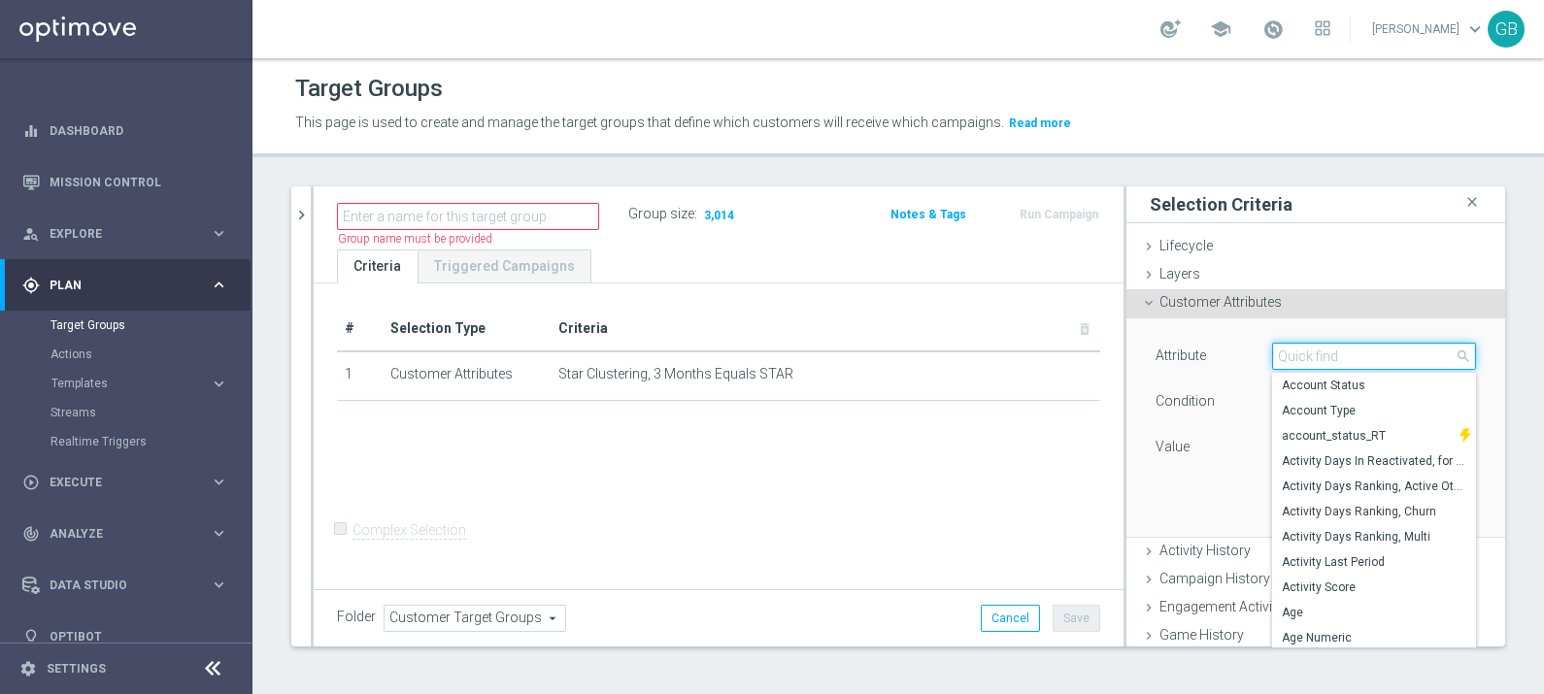
click at [1314, 359] on input "search" at bounding box center [1374, 356] width 204 height 27
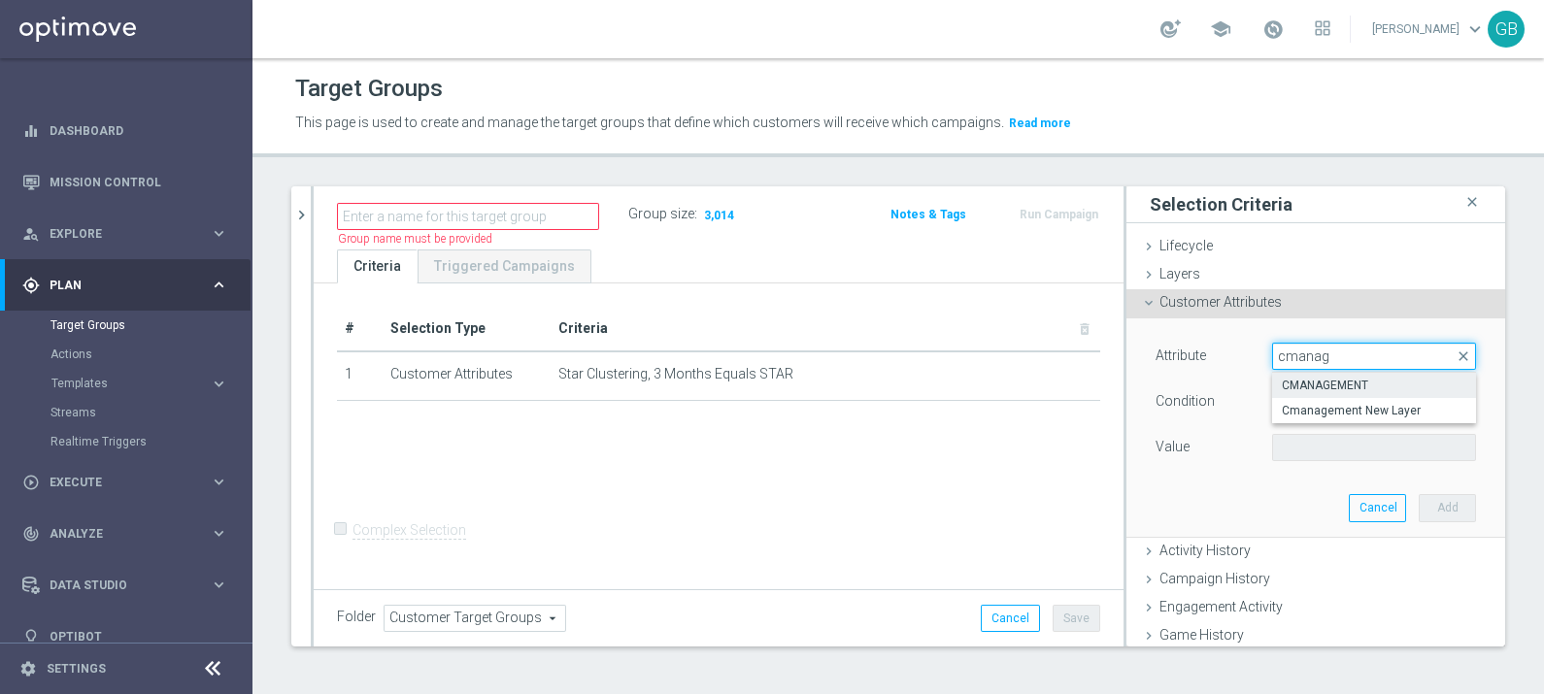
type input "cmanag"
click at [1350, 381] on span "CMANAGEMENT" at bounding box center [1373, 386] width 184 height 16
type input "CMANAGEMENT"
type input "Equals"
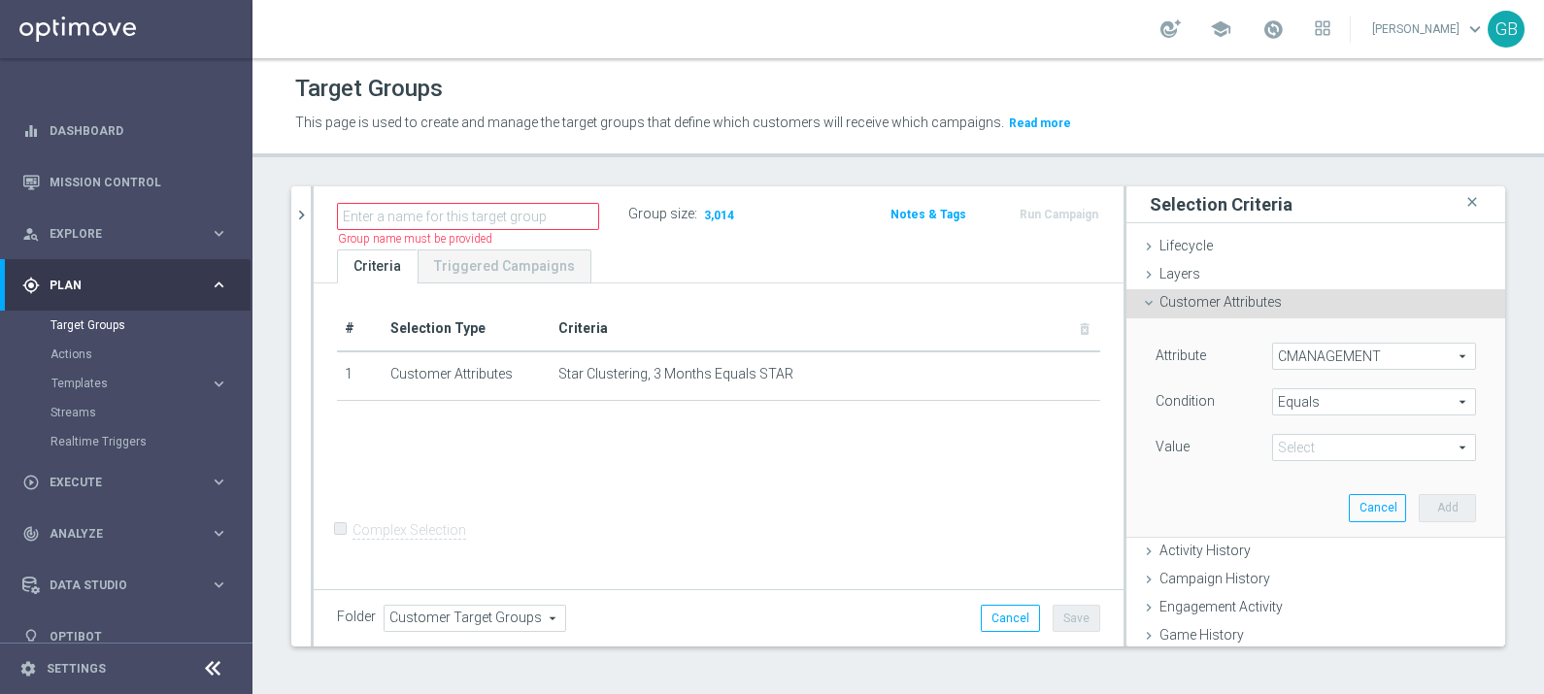
click at [1275, 446] on span at bounding box center [1374, 447] width 202 height 25
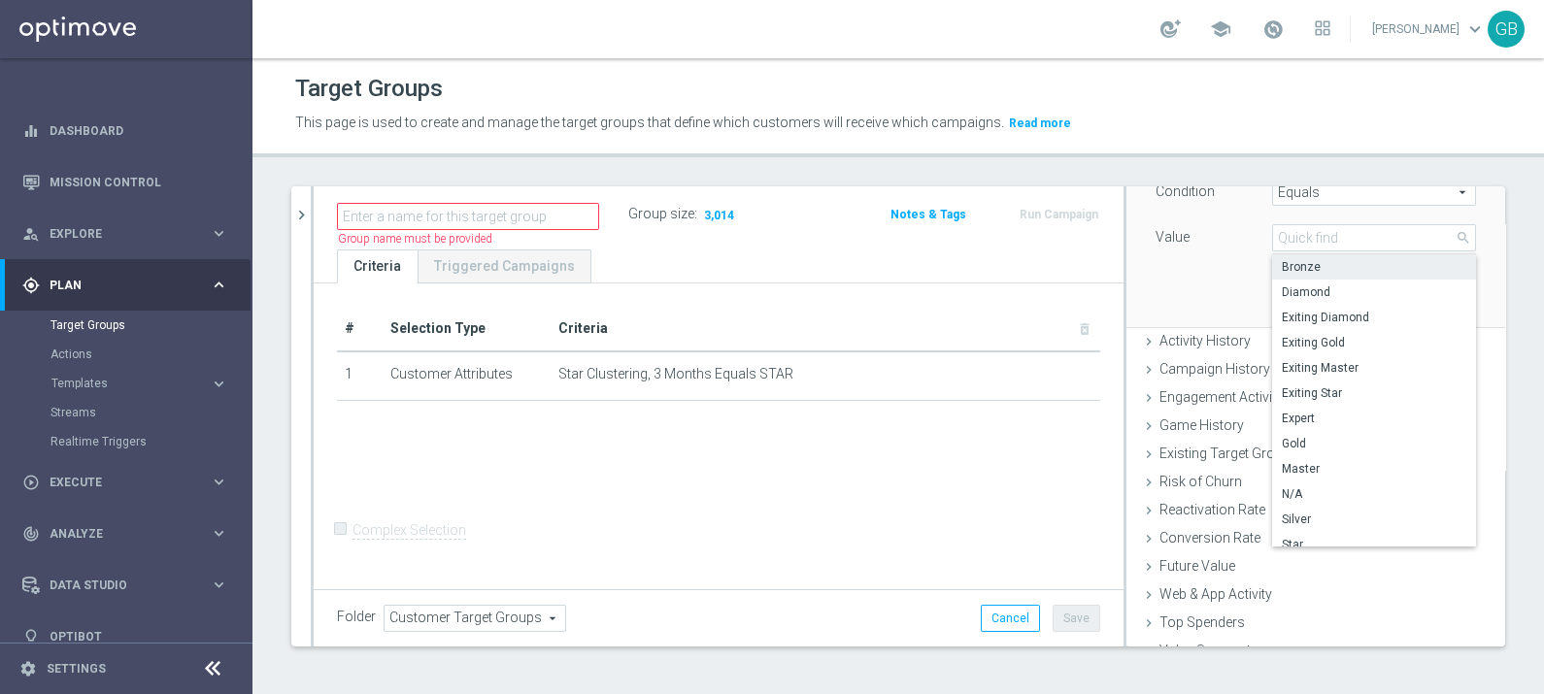
click at [1281, 259] on span "Bronze" at bounding box center [1373, 267] width 184 height 16
type input "Bronze"
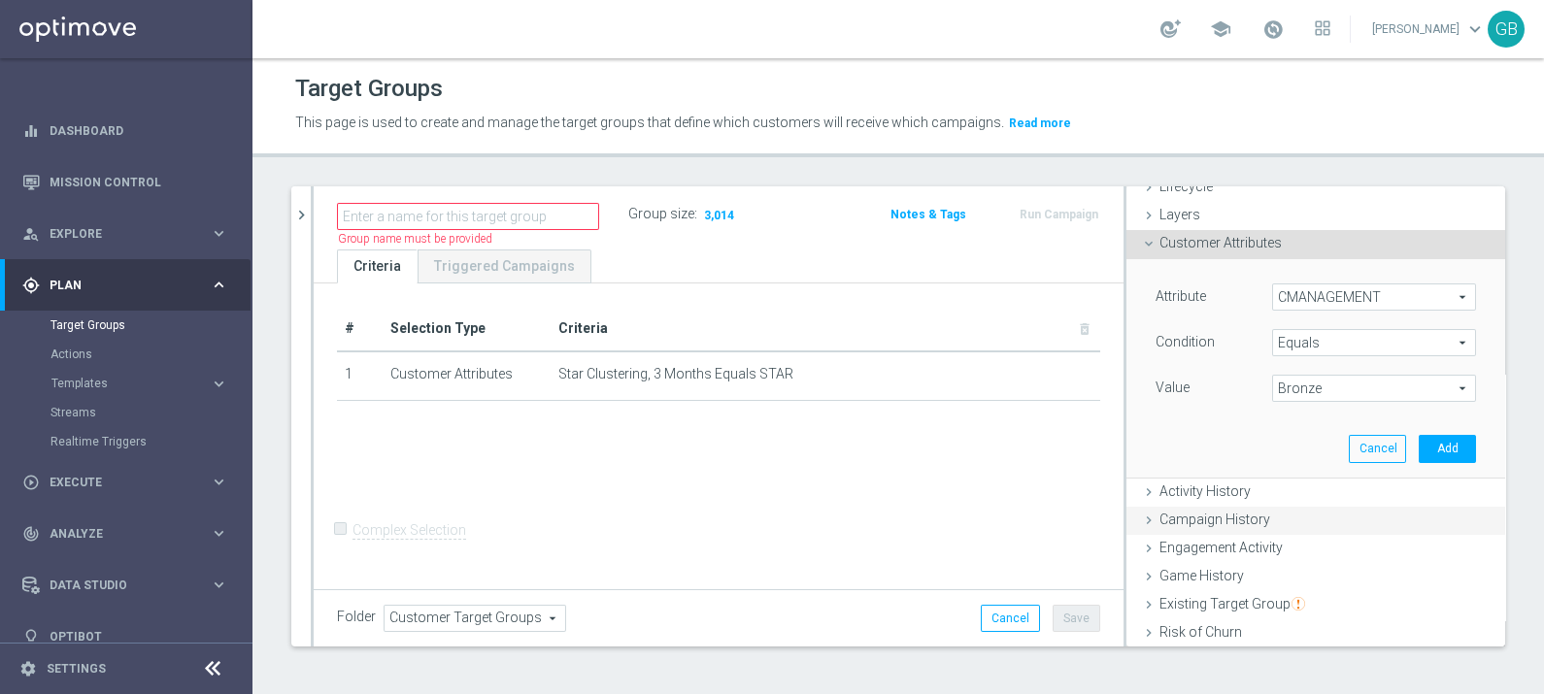
scroll to position [59, 0]
click at [1418, 446] on button "Add" at bounding box center [1446, 448] width 57 height 27
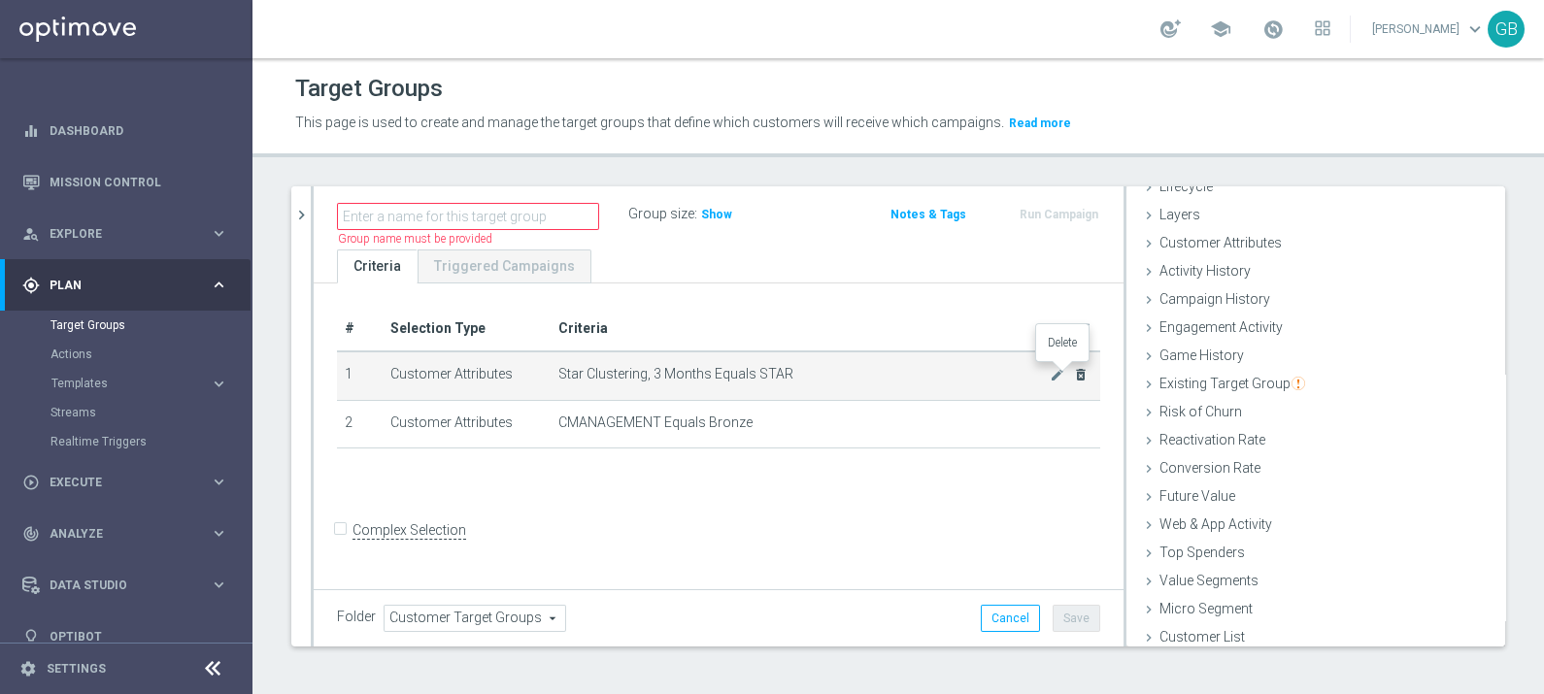
click at [1073, 379] on icon "delete_forever" at bounding box center [1081, 375] width 16 height 16
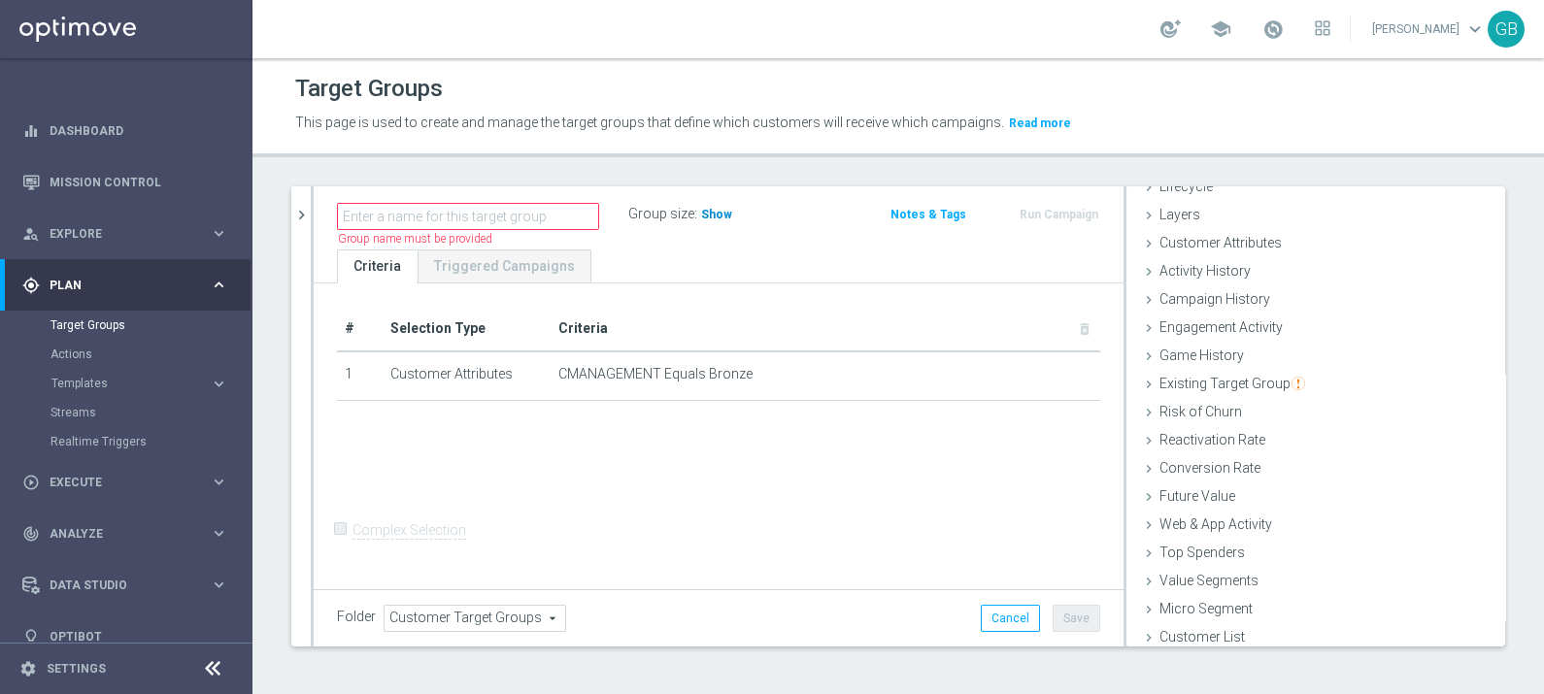
click at [706, 208] on span "Show" at bounding box center [716, 215] width 31 height 14
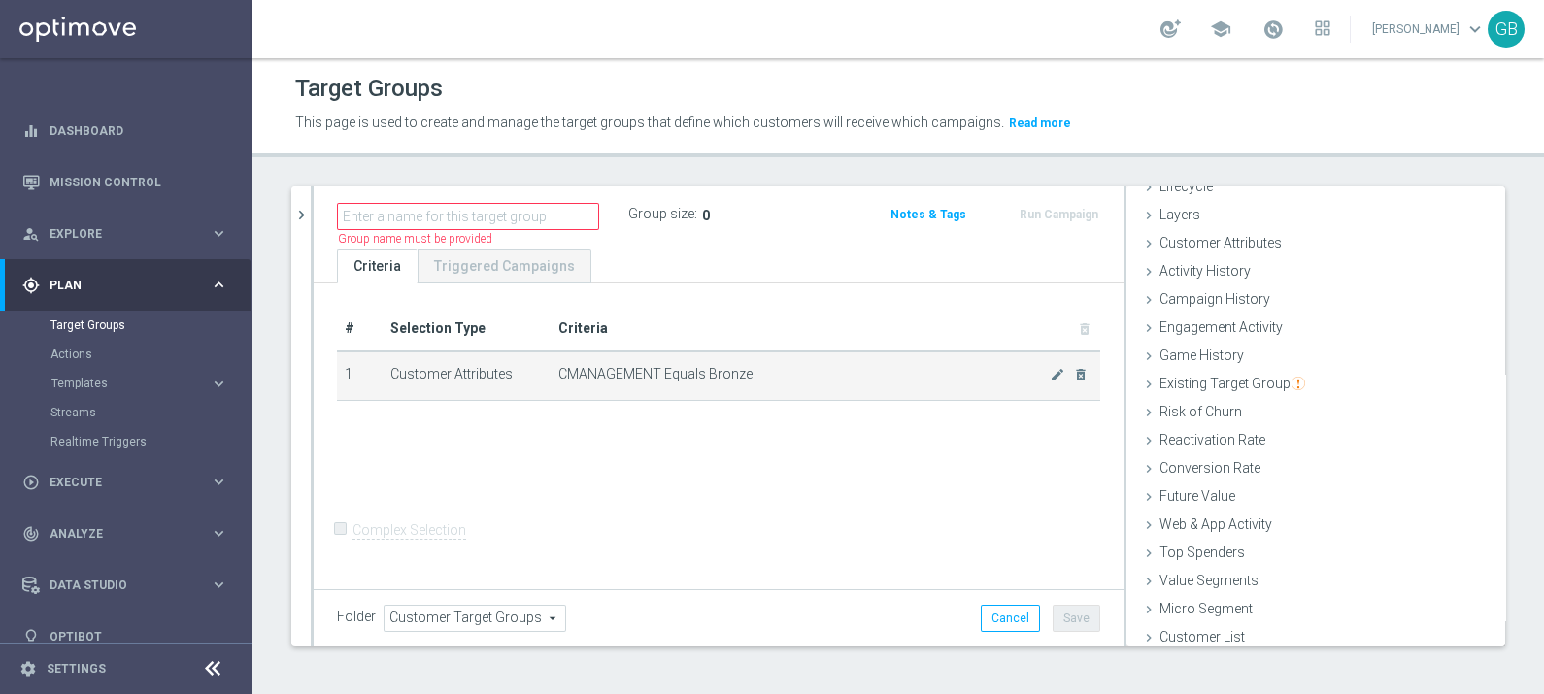
click at [1029, 373] on span "CMANAGEMENT Equals Bronze" at bounding box center [803, 374] width 491 height 17
click at [1049, 376] on icon "mode_edit" at bounding box center [1057, 375] width 16 height 16
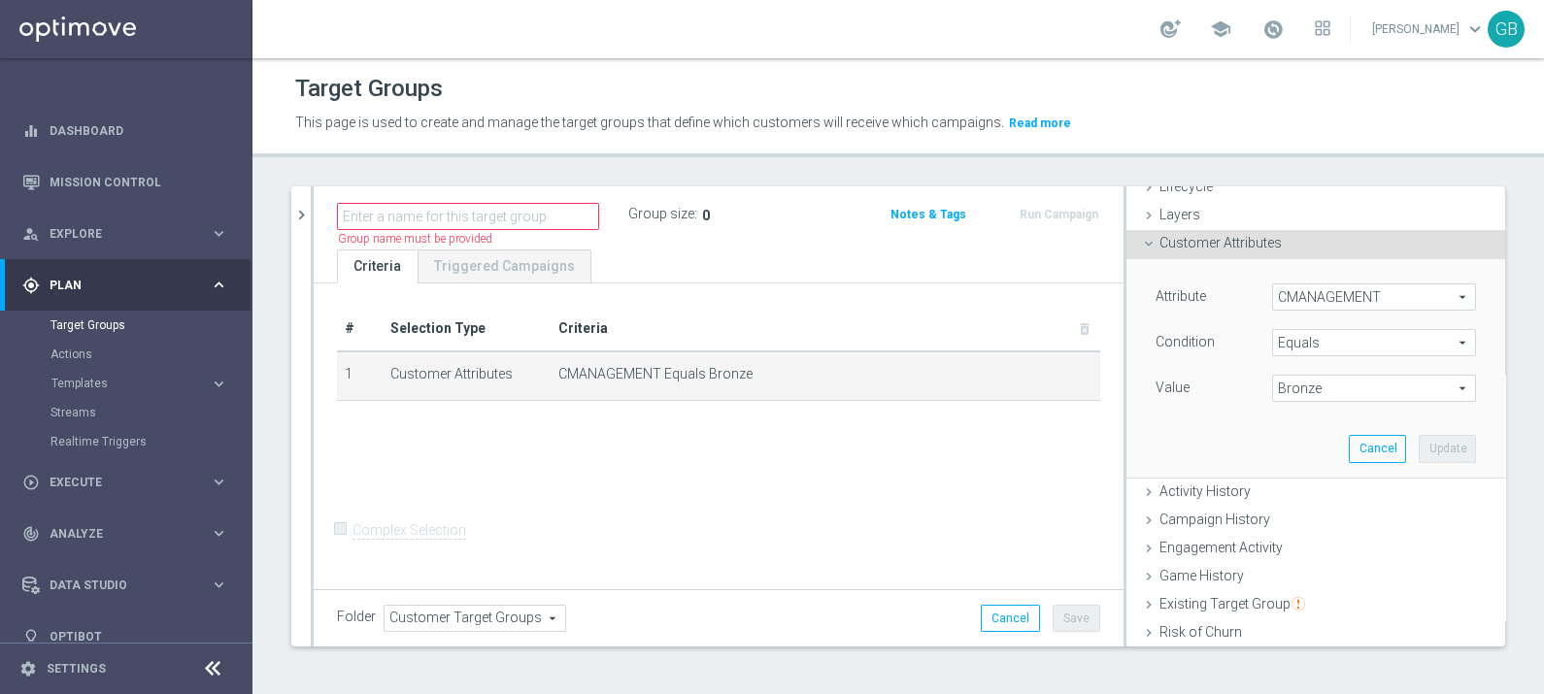
click at [1337, 383] on span "Bronze" at bounding box center [1374, 388] width 202 height 25
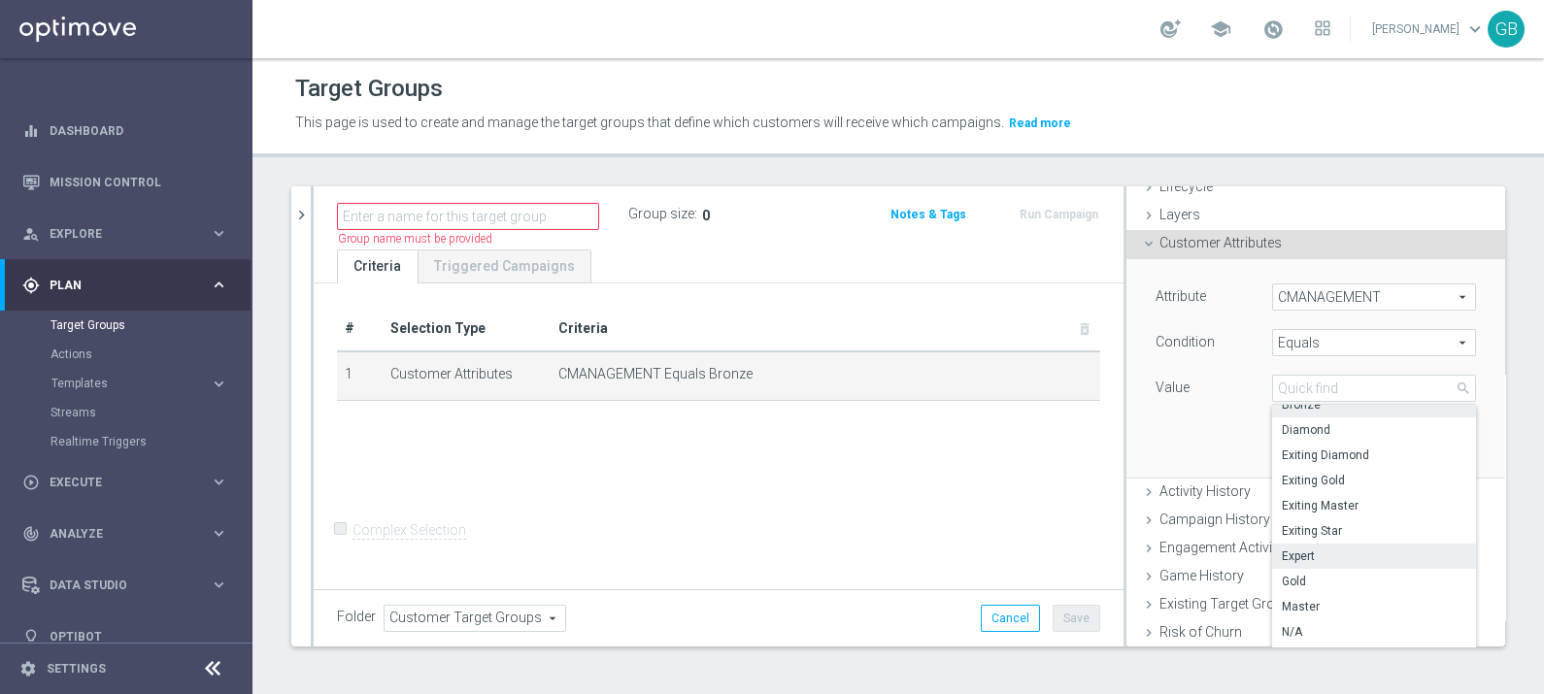
scroll to position [0, 0]
click at [1165, 449] on div "Attribute CMANAGEMENT CMANAGEMENT arrow_drop_down search Condition Equals Equal…" at bounding box center [1315, 367] width 349 height 217
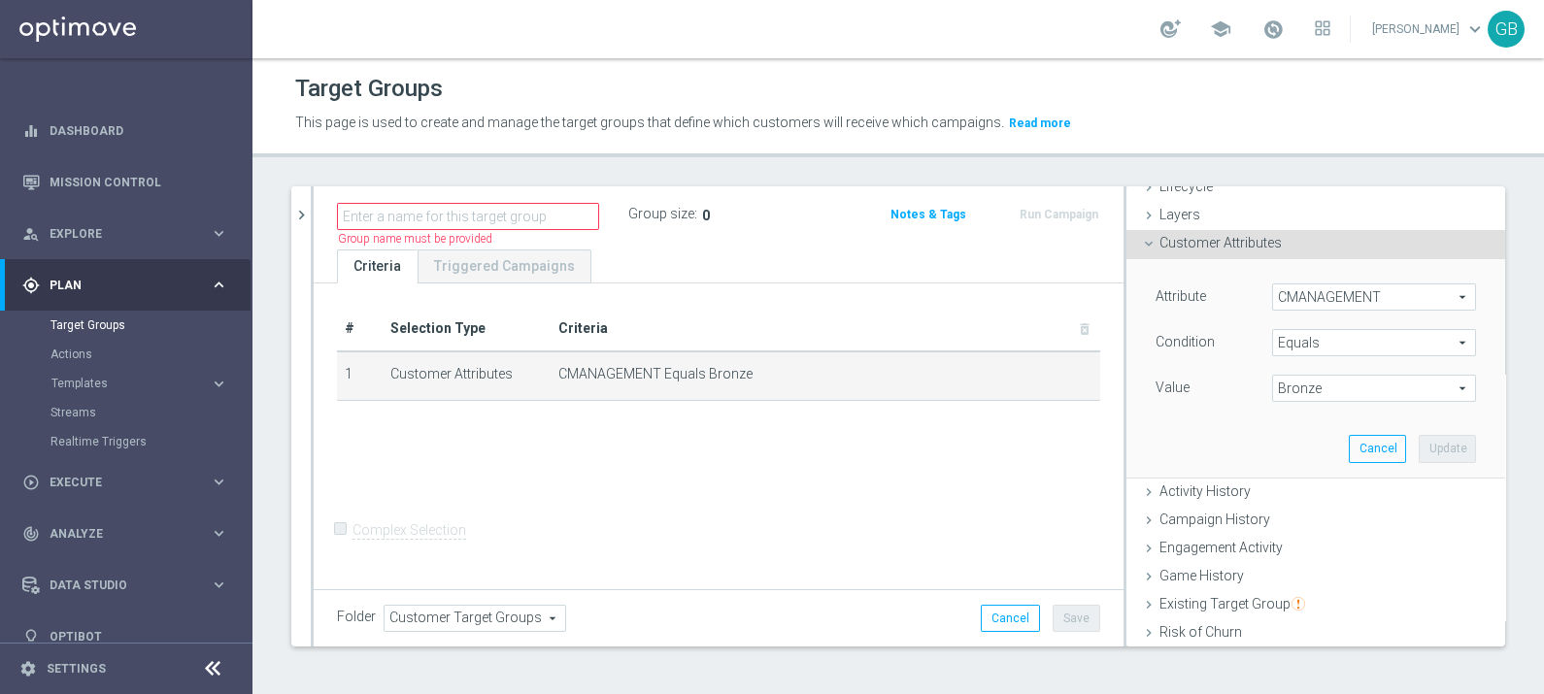
click at [1367, 292] on span "CMANAGEMENT" at bounding box center [1374, 296] width 202 height 25
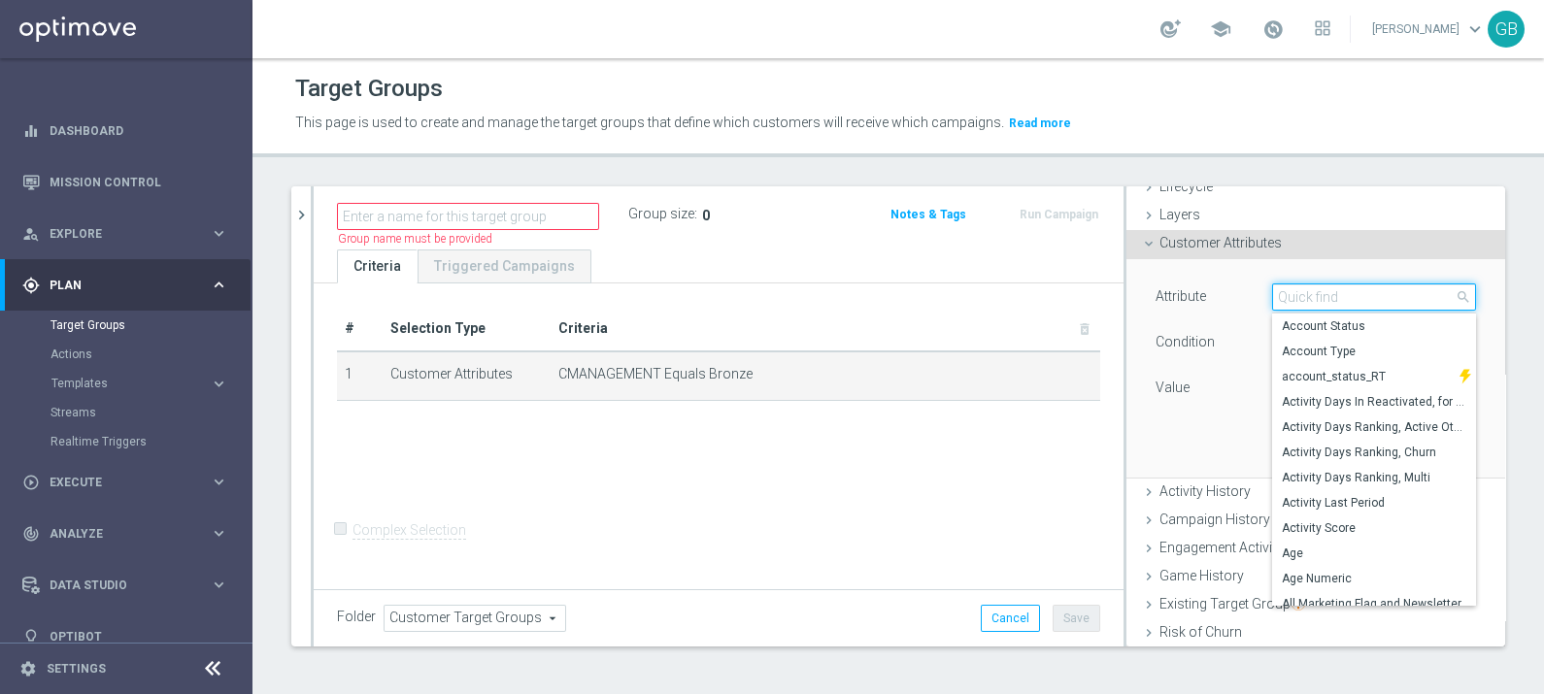
click at [1367, 292] on input "search" at bounding box center [1374, 296] width 204 height 27
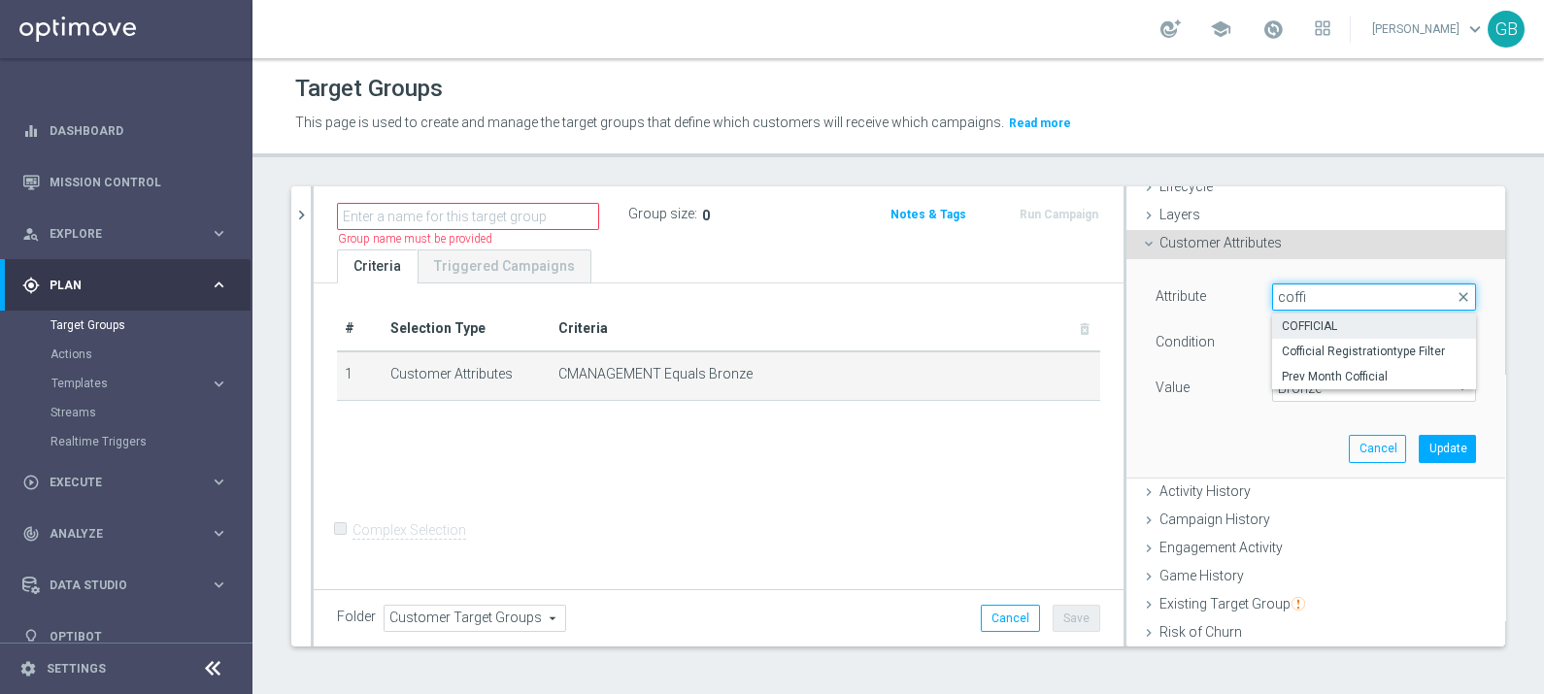
type input "coffi"
click at [1364, 316] on label "COFFICIAL" at bounding box center [1374, 326] width 204 height 25
type input "COFFICIAL"
type input "Select"
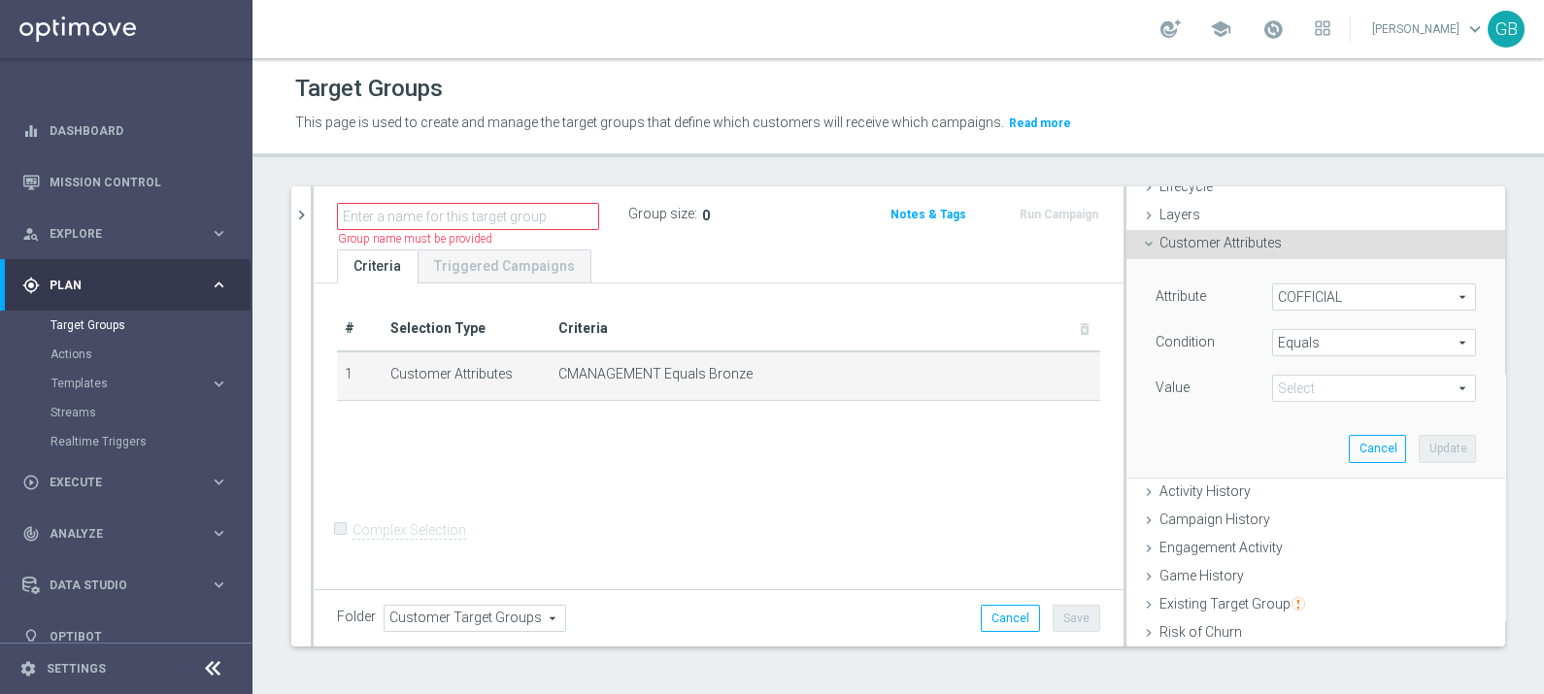
click at [1286, 294] on span "COFFICIAL" at bounding box center [1374, 296] width 202 height 25
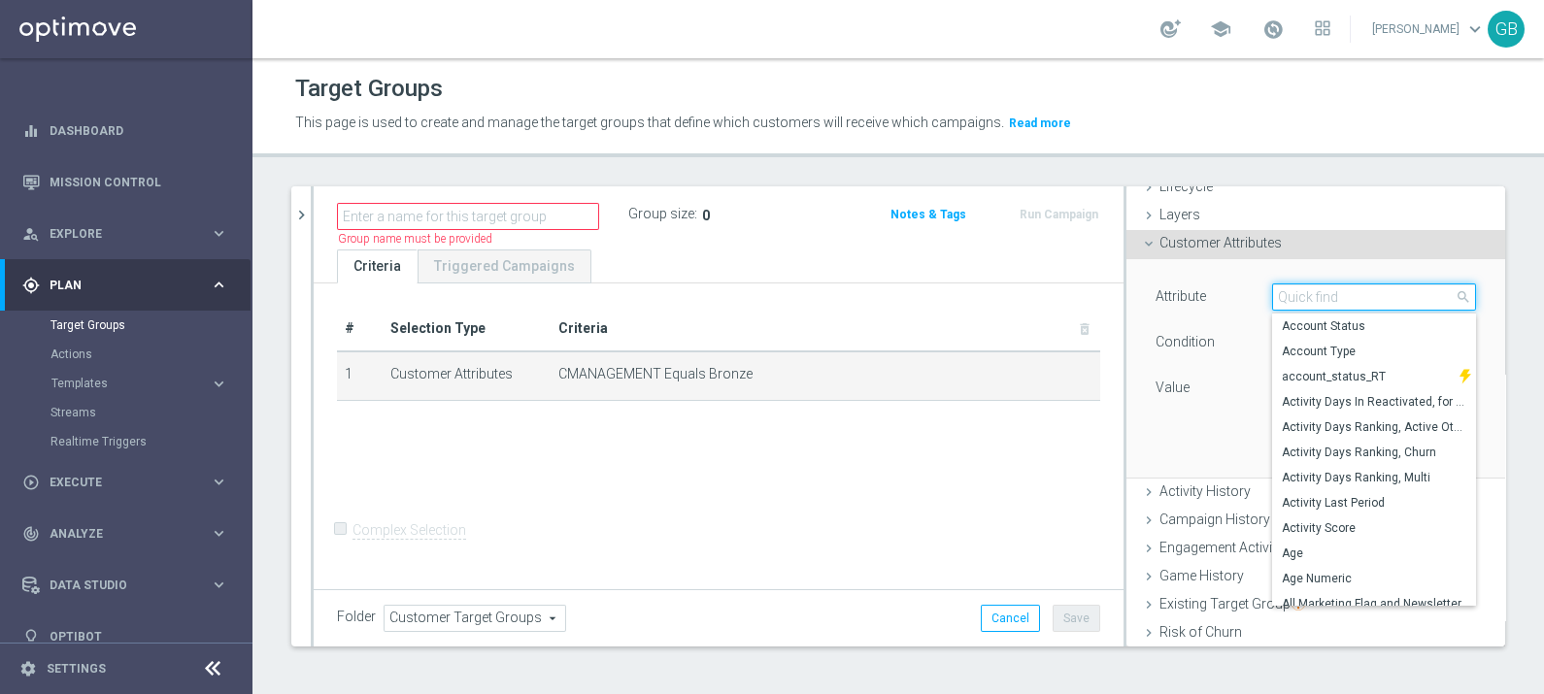
click at [1329, 290] on input "search" at bounding box center [1374, 296] width 204 height 27
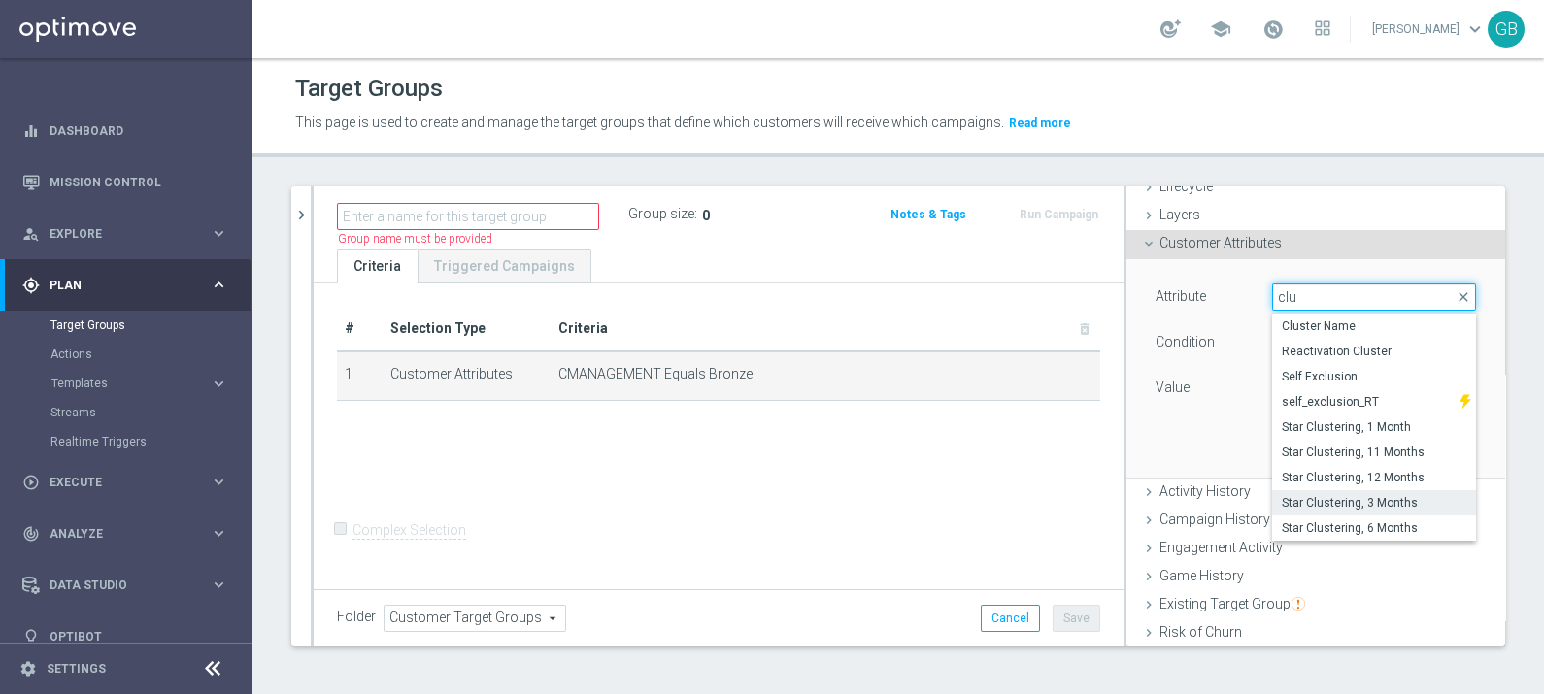
type input "clu"
click at [1349, 500] on span "Star Clustering, 3 Months" at bounding box center [1373, 503] width 184 height 16
type input "Star Clustering, 3 Months"
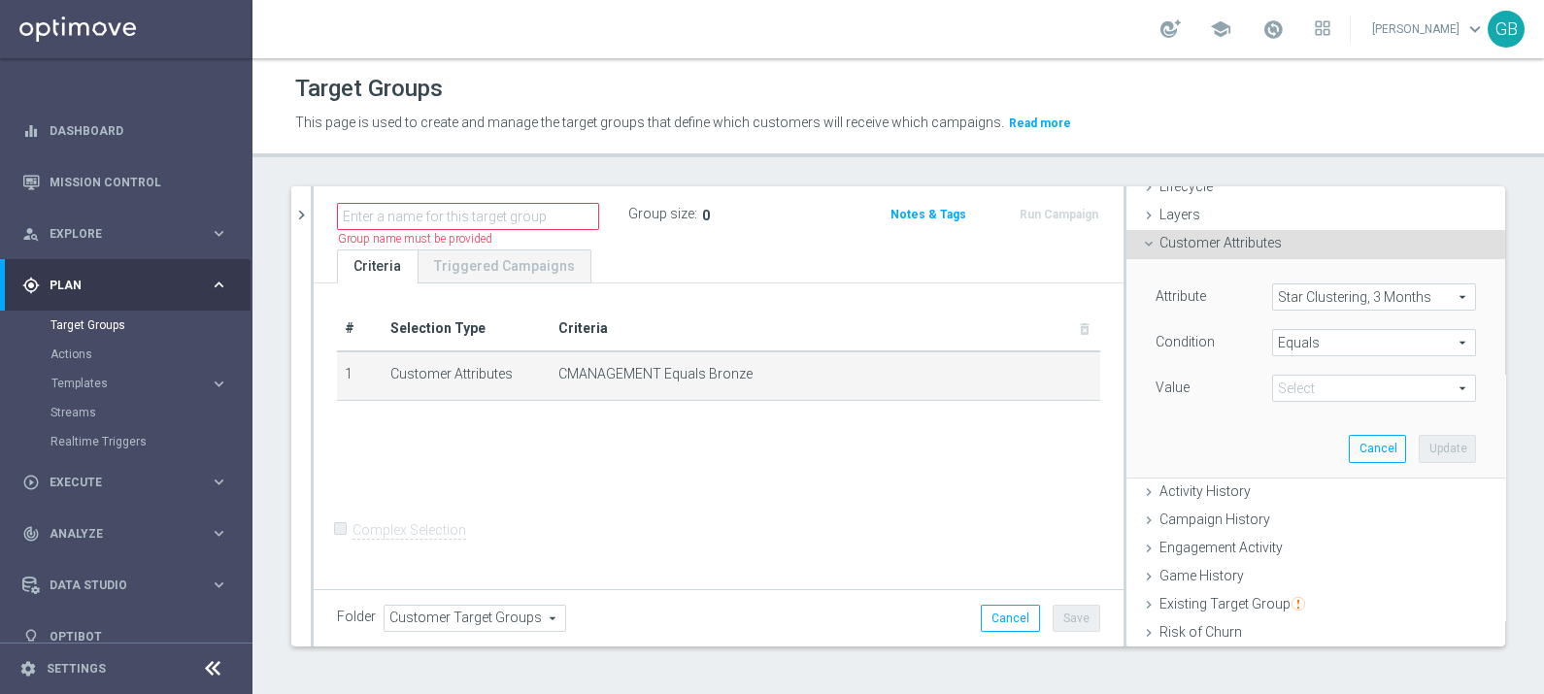
click at [1285, 400] on div "Value Bronze Select arrow_drop_down search" at bounding box center [1315, 390] width 349 height 31
click at [1286, 391] on span "Bronze" at bounding box center [1374, 388] width 202 height 25
click at [1281, 461] on span "STAR" at bounding box center [1373, 468] width 184 height 16
type input "STAR"
click at [1424, 447] on button "Update" at bounding box center [1446, 448] width 57 height 27
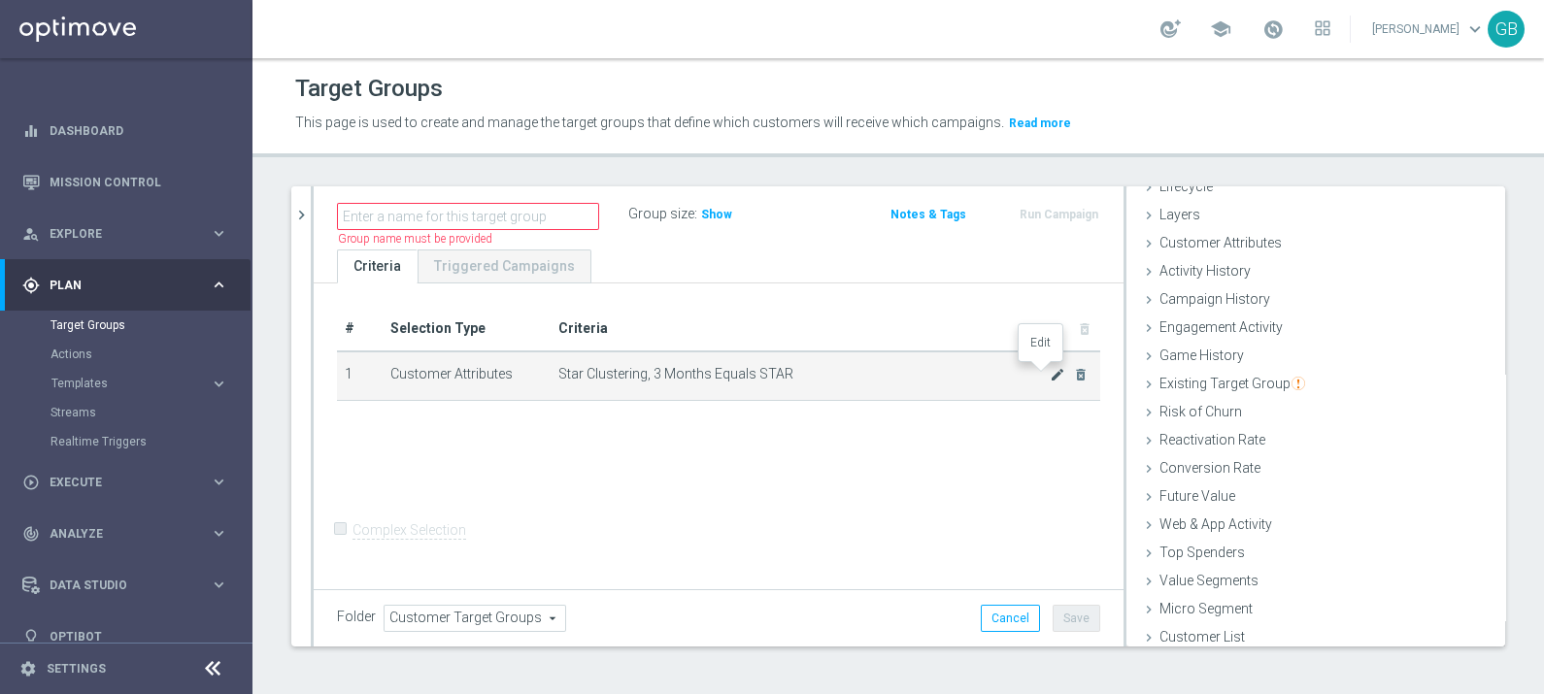
click at [1049, 373] on icon "mode_edit" at bounding box center [1057, 375] width 16 height 16
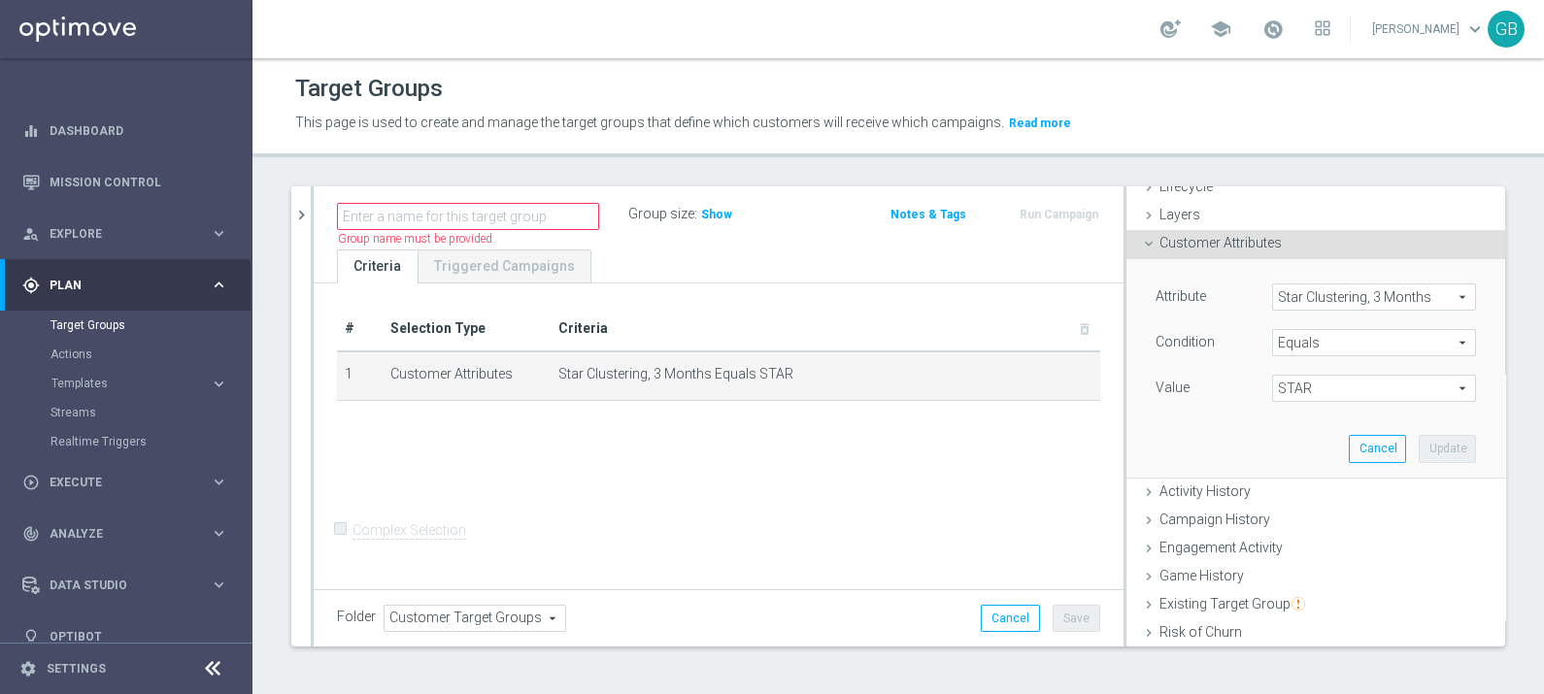
click at [1352, 291] on span "Star Clustering, 3 Months" at bounding box center [1374, 296] width 202 height 25
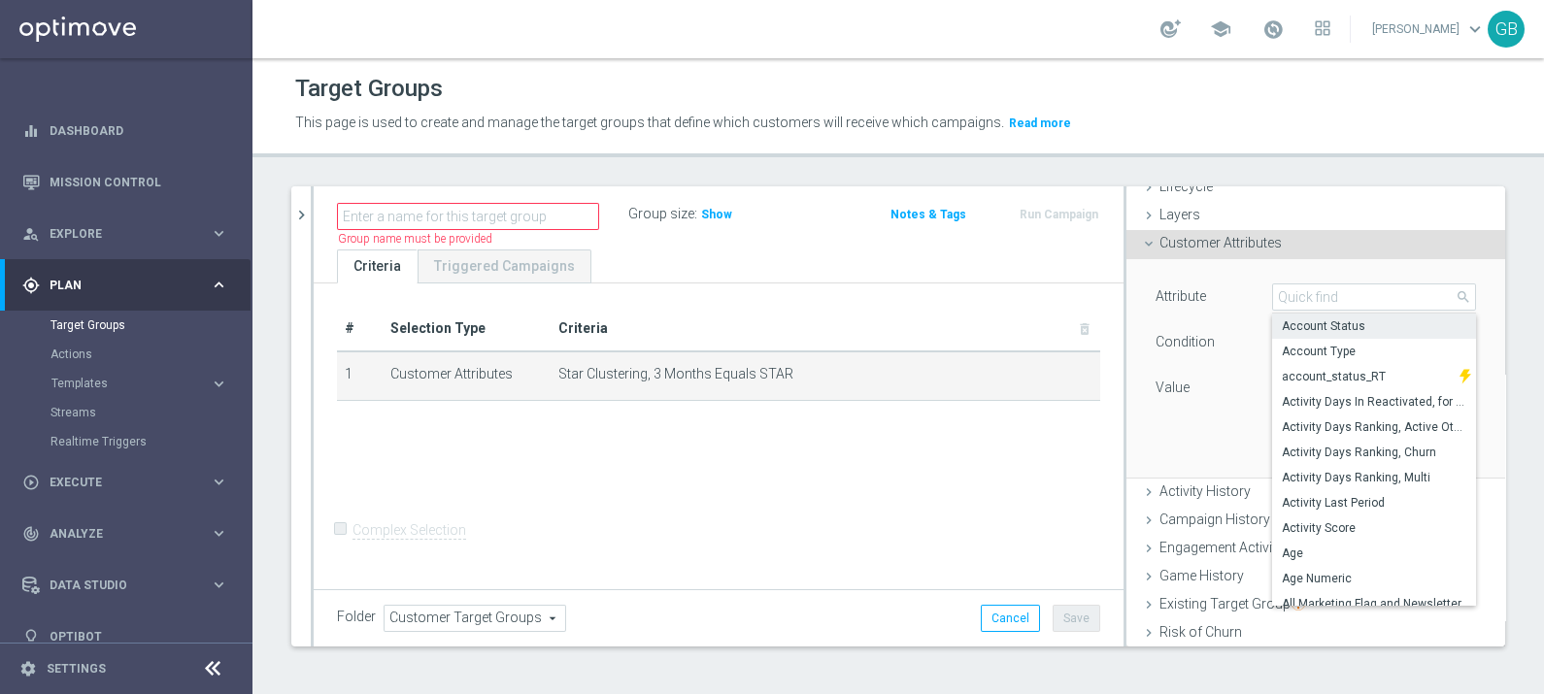
click at [1350, 327] on span "Account Status" at bounding box center [1373, 326] width 184 height 16
type input "Account Status"
type input "Select"
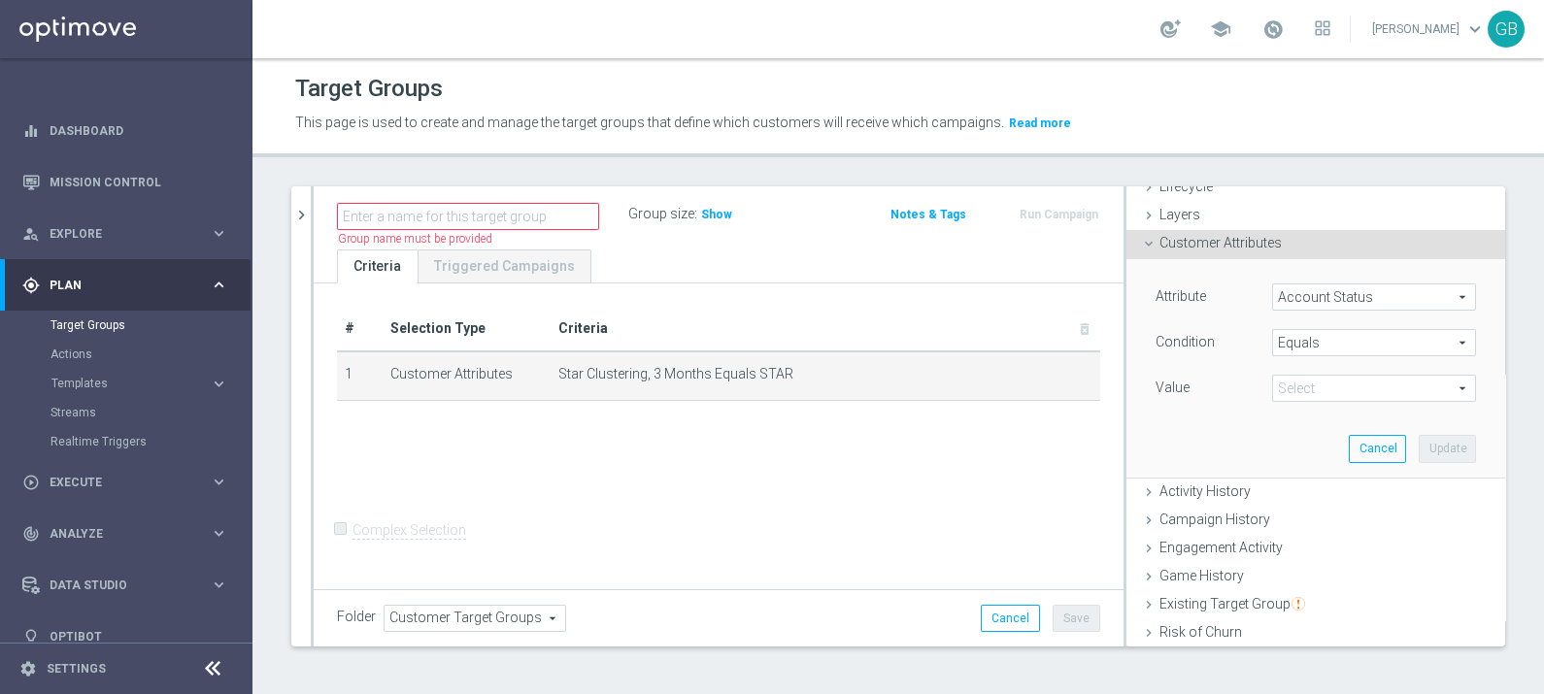
click at [1307, 291] on span "Account Status" at bounding box center [1374, 296] width 202 height 25
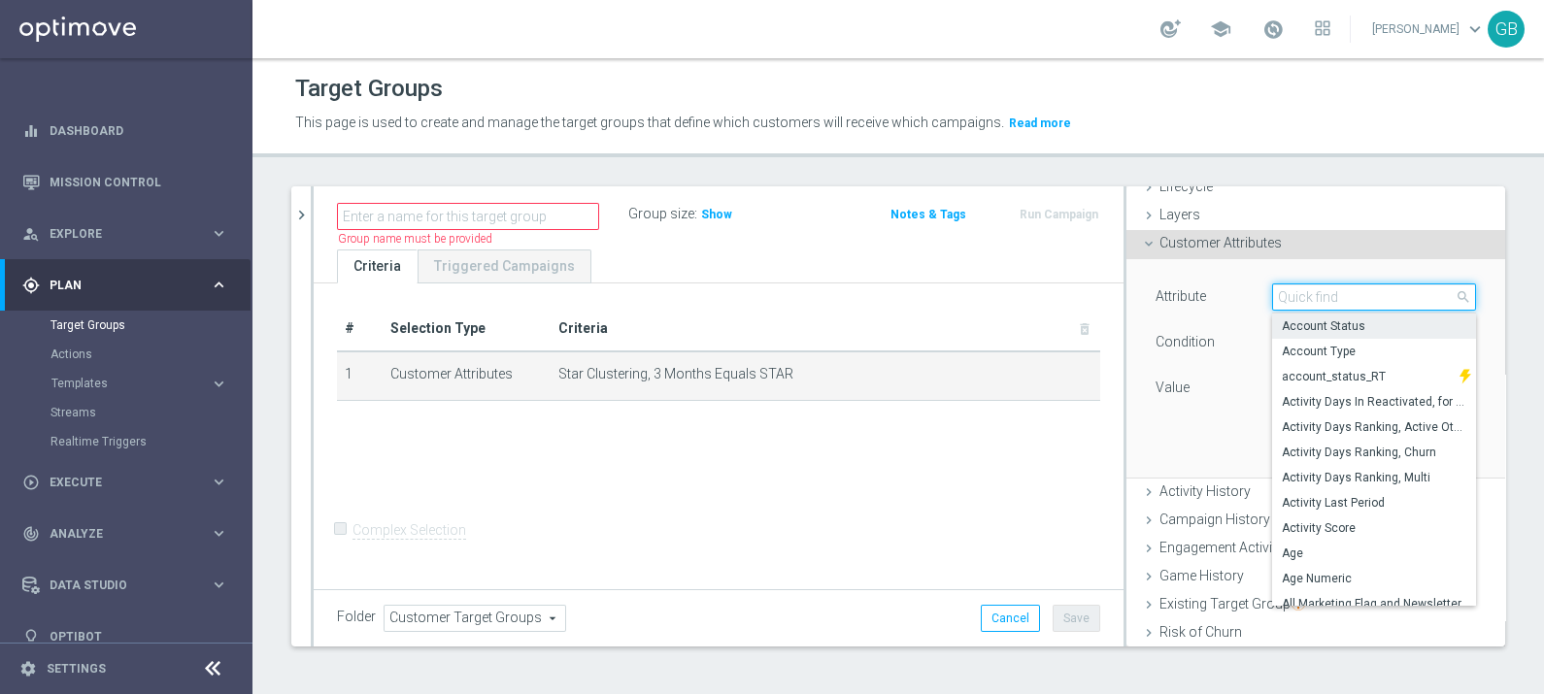
click at [1307, 291] on input "search" at bounding box center [1374, 296] width 204 height 27
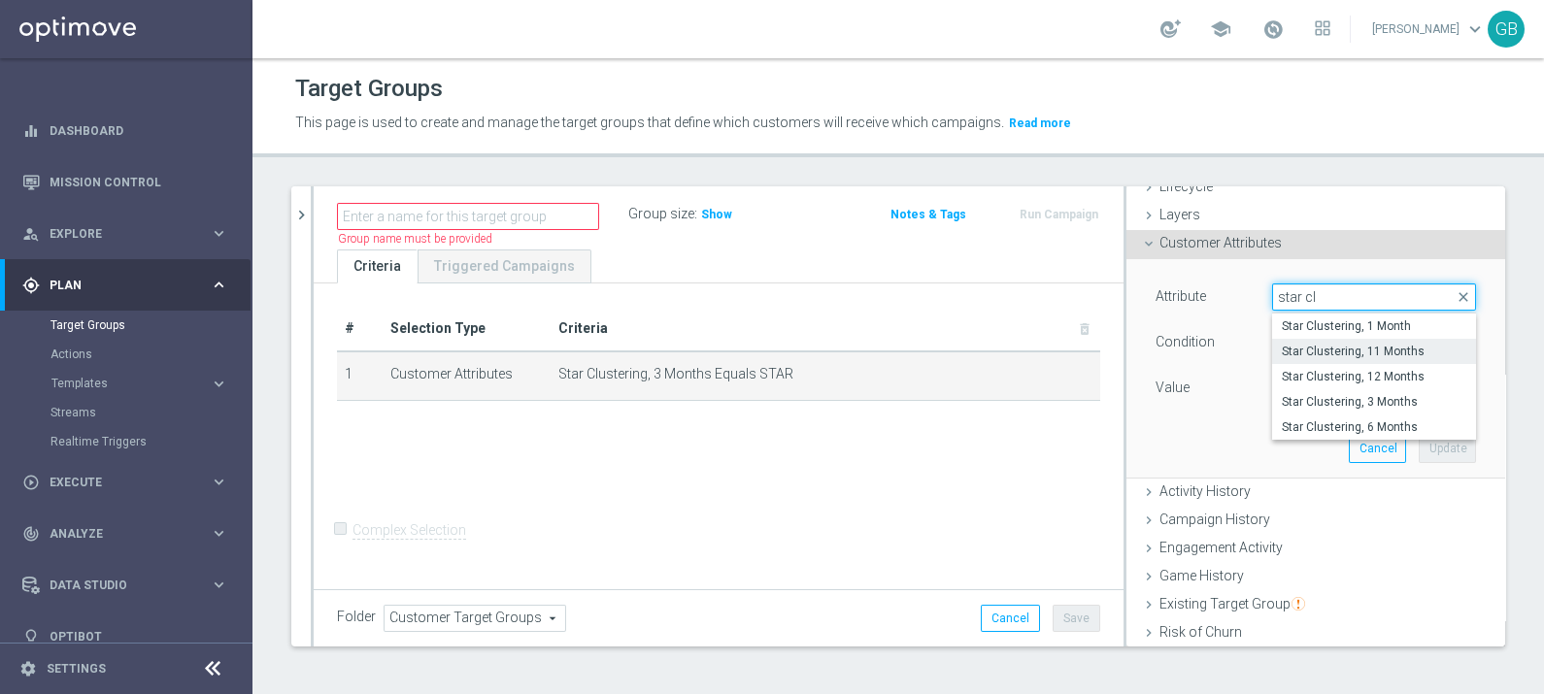
type input "star cl"
click at [1356, 354] on span "Star Clustering, 11 Months" at bounding box center [1373, 352] width 184 height 16
type input "Star Clustering, 11 Months"
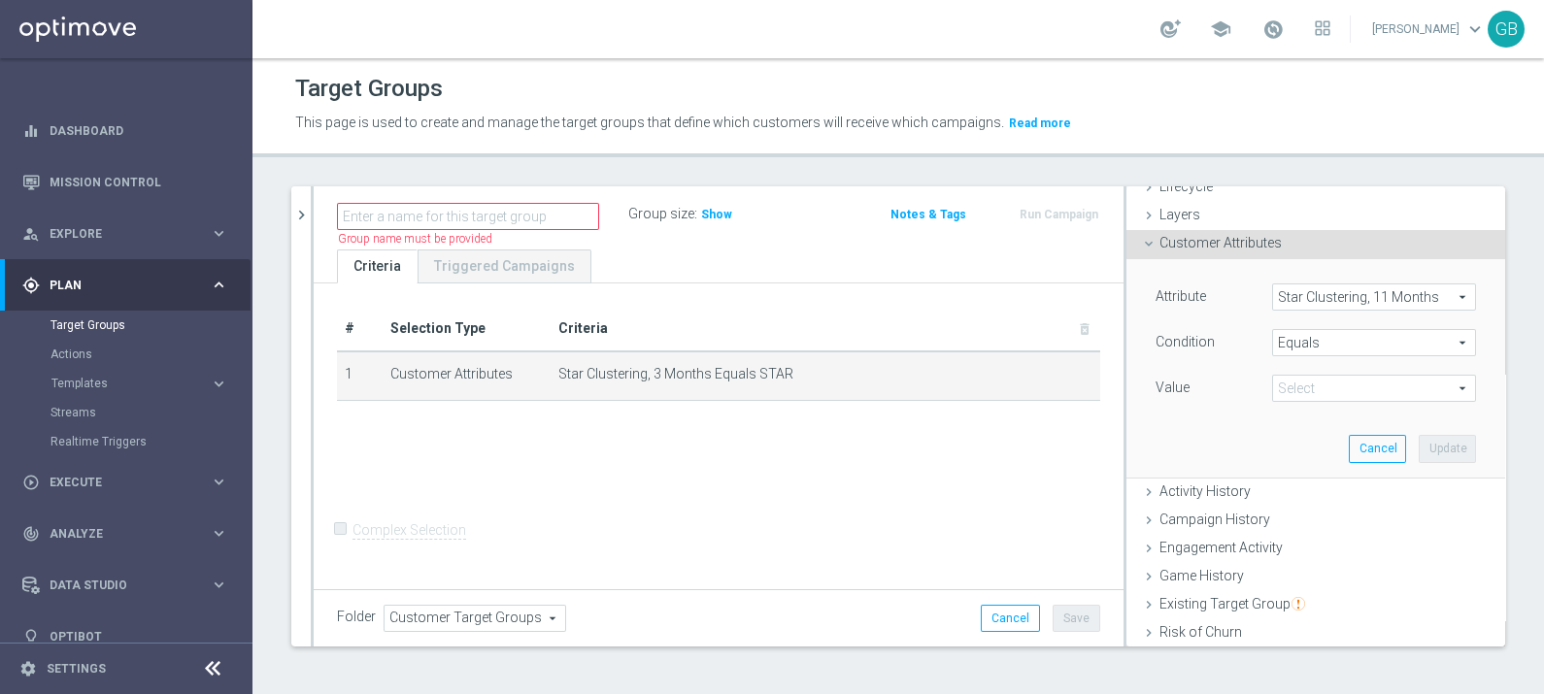
click at [1308, 391] on span "STAR" at bounding box center [1374, 388] width 202 height 25
click at [1286, 410] on span "STAR" at bounding box center [1373, 418] width 184 height 16
type input "STAR"
click at [707, 208] on span "Show" at bounding box center [716, 215] width 31 height 14
click at [1379, 293] on span "Star Clustering, 11 Months" at bounding box center [1374, 296] width 202 height 25
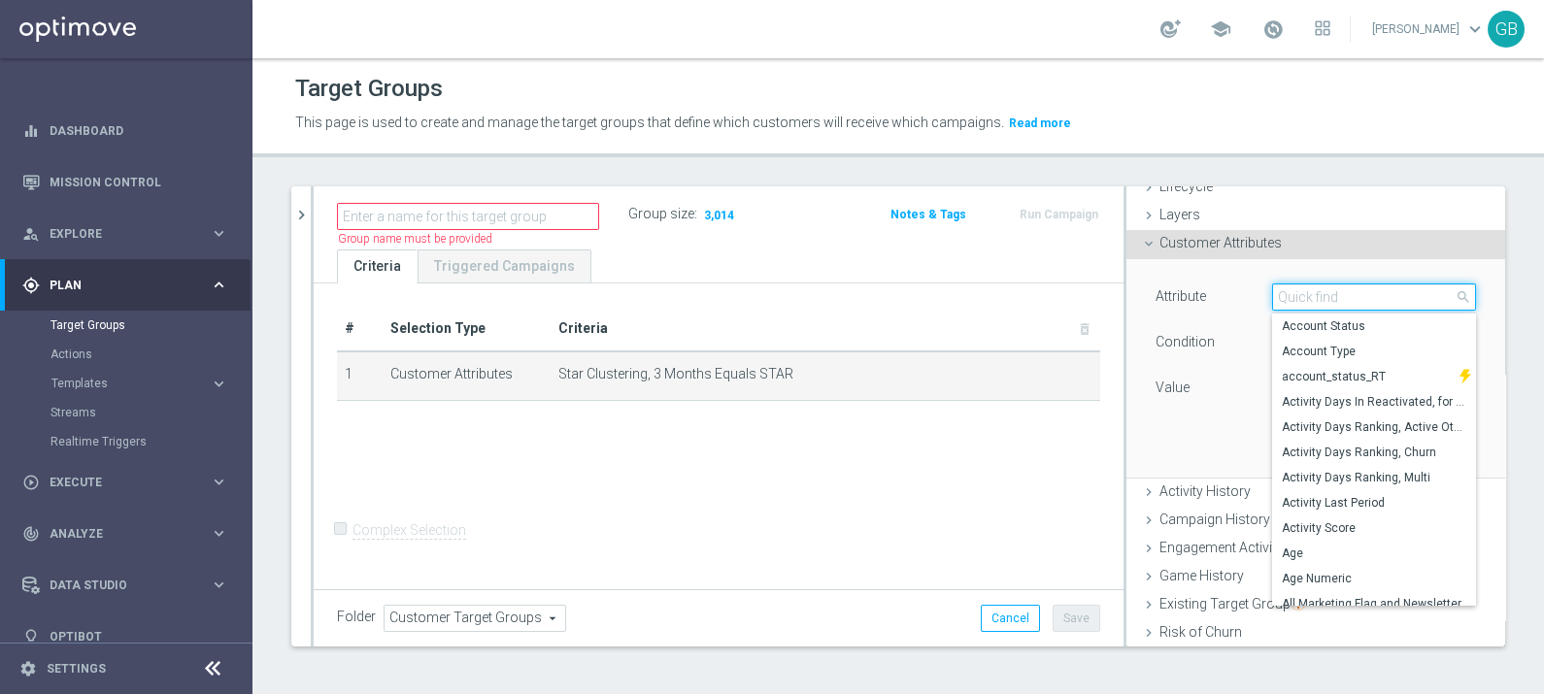
click at [1379, 293] on input "search" at bounding box center [1374, 296] width 204 height 27
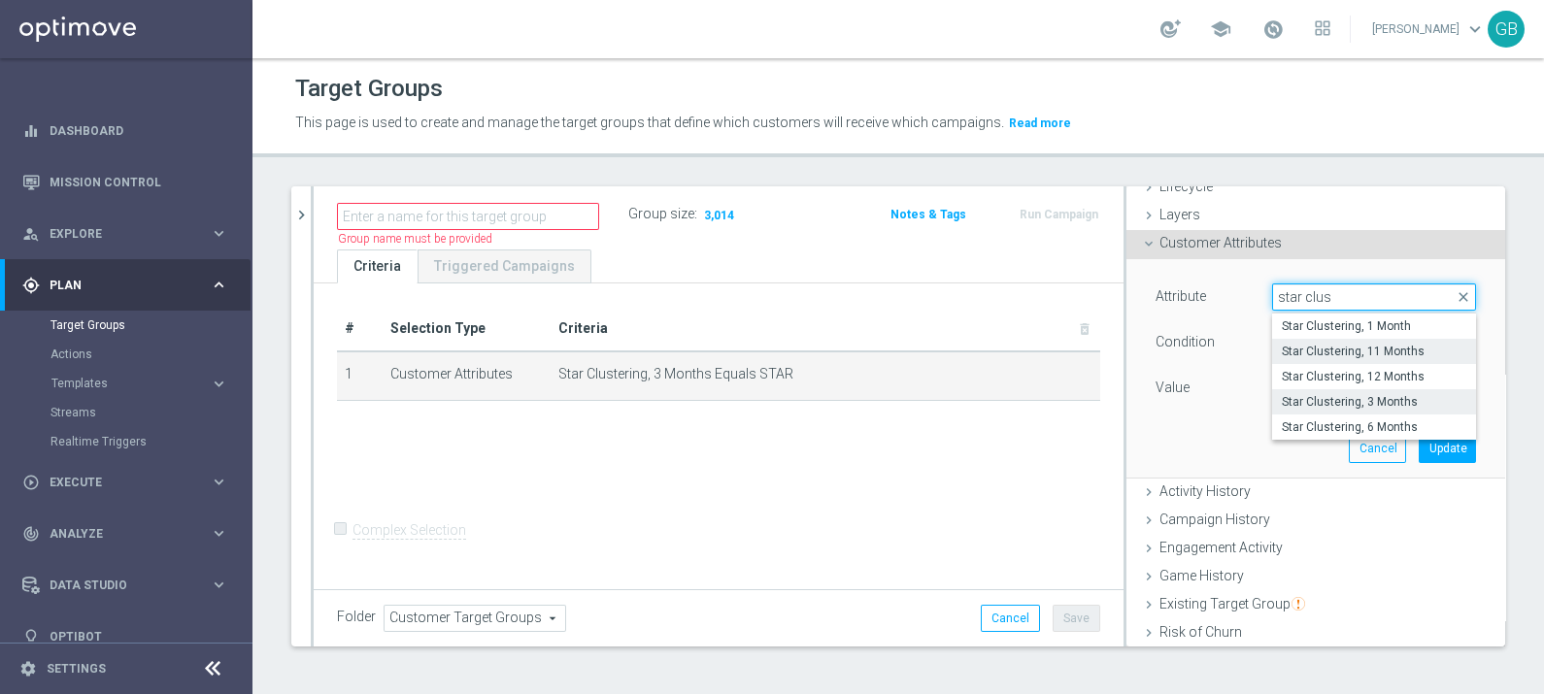
type input "star clus"
click at [1369, 398] on span "Star Clustering, 3 Months" at bounding box center [1373, 402] width 184 height 16
type input "Star Clustering, 3 Months"
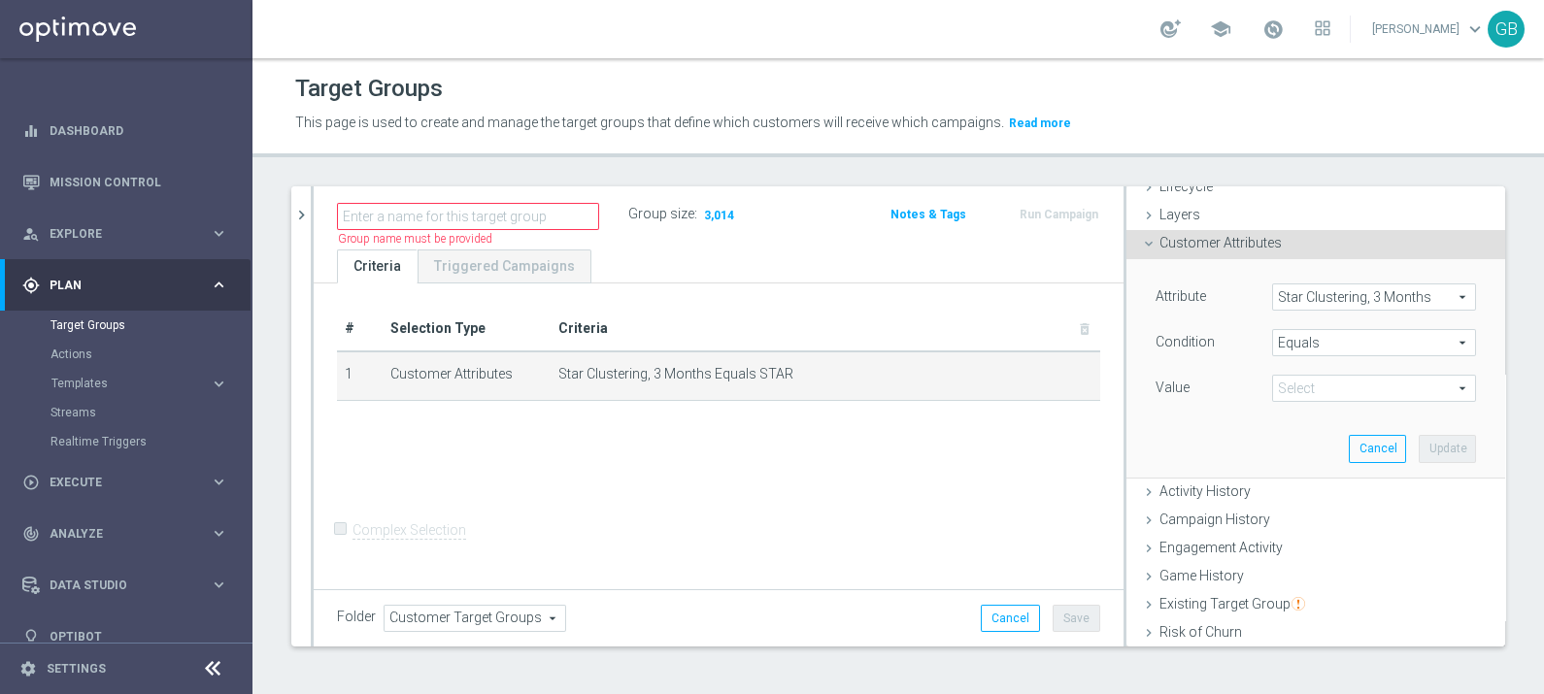
click at [1320, 389] on span "STAR" at bounding box center [1374, 388] width 202 height 25
click at [1387, 442] on span "EXITING STAR;STAR" at bounding box center [1373, 443] width 184 height 16
type input "EXITING STAR;STAR"
click at [1418, 440] on button "Update" at bounding box center [1446, 448] width 57 height 27
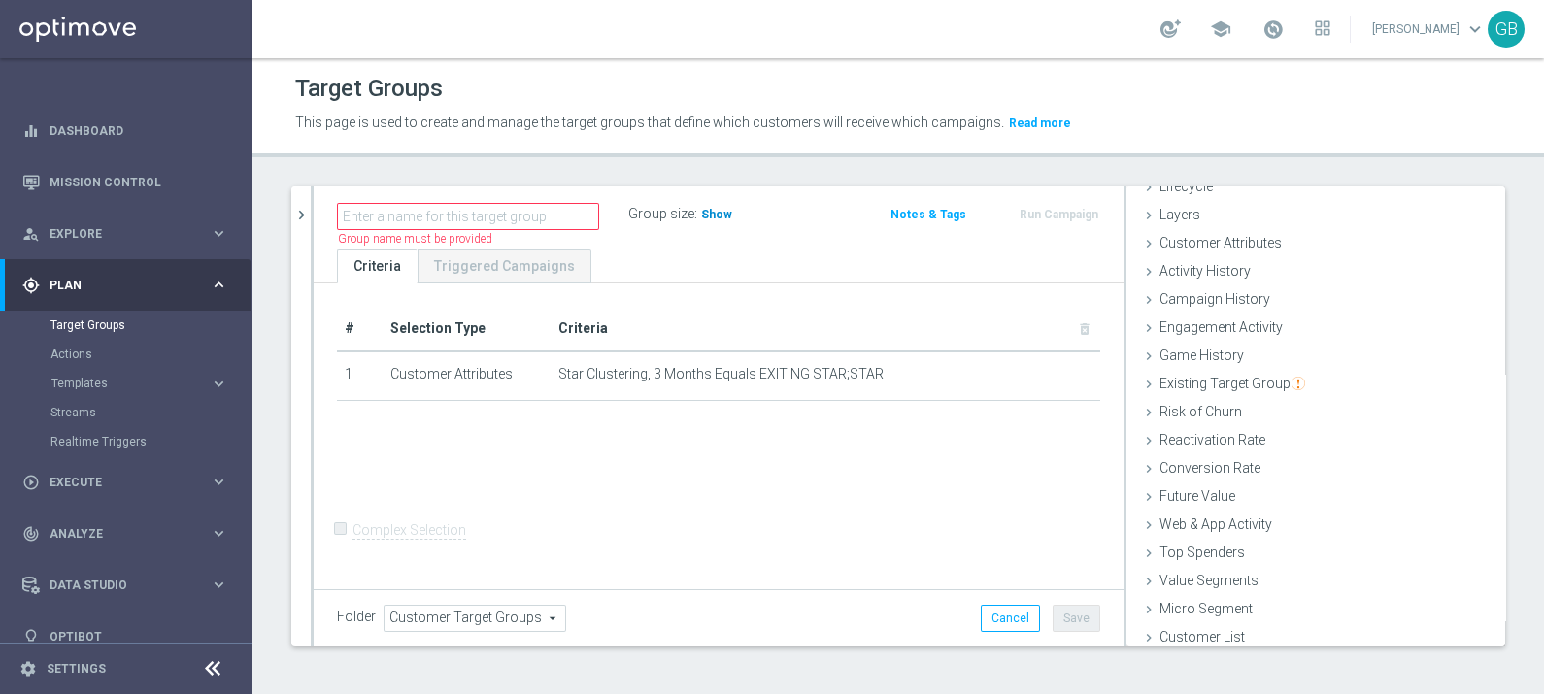
click at [708, 208] on span "Show" at bounding box center [716, 215] width 31 height 14
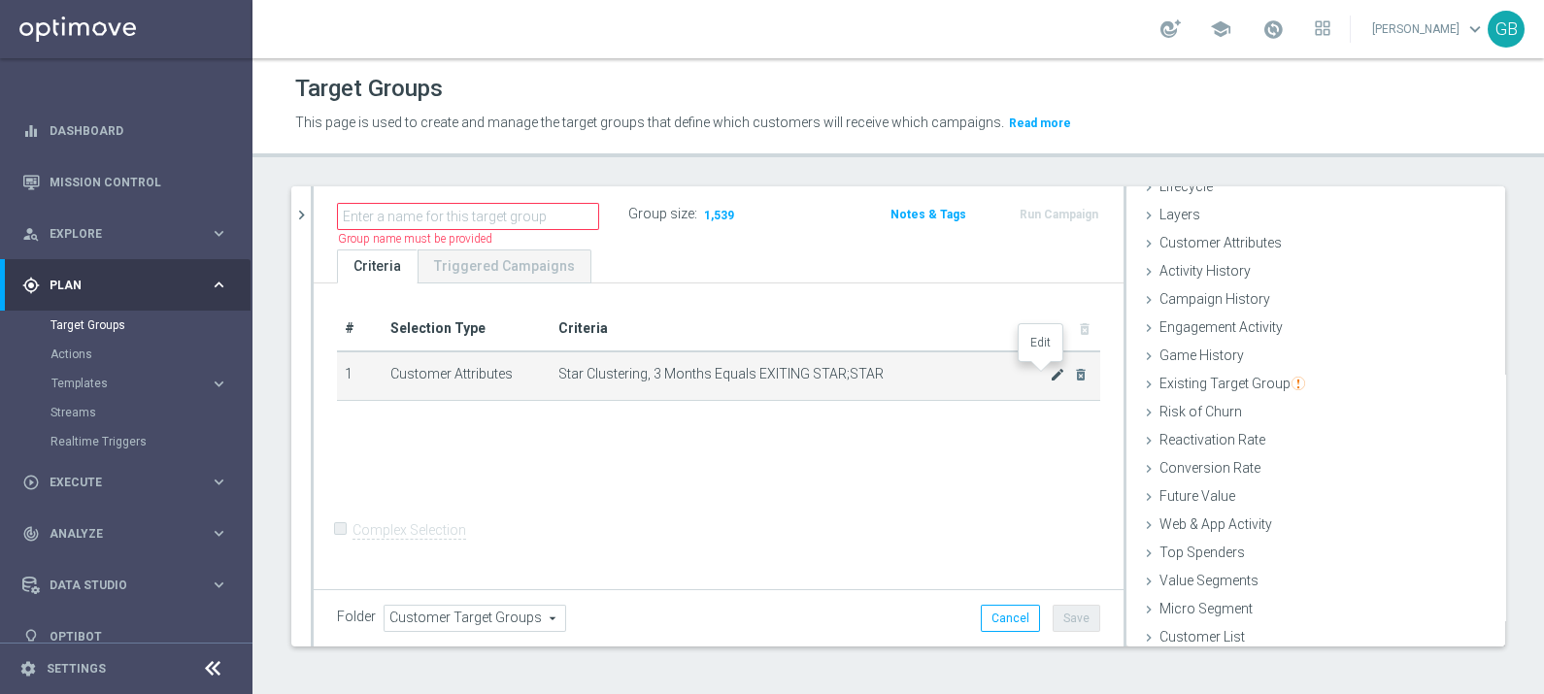
click at [1049, 379] on icon "mode_edit" at bounding box center [1057, 375] width 16 height 16
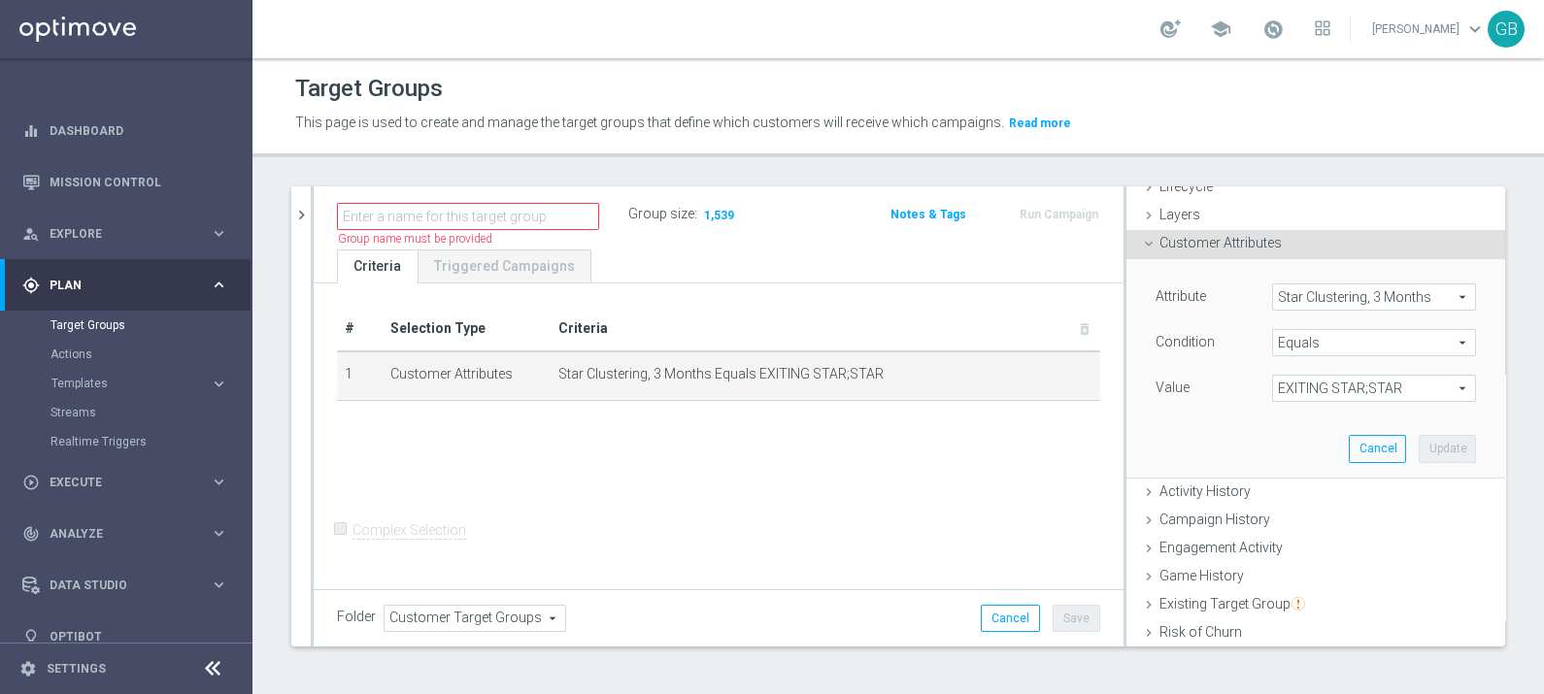
click at [1276, 386] on span "EXITING STAR;STAR" at bounding box center [1374, 388] width 202 height 25
click at [1284, 410] on span "EXITING STAR" at bounding box center [1373, 418] width 184 height 16
type input "EXITING STAR"
click at [1418, 440] on button "Update" at bounding box center [1446, 448] width 57 height 27
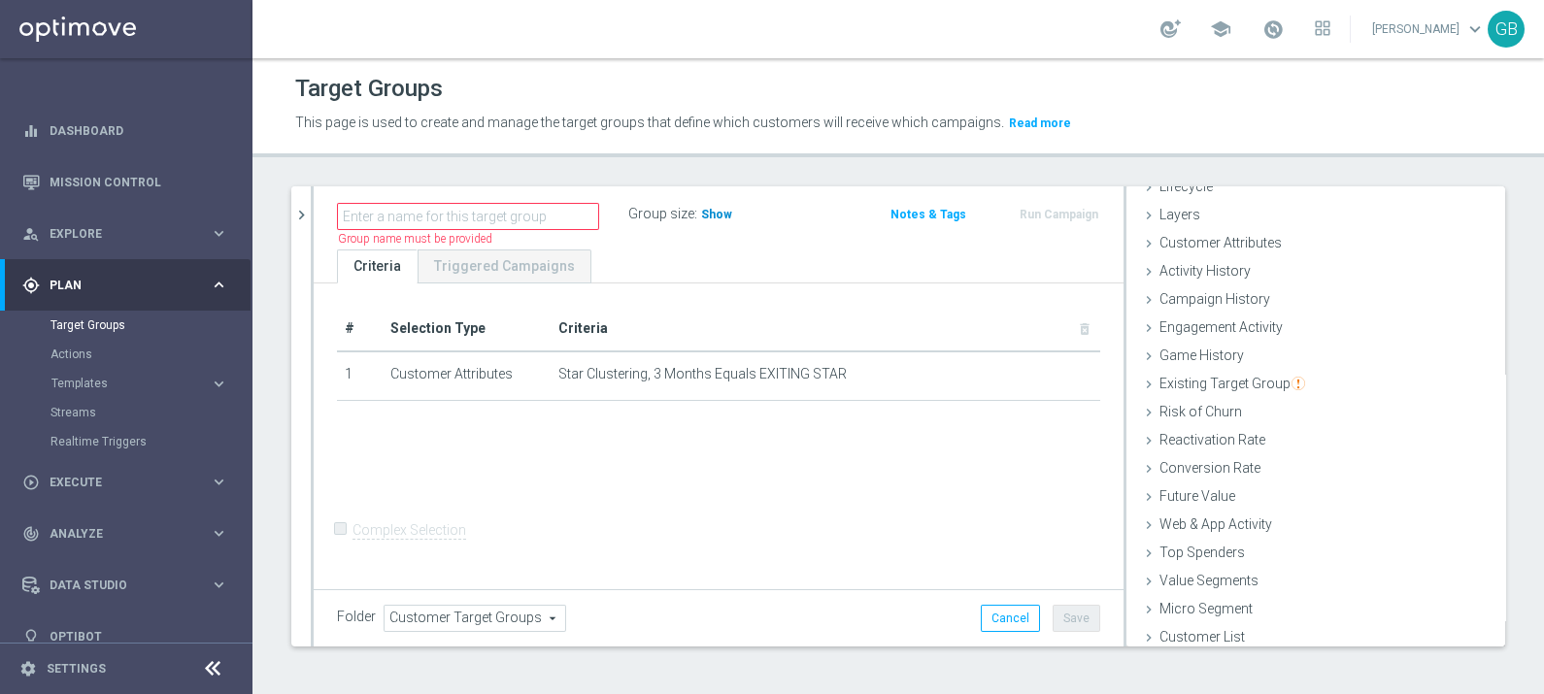
click at [702, 209] on span "Show" at bounding box center [716, 215] width 31 height 14
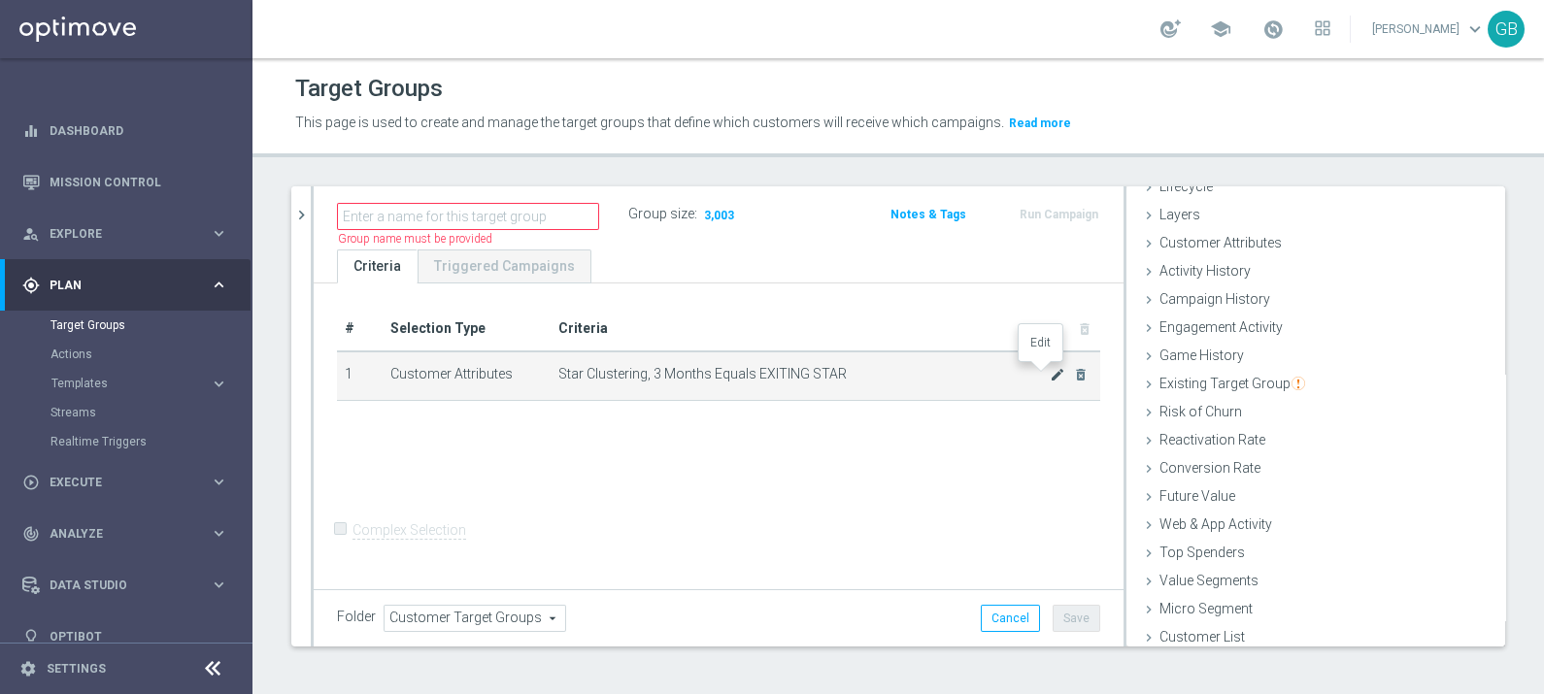
click at [1049, 376] on icon "mode_edit" at bounding box center [1057, 375] width 16 height 16
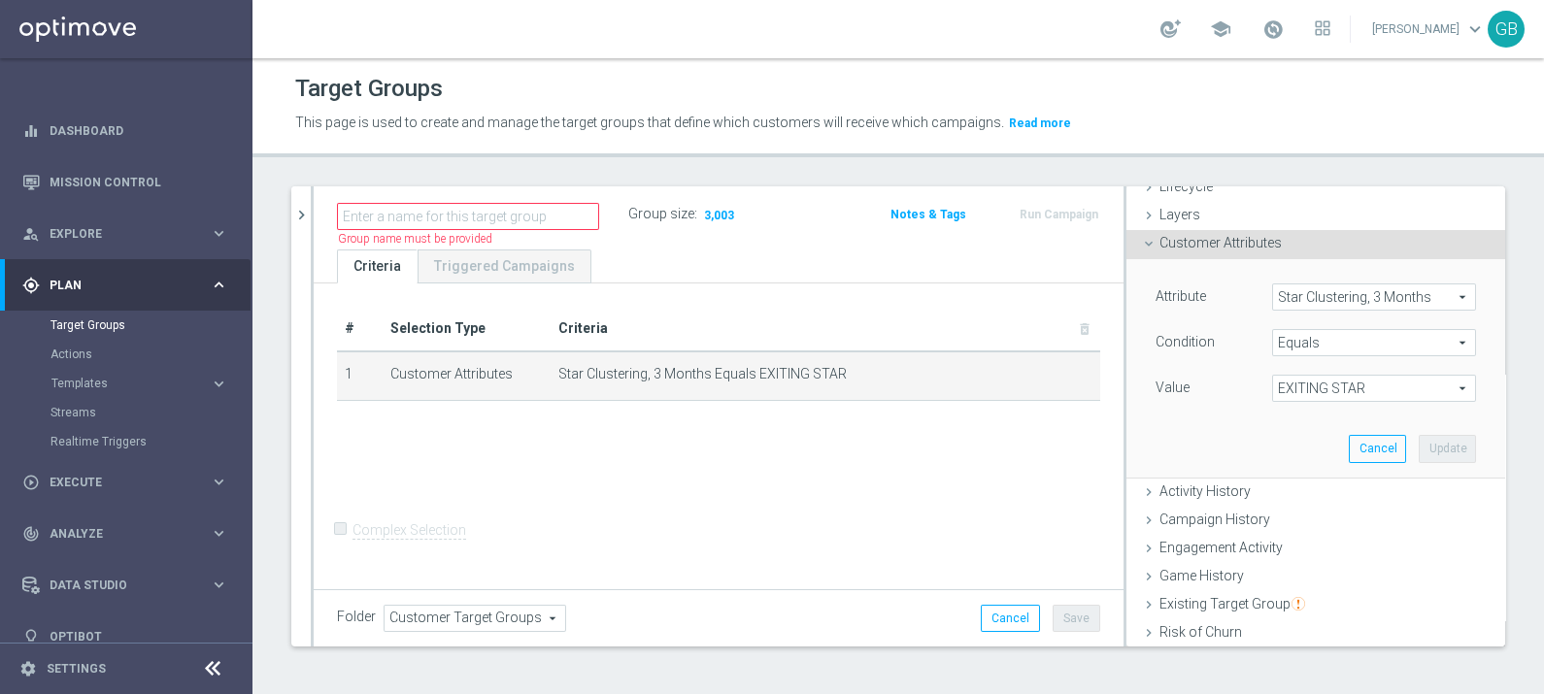
click at [1306, 382] on span "EXITING STAR" at bounding box center [1374, 388] width 202 height 25
click at [1289, 460] on span "STAR" at bounding box center [1373, 468] width 184 height 16
type input "STAR"
click at [1418, 451] on button "Update" at bounding box center [1446, 448] width 57 height 27
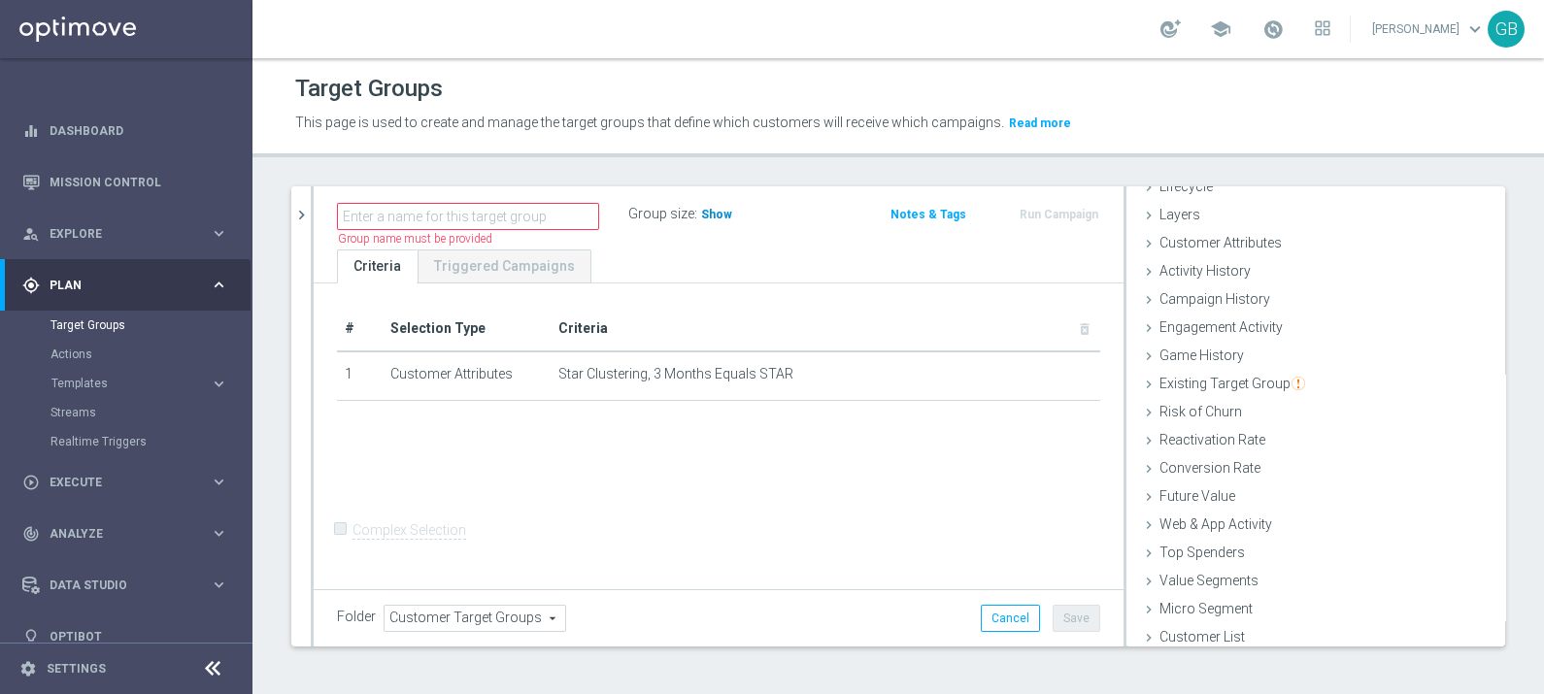
click at [713, 217] on span "Show" at bounding box center [716, 215] width 31 height 14
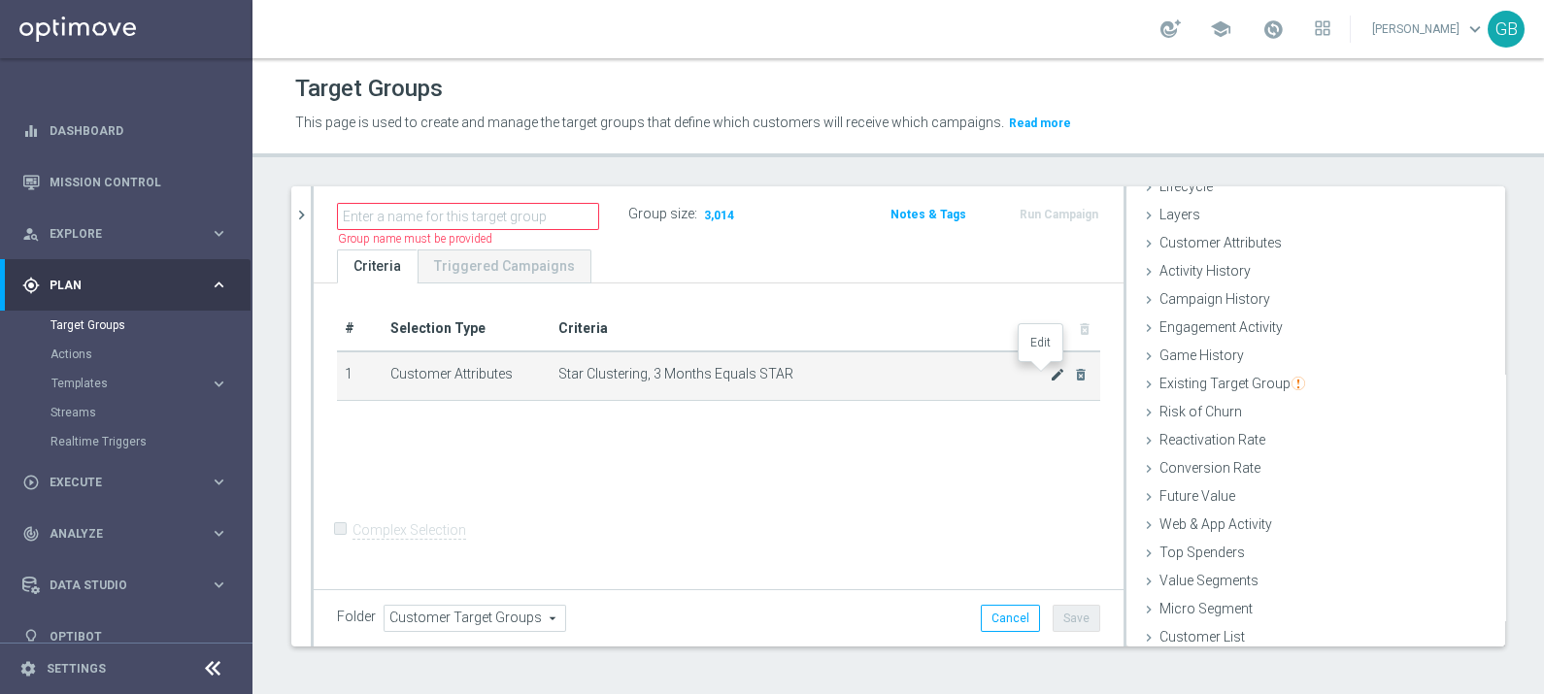
click at [1049, 377] on icon "mode_edit" at bounding box center [1057, 375] width 16 height 16
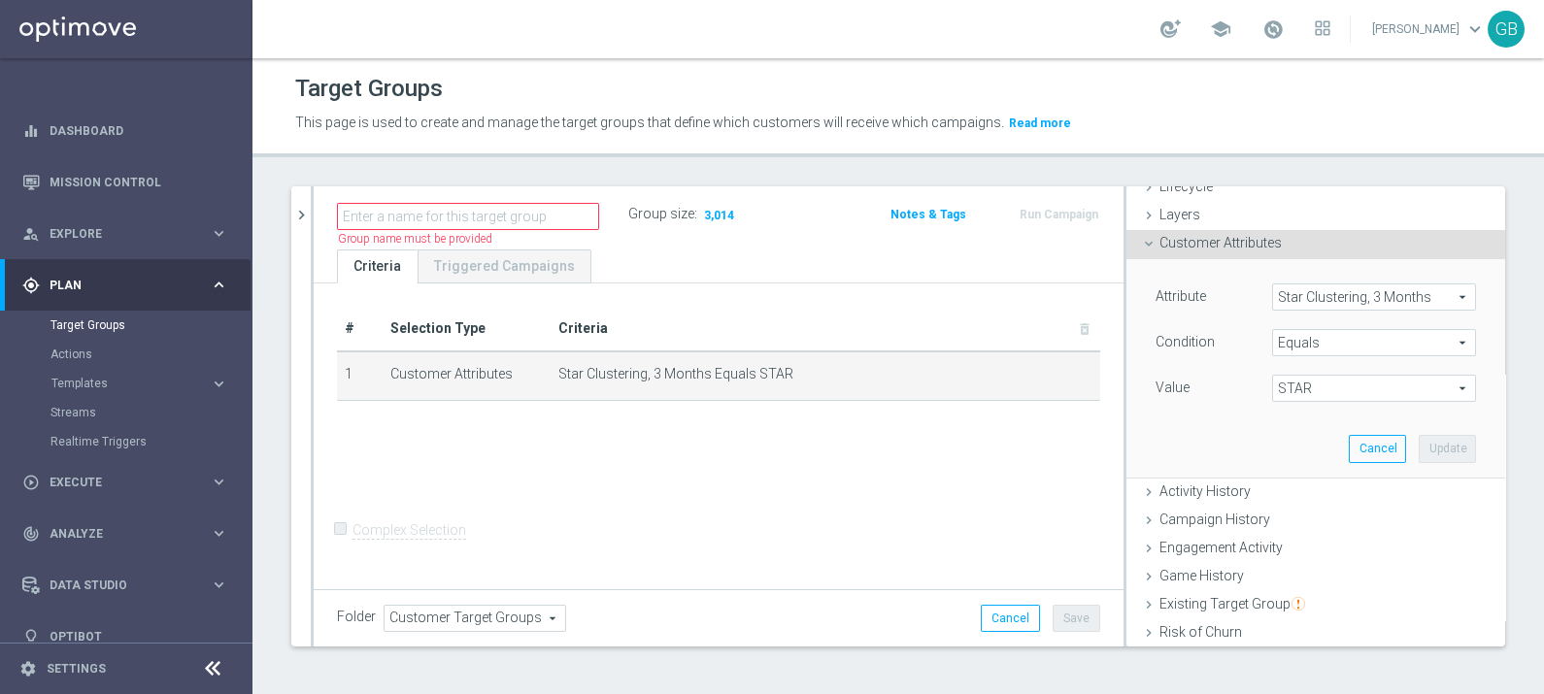
click at [1379, 294] on span "Star Clustering, 3 Months" at bounding box center [1374, 296] width 202 height 25
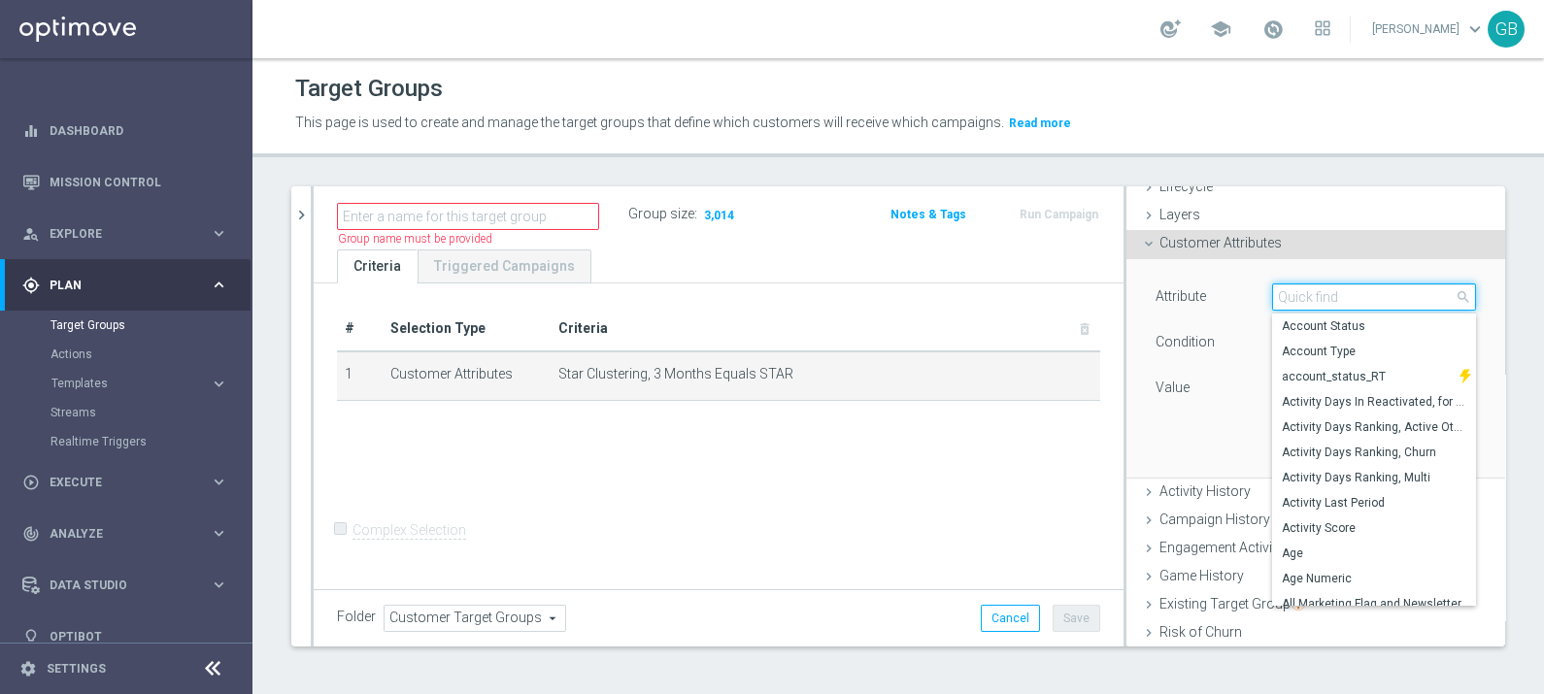
click at [1379, 294] on input "search" at bounding box center [1374, 296] width 204 height 27
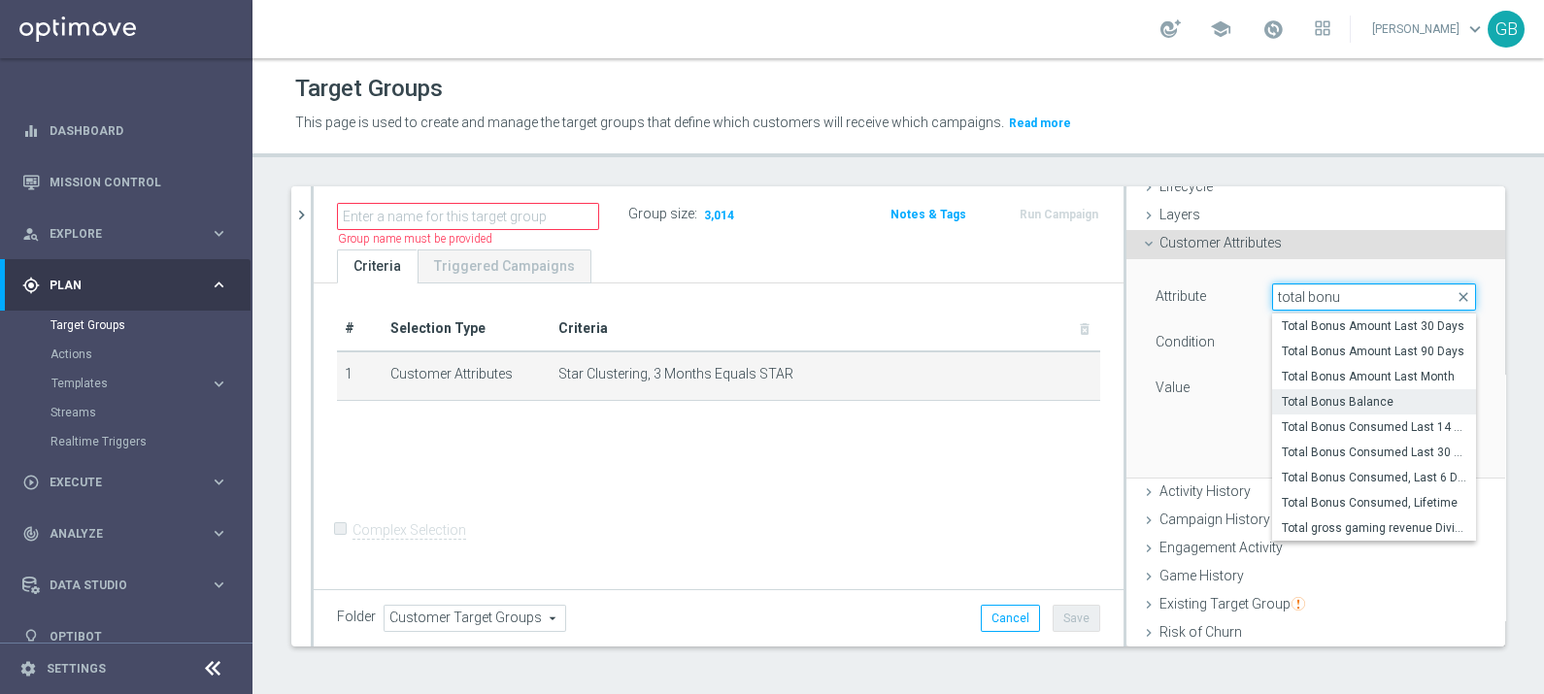
type input "total bonu"
click at [1344, 398] on span "Total Bonus Balance" at bounding box center [1373, 402] width 184 height 16
type input "Total Bonus Balance"
type input "="
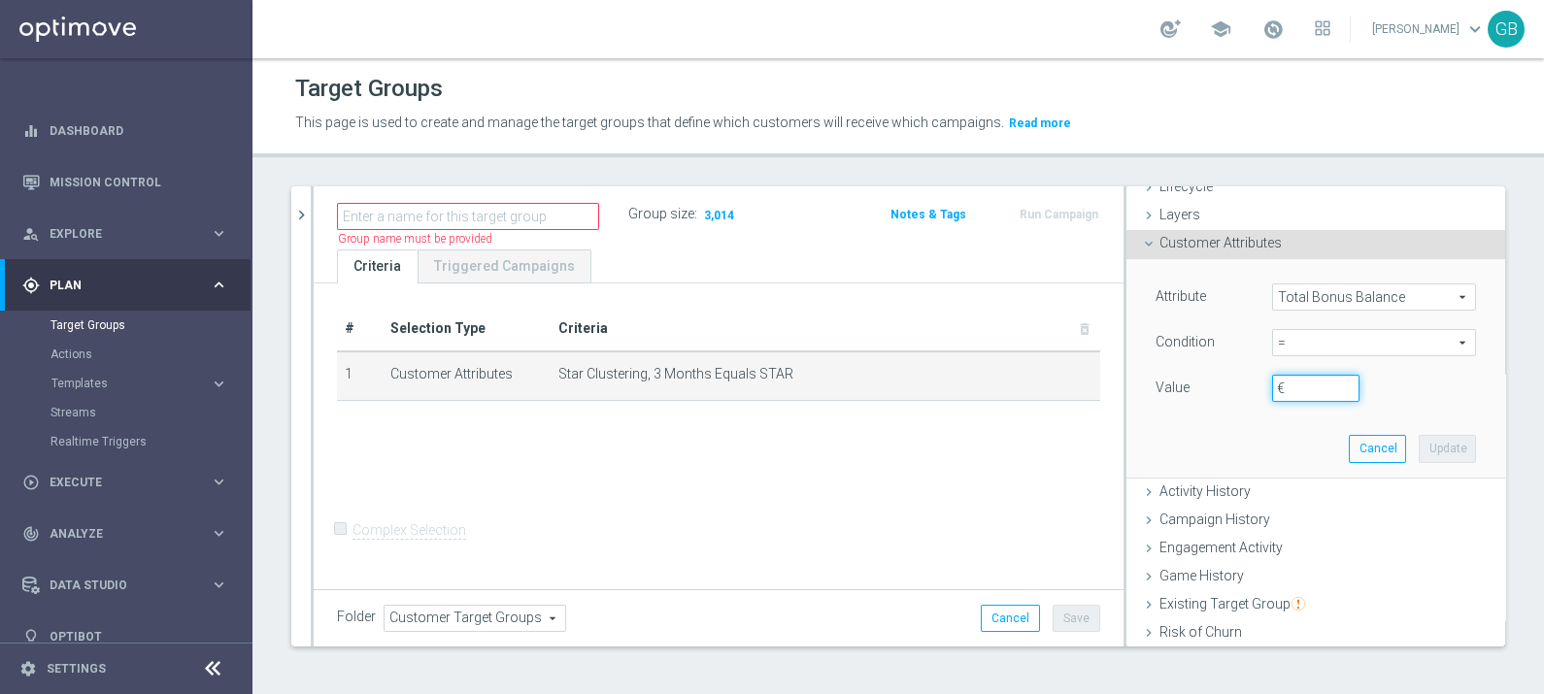
click at [1281, 389] on input "€" at bounding box center [1315, 388] width 87 height 27
type input "0"
click at [1418, 440] on button "Update" at bounding box center [1446, 448] width 57 height 27
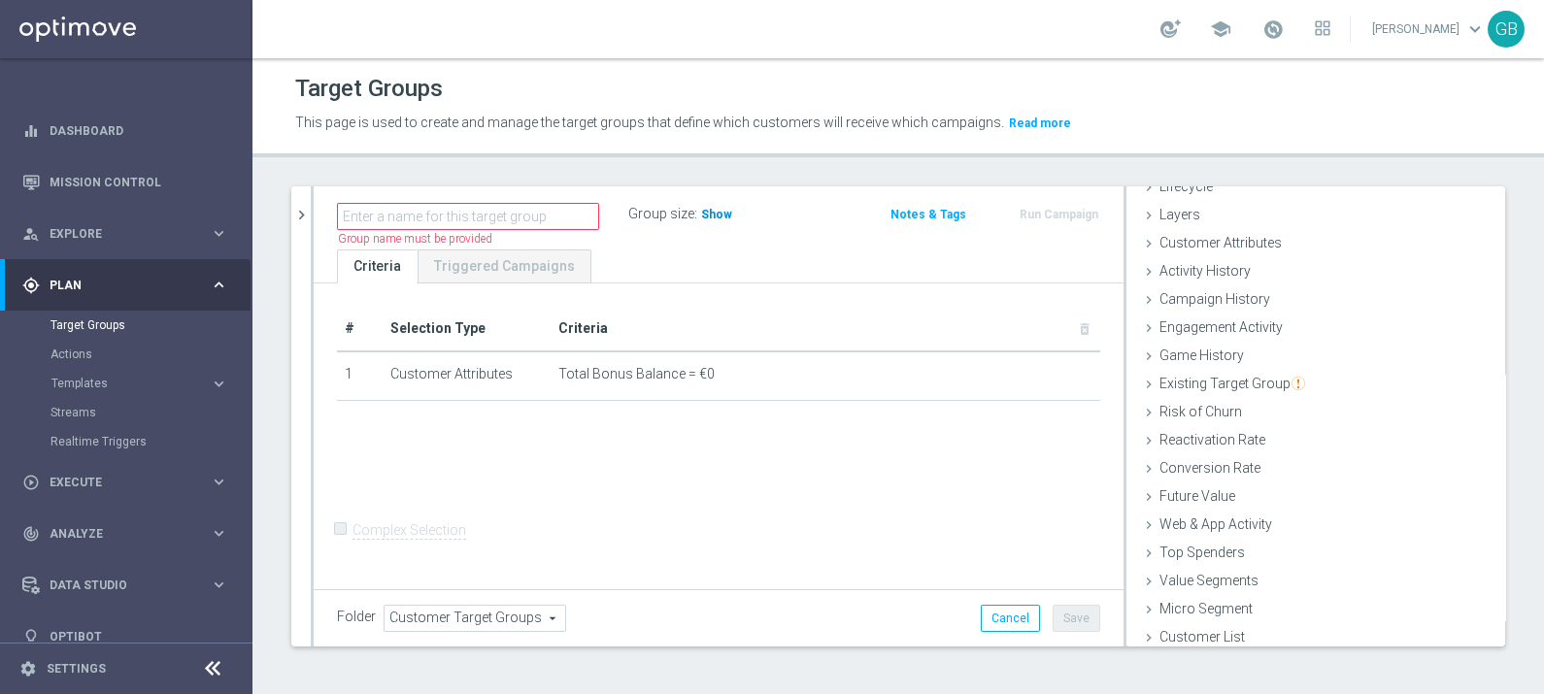
click at [714, 218] on span "Show" at bounding box center [716, 215] width 31 height 14
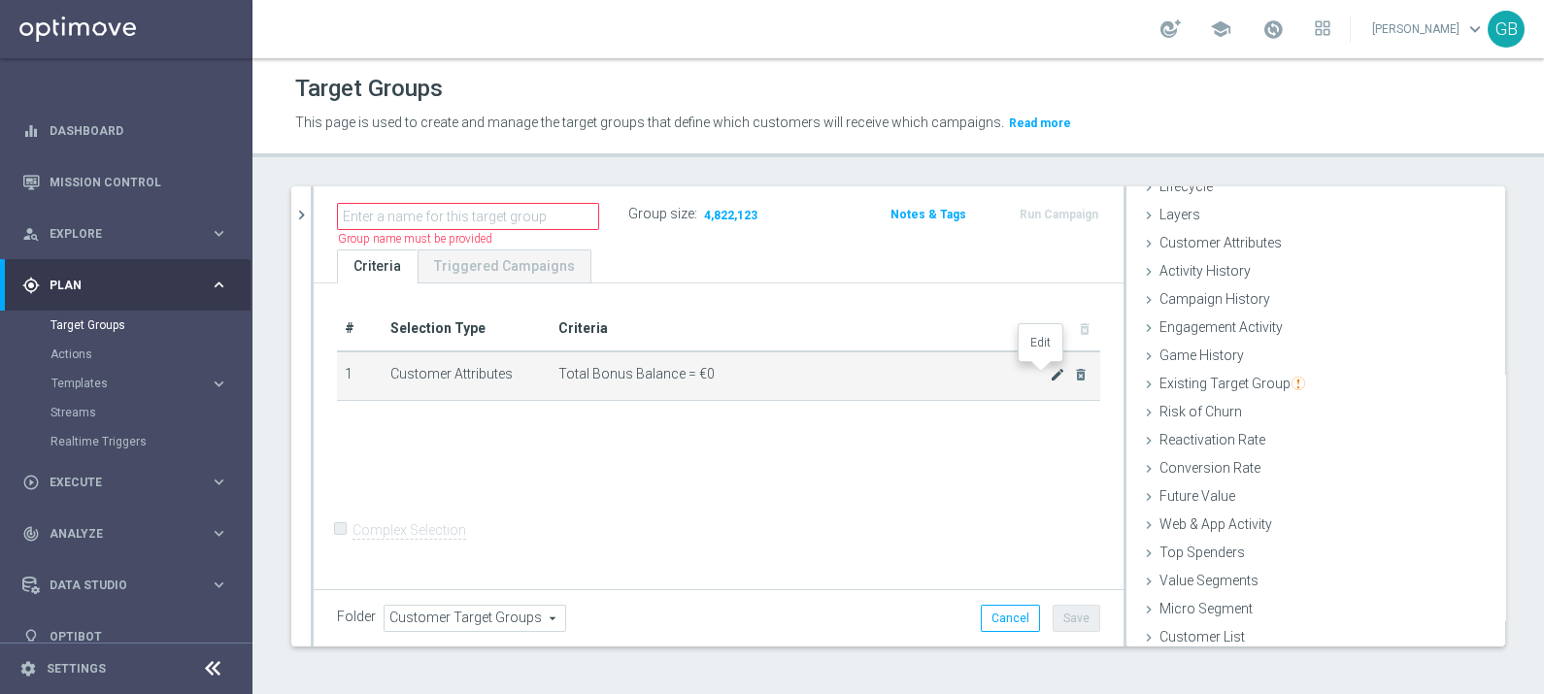
click at [1049, 373] on icon "mode_edit" at bounding box center [1057, 375] width 16 height 16
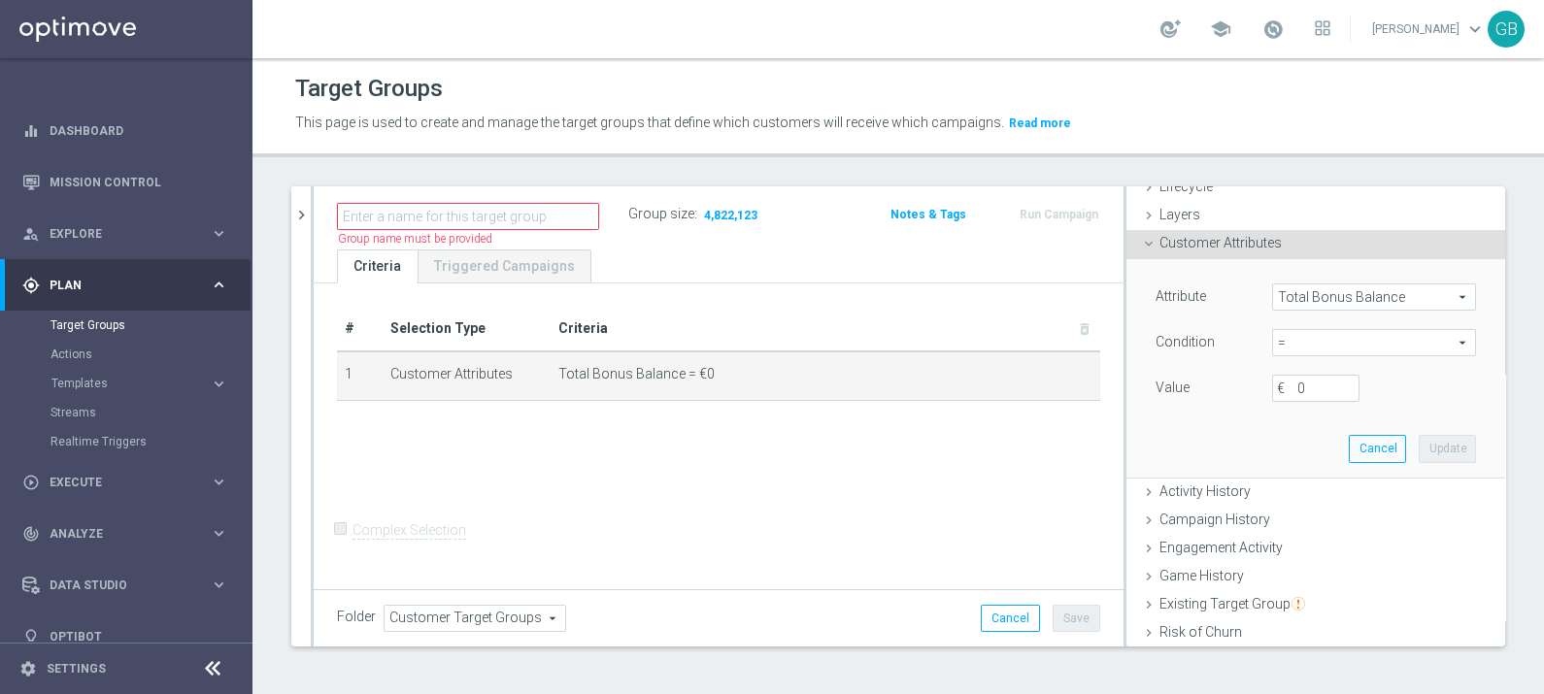
click at [1279, 342] on span "=" at bounding box center [1374, 342] width 202 height 25
click at [1299, 468] on span ">" at bounding box center [1373, 473] width 184 height 16
type input ">"
click at [1282, 382] on input "€" at bounding box center [1315, 388] width 87 height 27
type input "0"
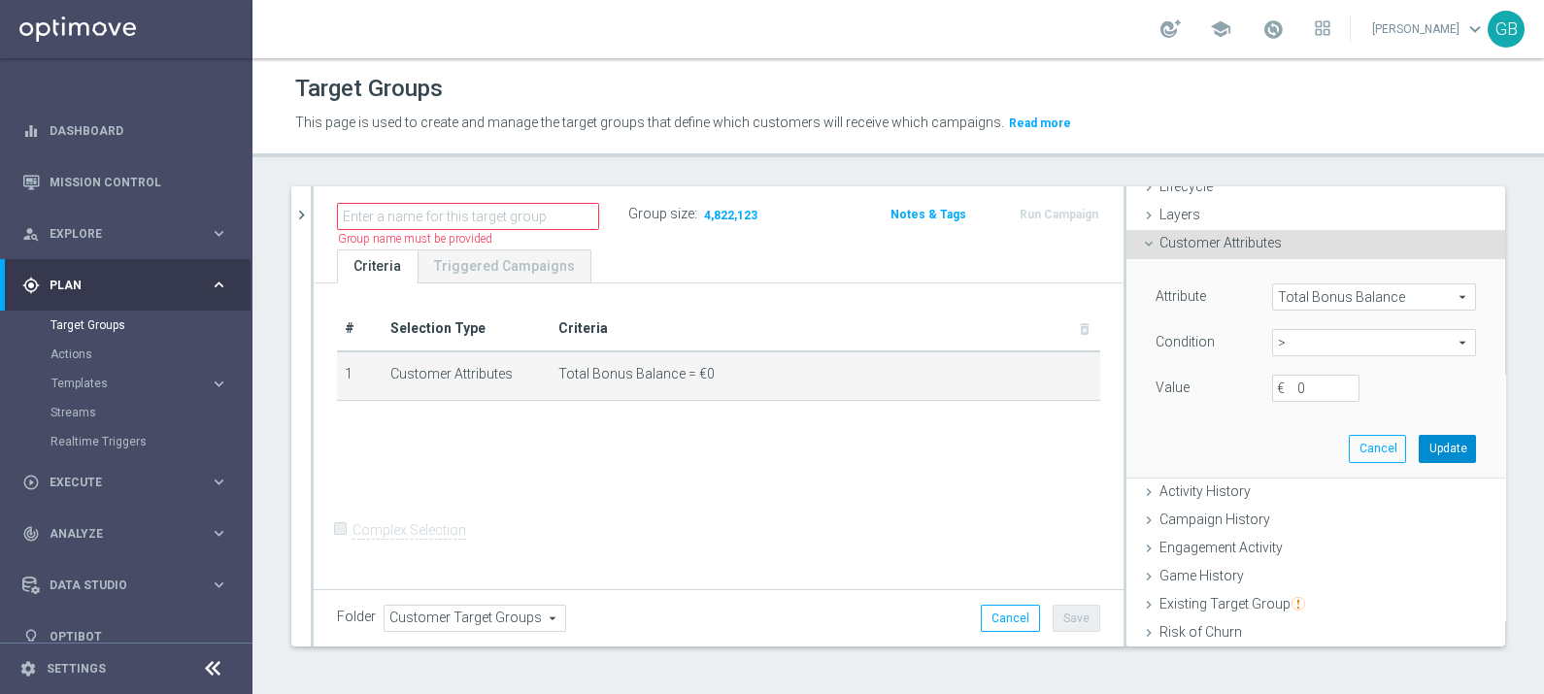
click at [1422, 453] on button "Update" at bounding box center [1446, 448] width 57 height 27
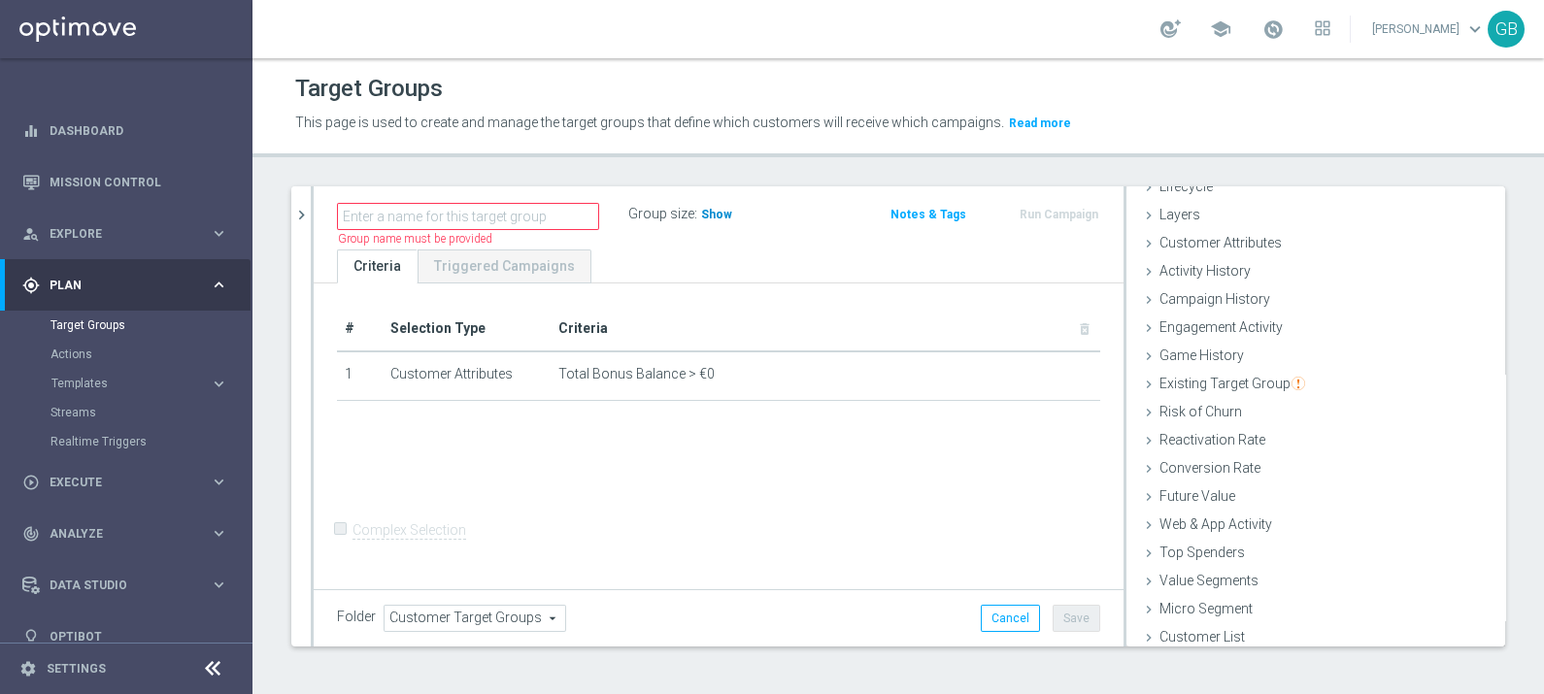
click at [713, 208] on span "Show" at bounding box center [716, 215] width 31 height 14
click at [84, 381] on span "Templates" at bounding box center [120, 384] width 139 height 12
click at [129, 553] on link "Webpage Pop-up" at bounding box center [131, 558] width 142 height 16
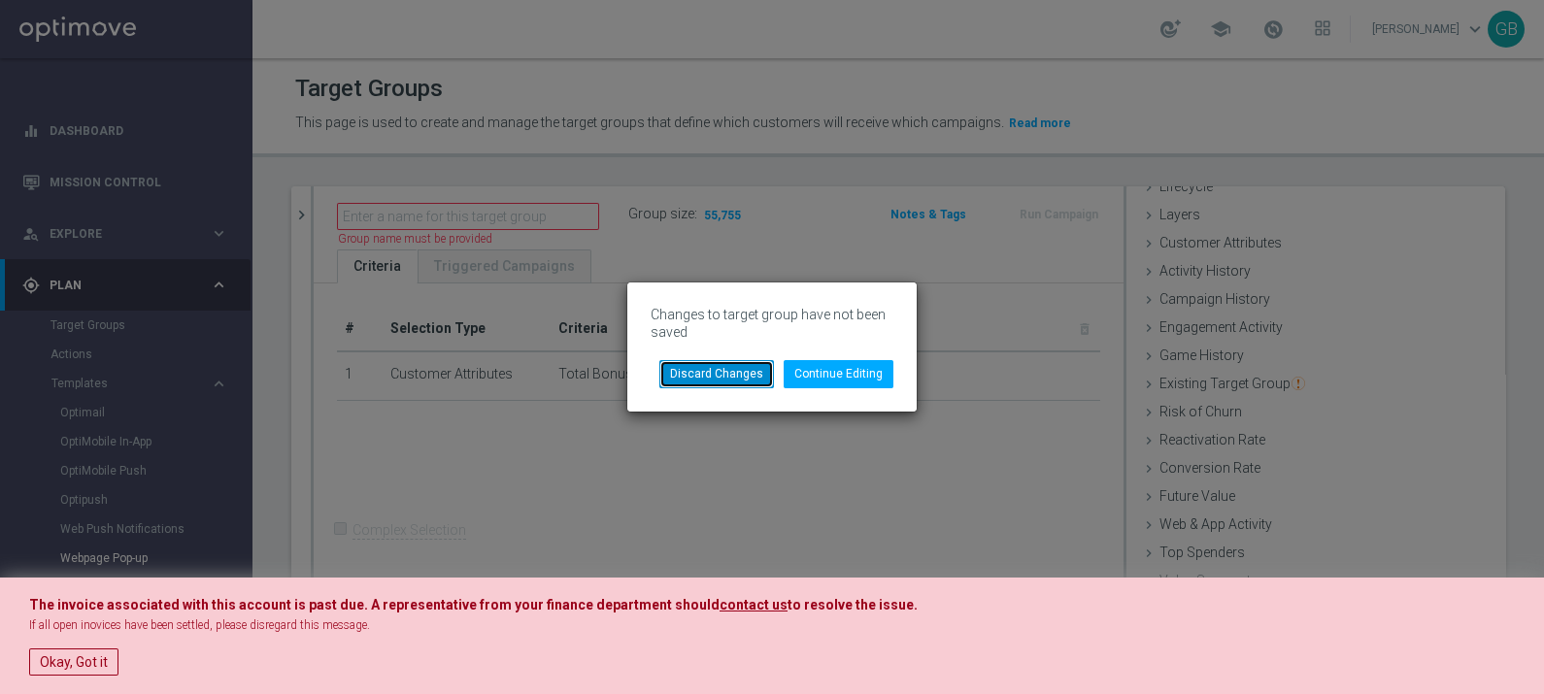
click at [733, 369] on button "Discard Changes" at bounding box center [716, 373] width 115 height 27
click at [737, 376] on div at bounding box center [772, 347] width 1544 height 694
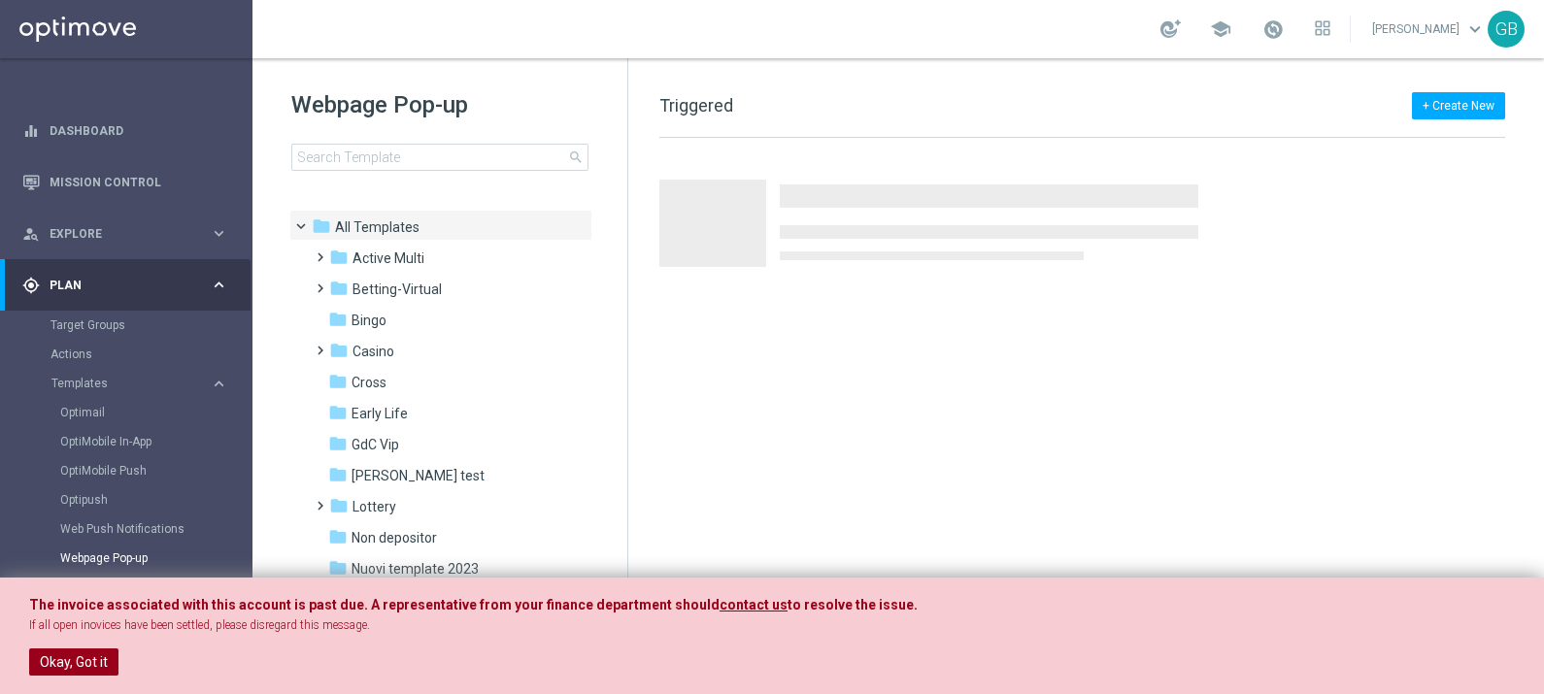
click at [63, 653] on button "Okay, Got it" at bounding box center [73, 661] width 89 height 27
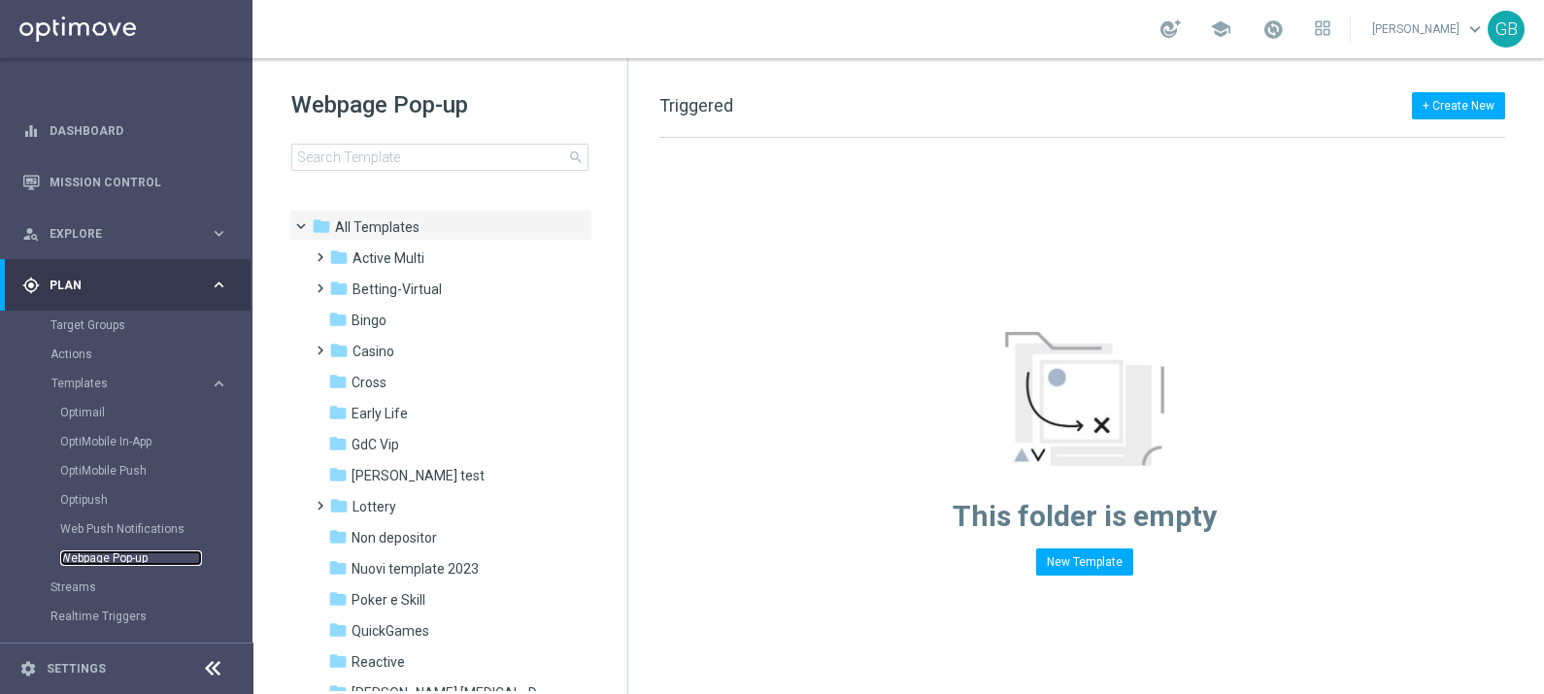
click at [123, 558] on link "Webpage Pop-up" at bounding box center [131, 558] width 142 height 16
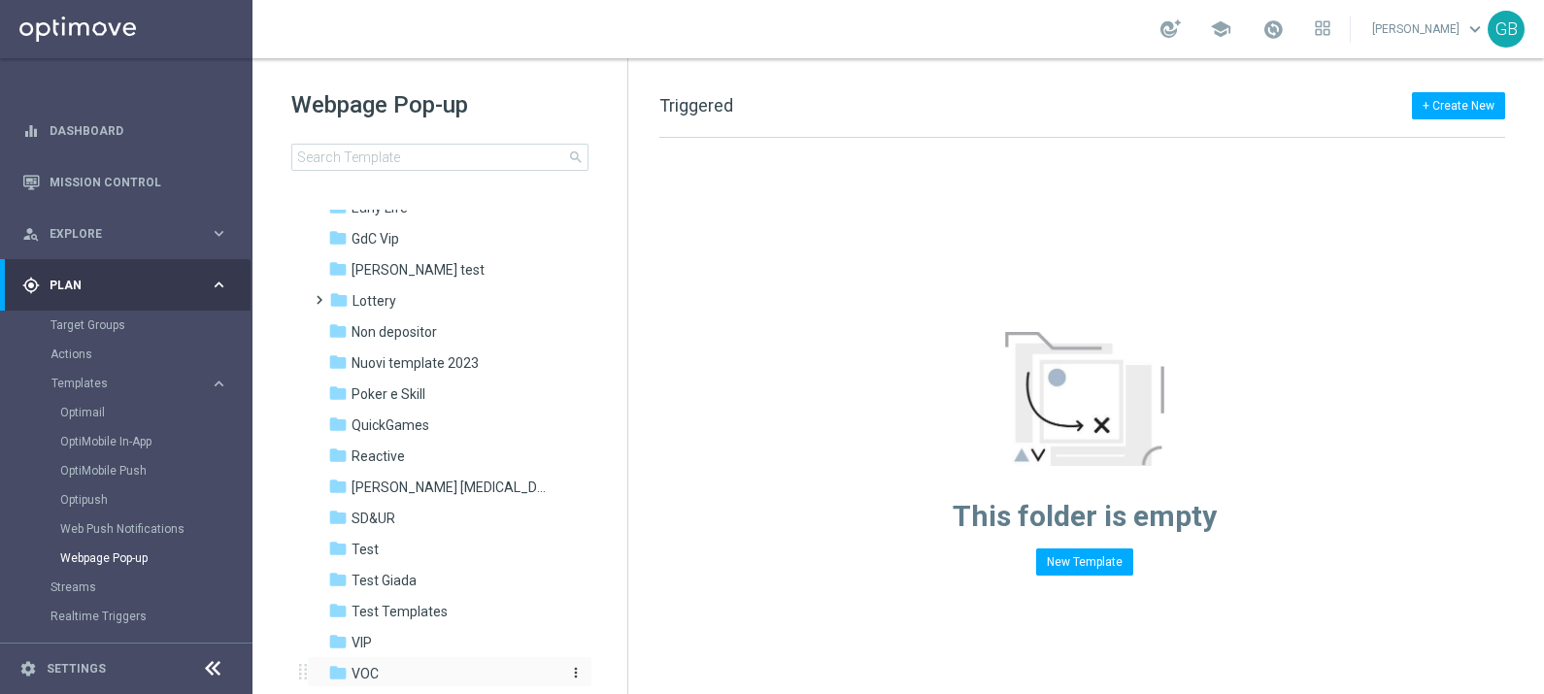
click at [369, 670] on span "VOC" at bounding box center [364, 673] width 27 height 17
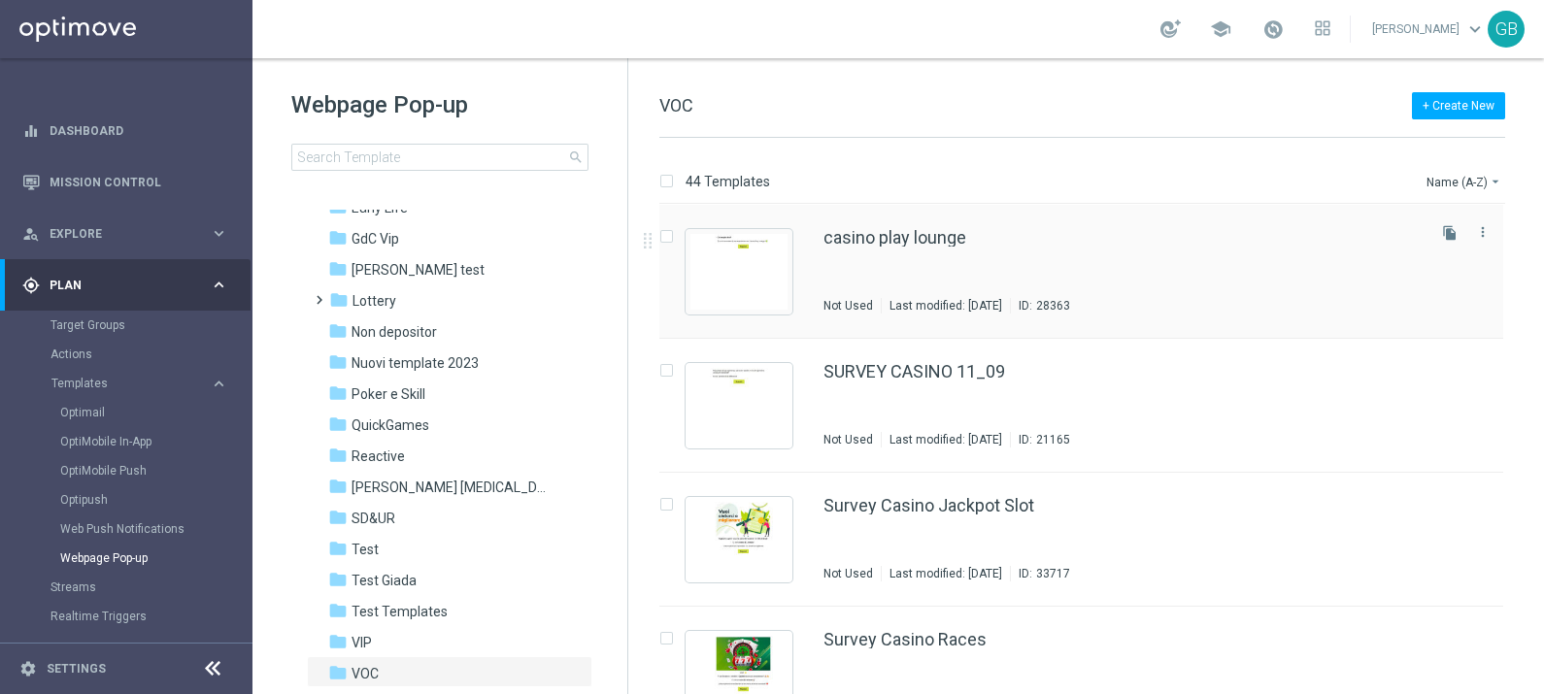
click at [1092, 255] on div "casino play lounge Not Used Last modified: Friday, October 11, 2024 ID: 28363" at bounding box center [1122, 271] width 598 height 84
